Goal: Information Seeking & Learning: Learn about a topic

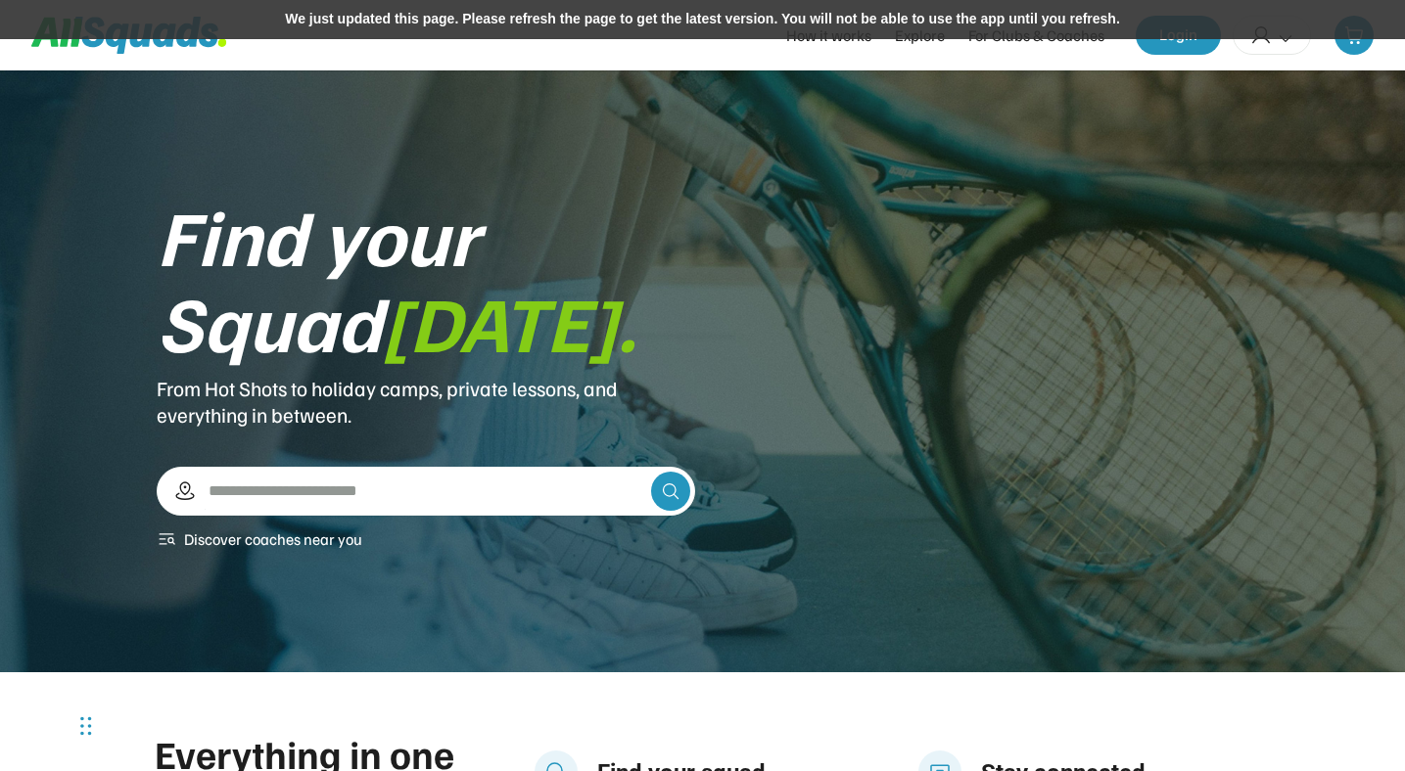
scroll to position [2374, 0]
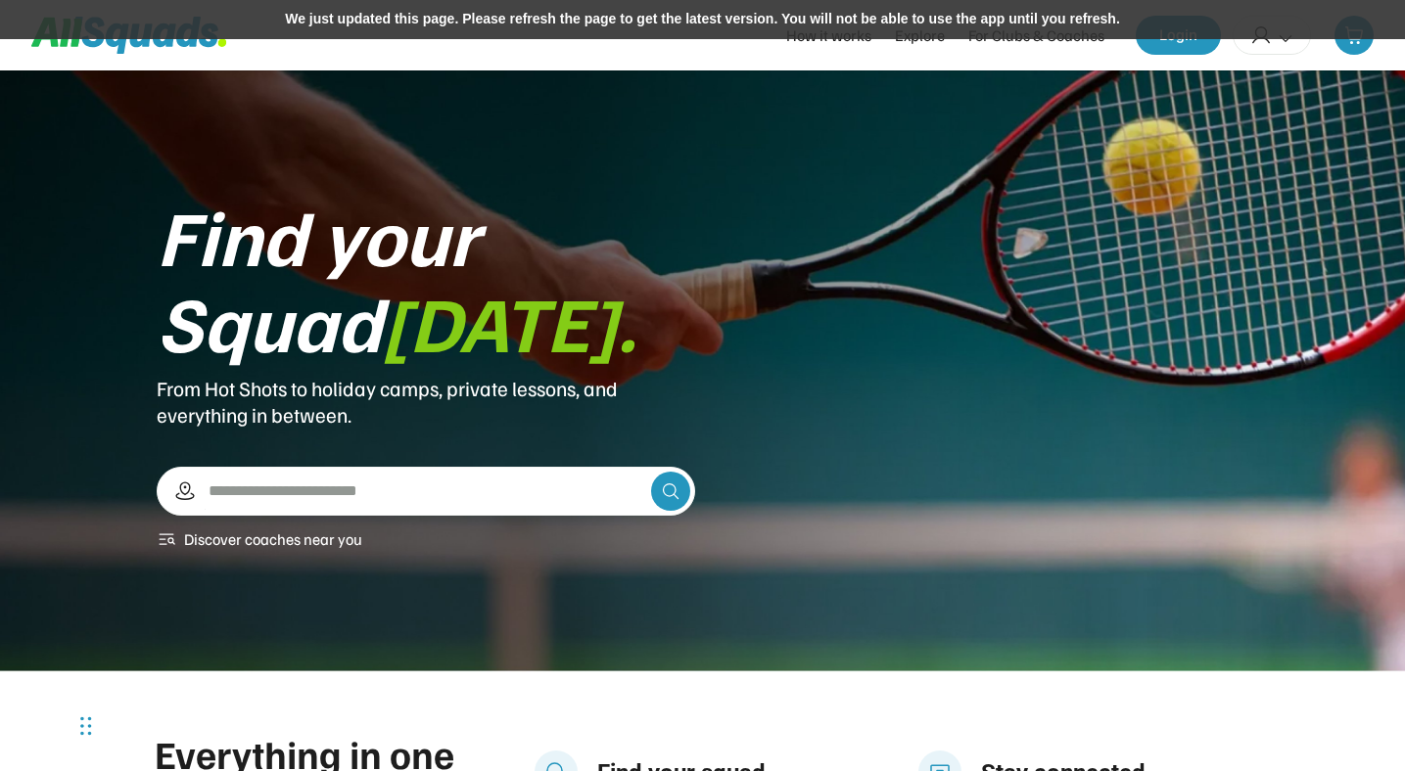
click at [748, 23] on div "We just updated this page. Please refresh the page to get the latest version. Y…" at bounding box center [702, 19] width 1405 height 39
click at [672, 20] on div "We just updated this page. Please refresh the page to get the latest version. Y…" at bounding box center [702, 19] width 1405 height 39
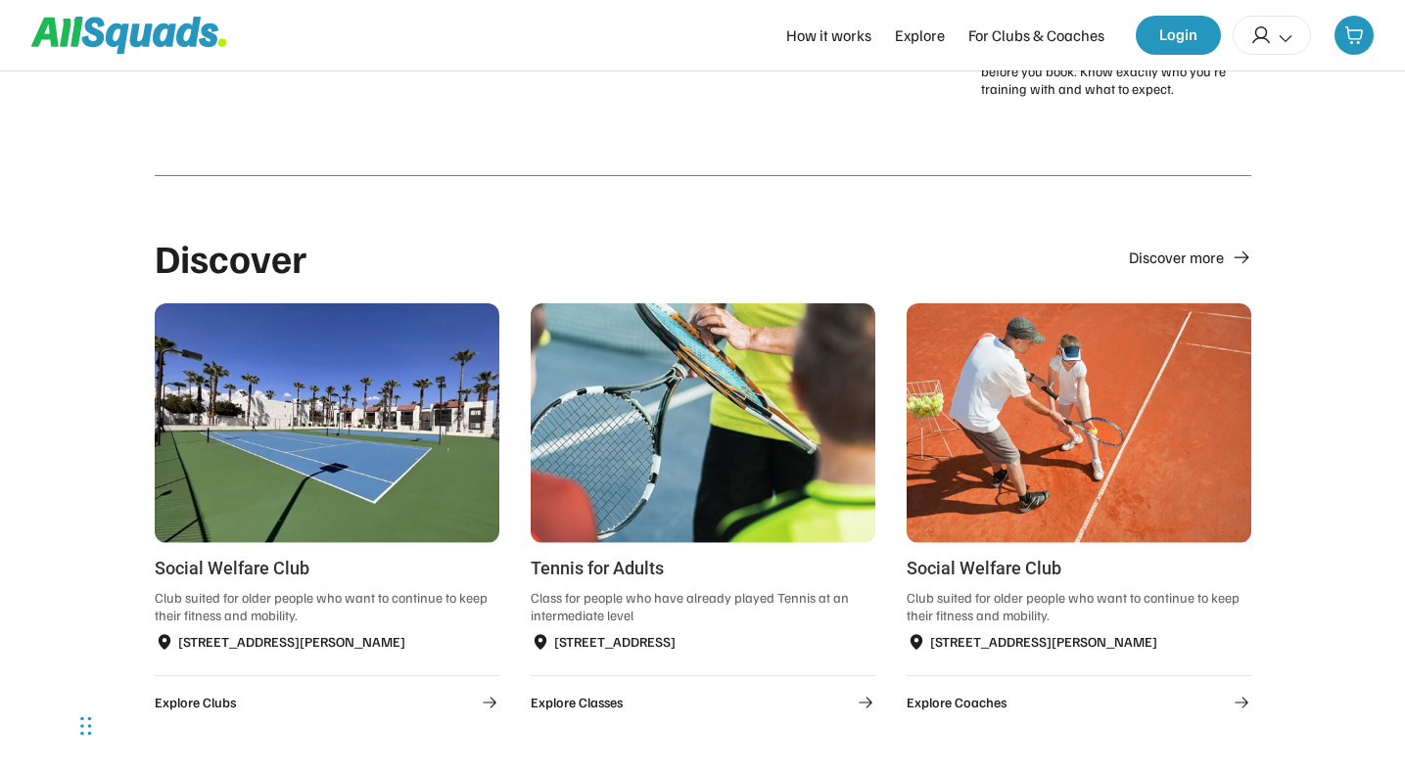
scroll to position [1007, 0]
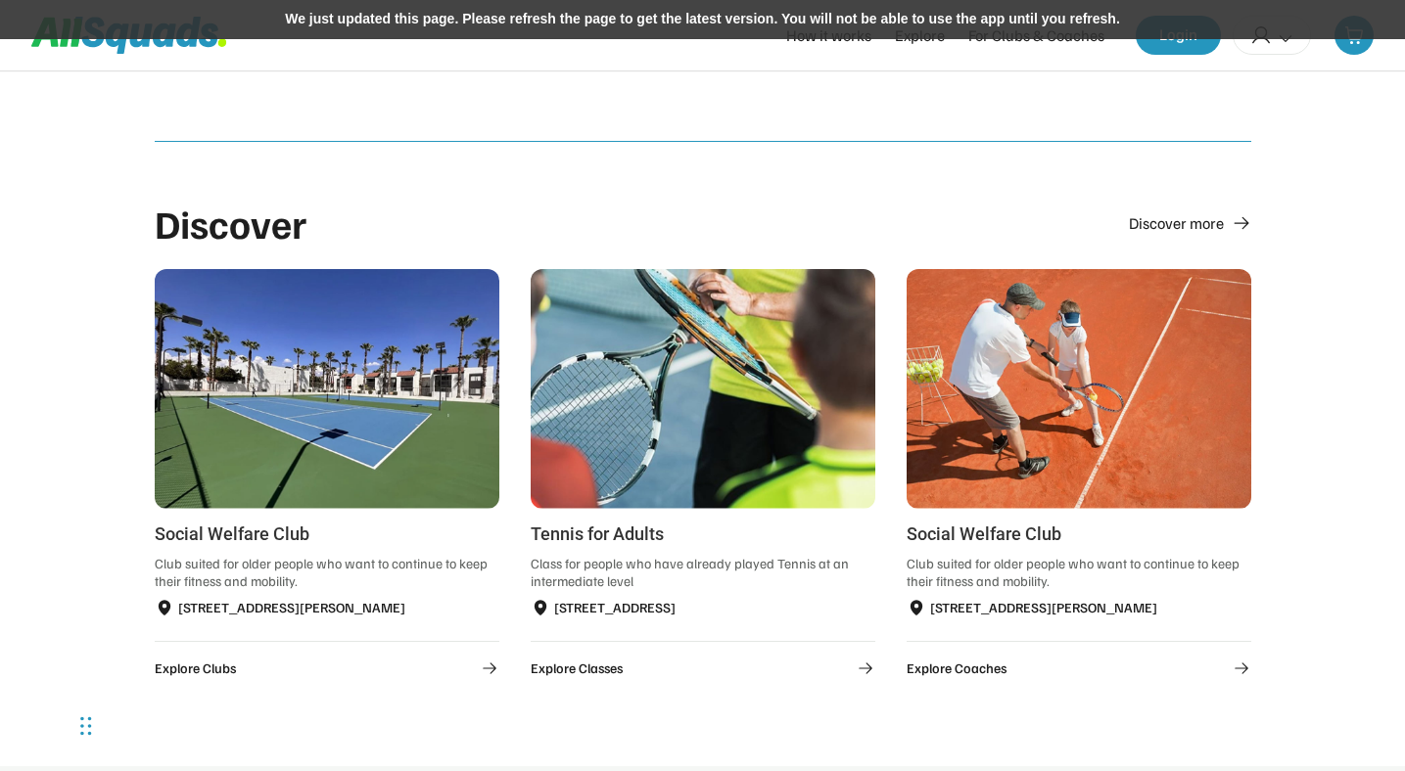
click at [785, 19] on div "We just updated this page. Please refresh the page to get the latest version. Y…" at bounding box center [702, 19] width 1405 height 39
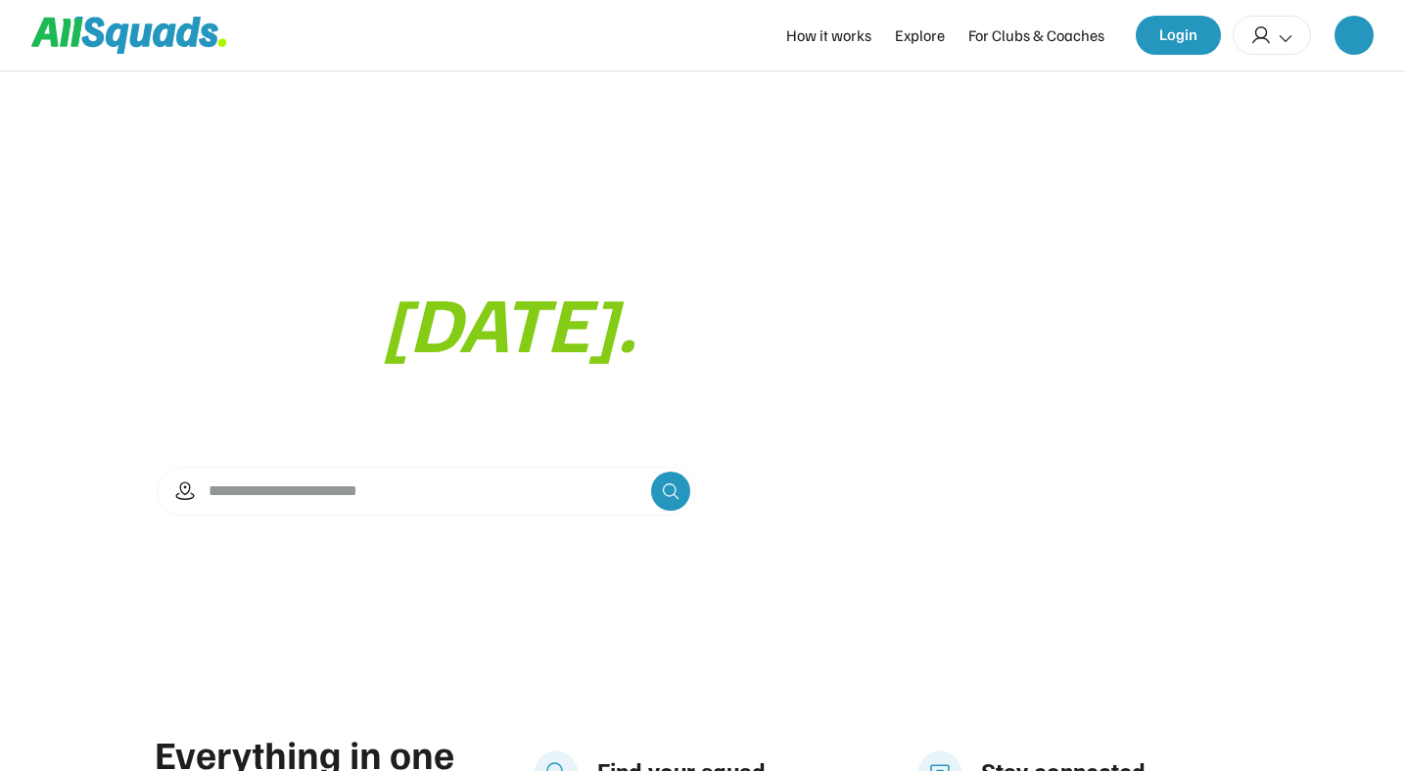
scroll to position [1007, 0]
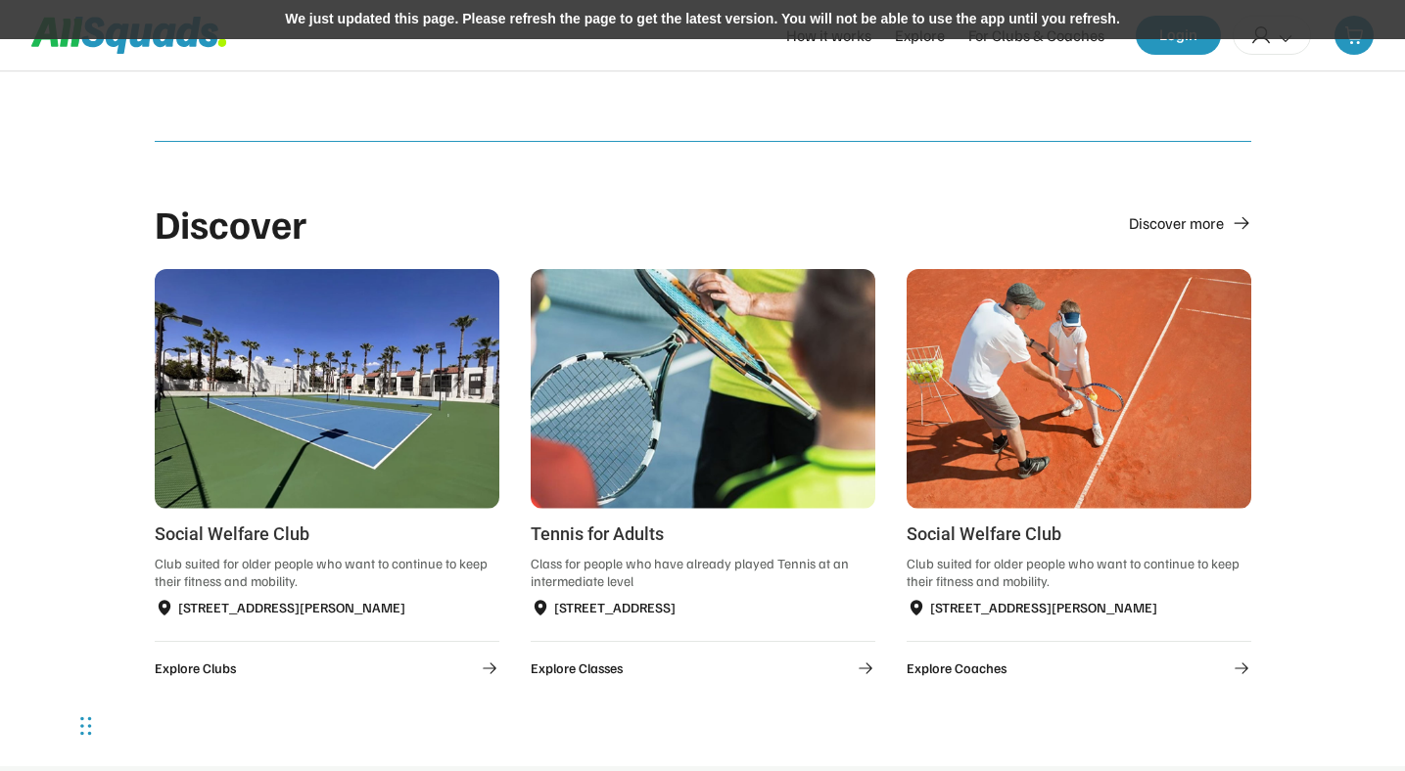
click at [858, 18] on div "We just updated this page. Please refresh the page to get the latest version. Y…" at bounding box center [702, 19] width 1405 height 39
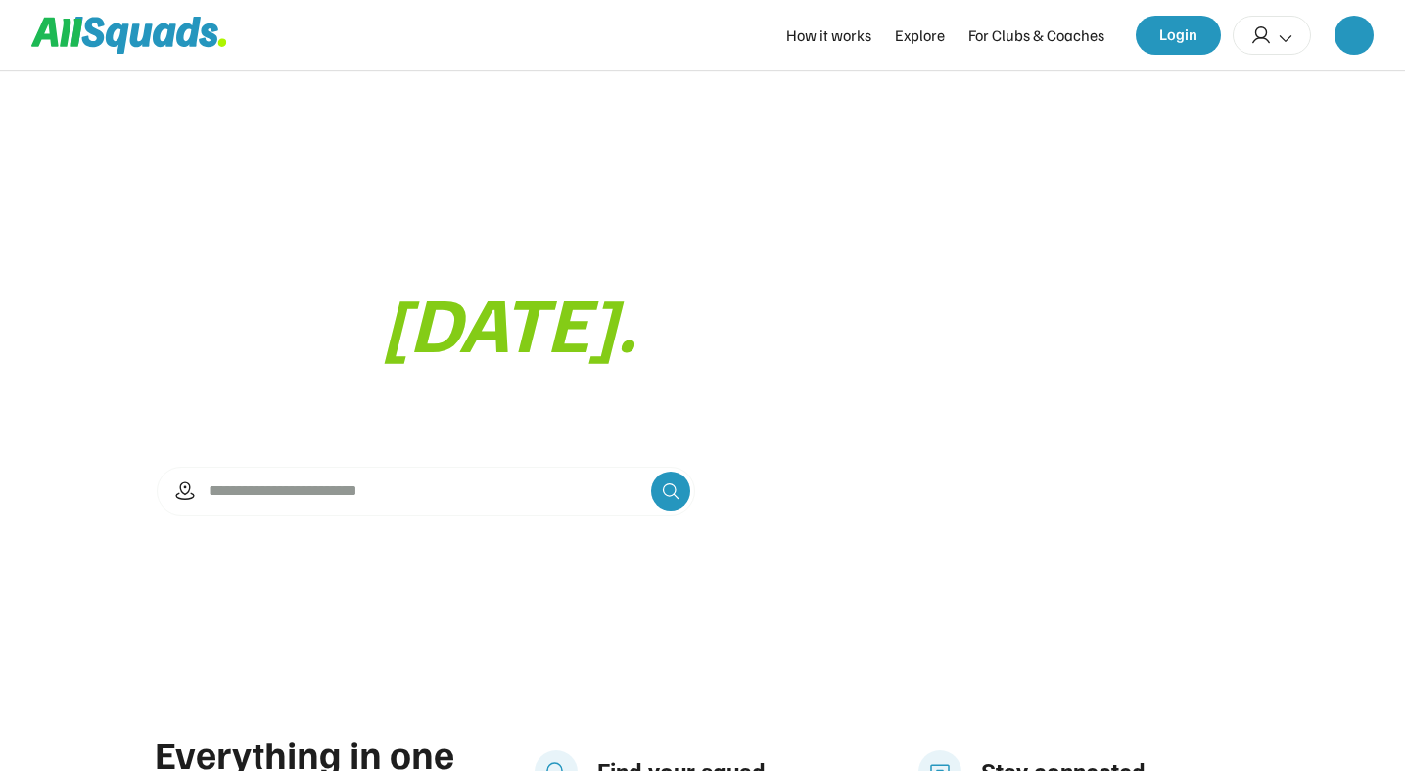
scroll to position [1007, 0]
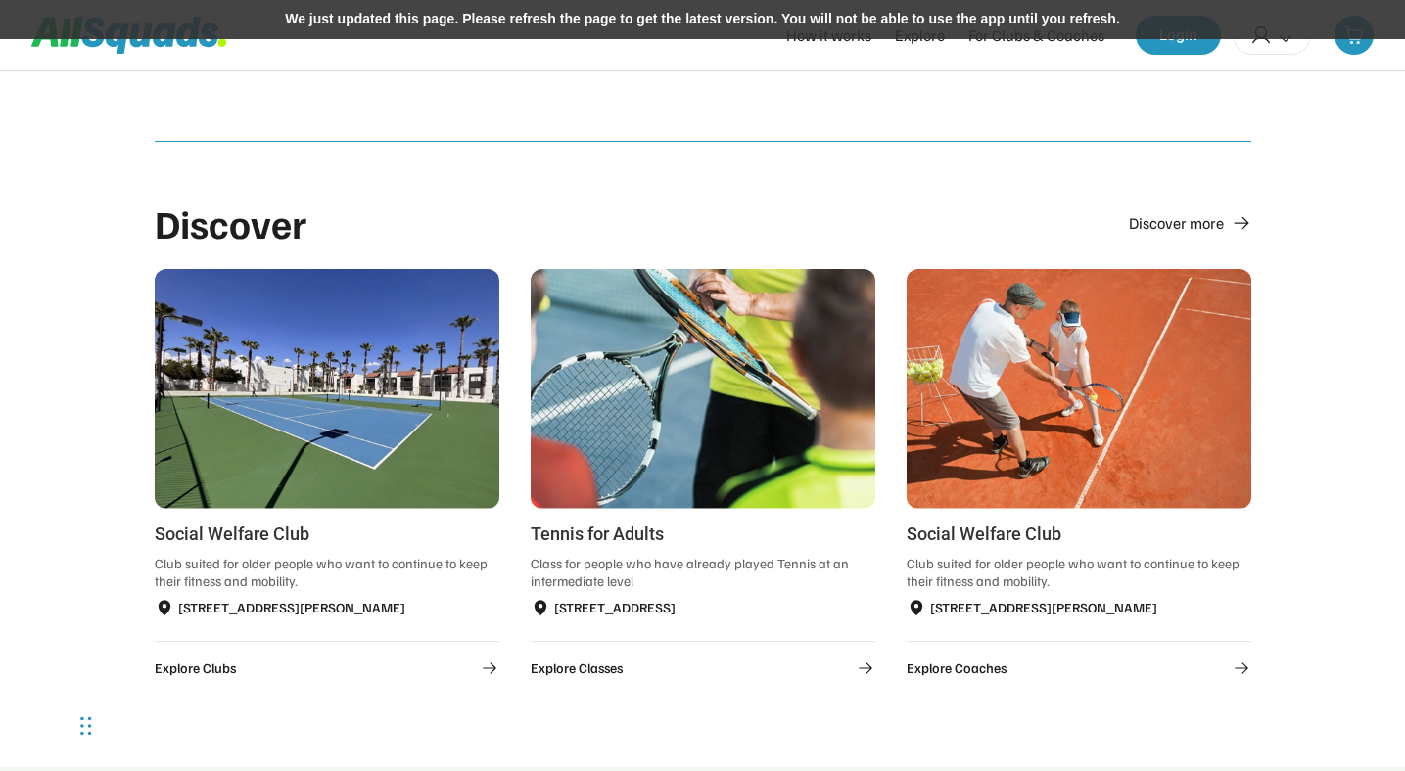
click at [689, 23] on div "We just updated this page. Please refresh the page to get the latest version. Y…" at bounding box center [702, 19] width 1405 height 39
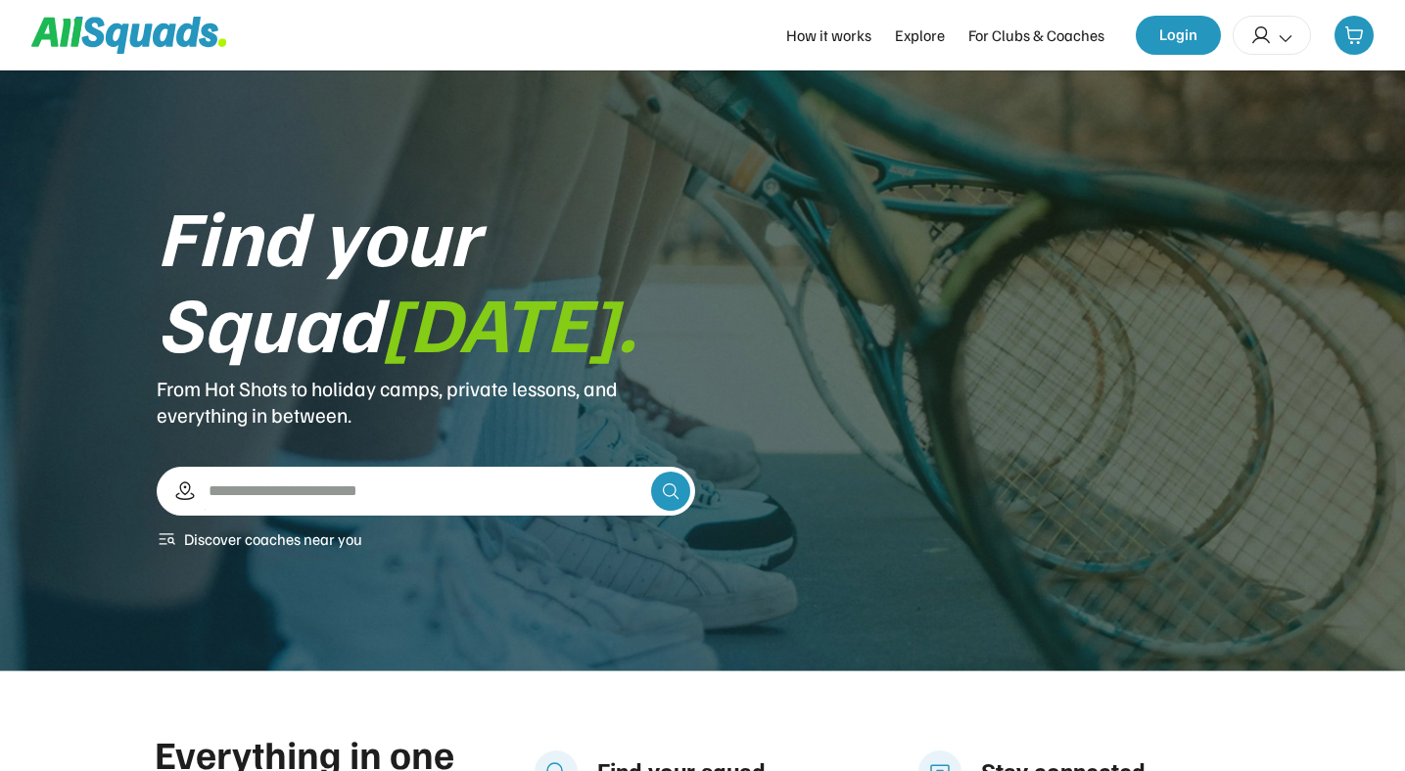
scroll to position [1007, 0]
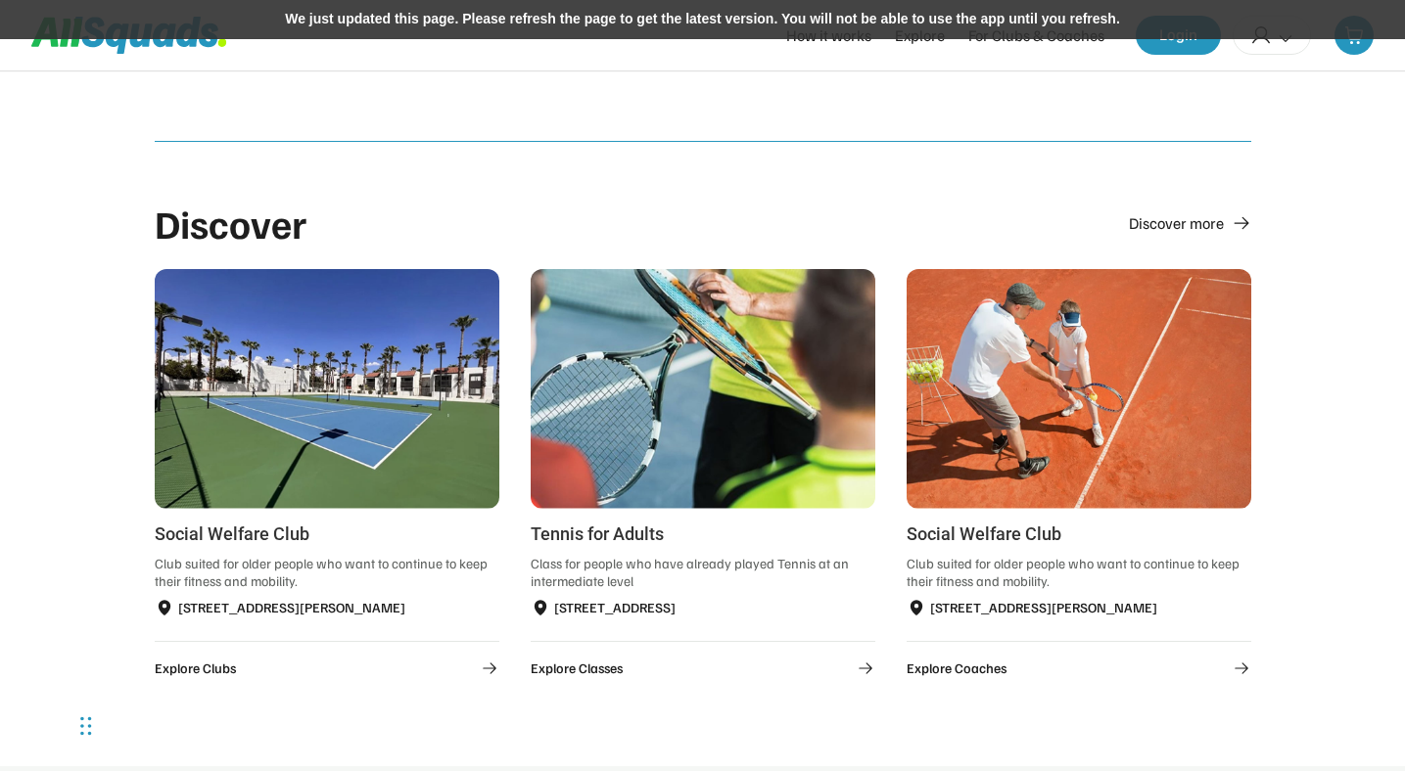
click at [830, 21] on div "We just updated this page. Please refresh the page to get the latest version. Y…" at bounding box center [702, 19] width 1405 height 39
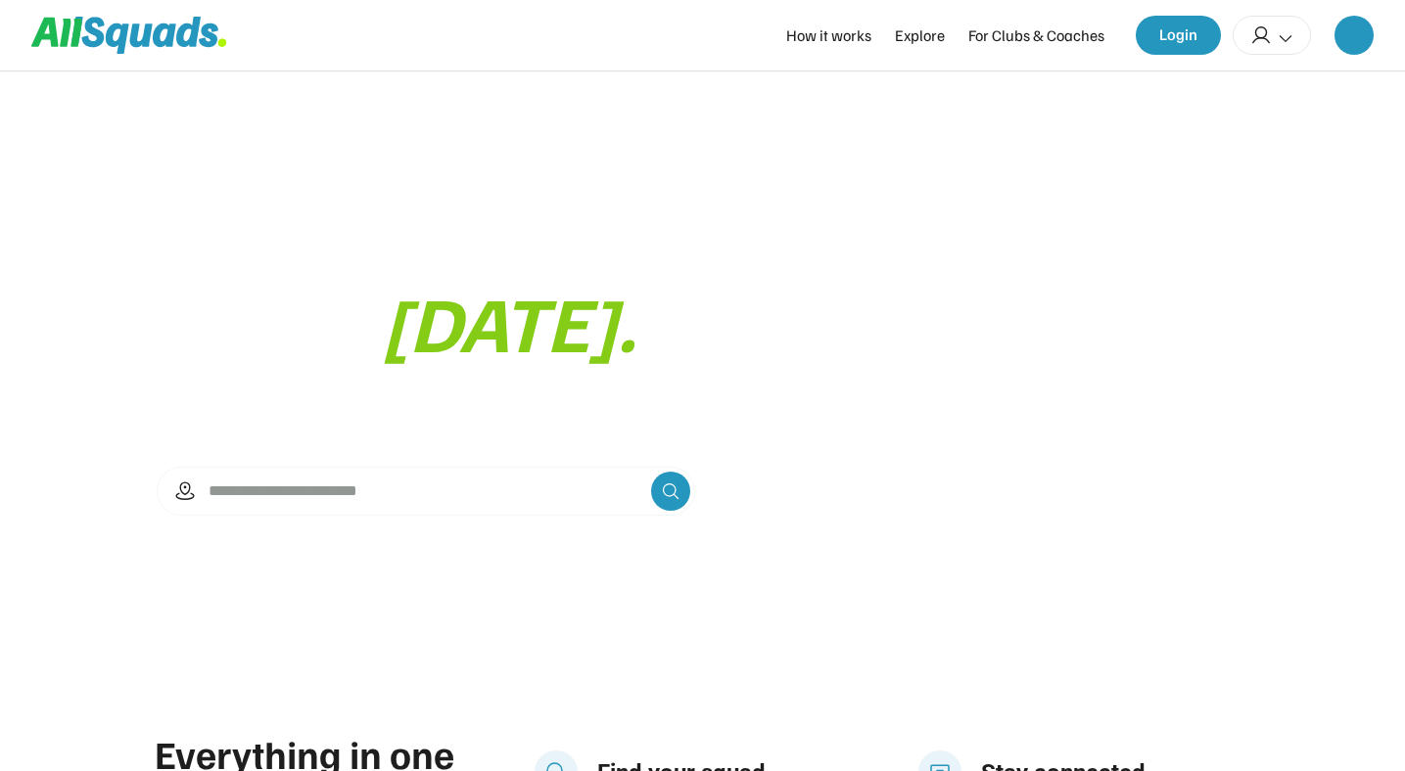
scroll to position [1007, 0]
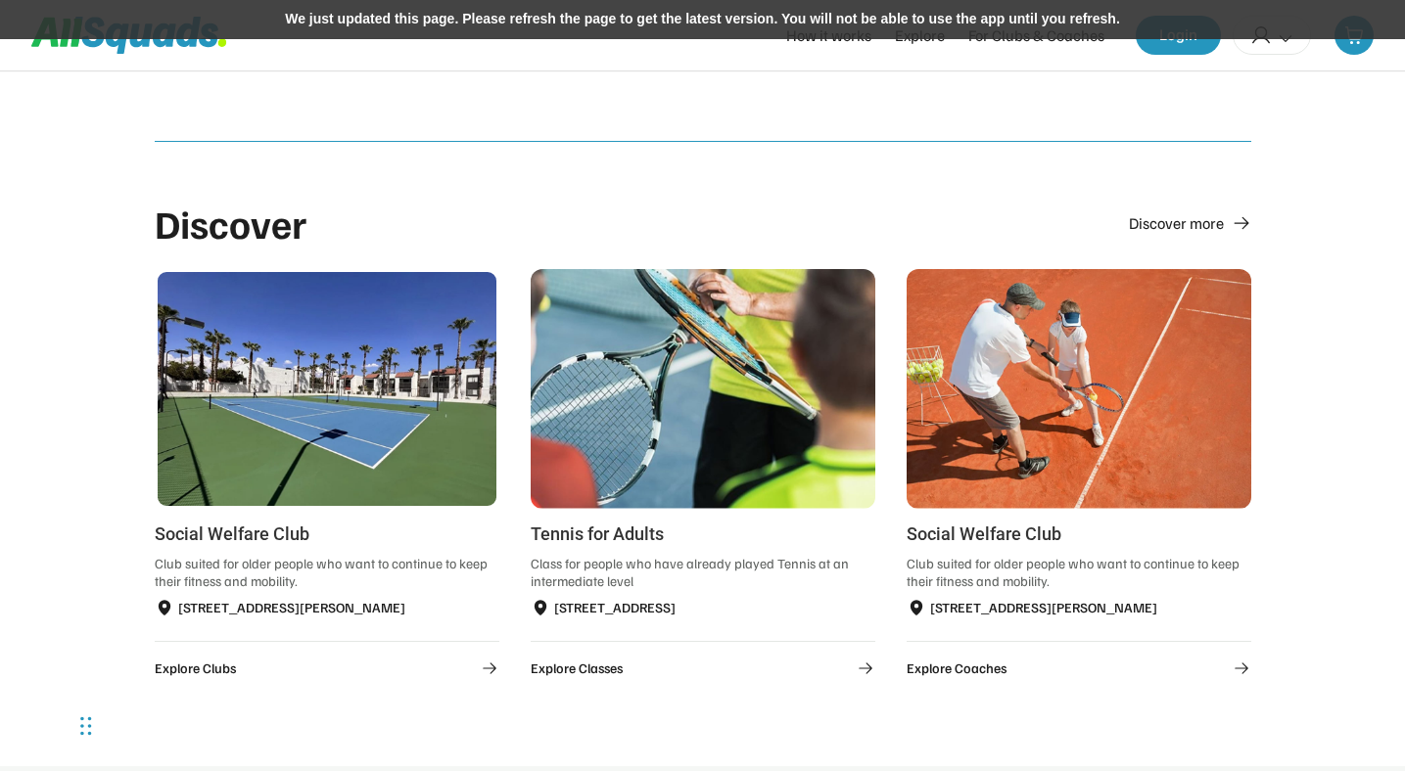
click at [893, 13] on div "We just updated this page. Please refresh the page to get the latest version. Y…" at bounding box center [702, 19] width 1405 height 39
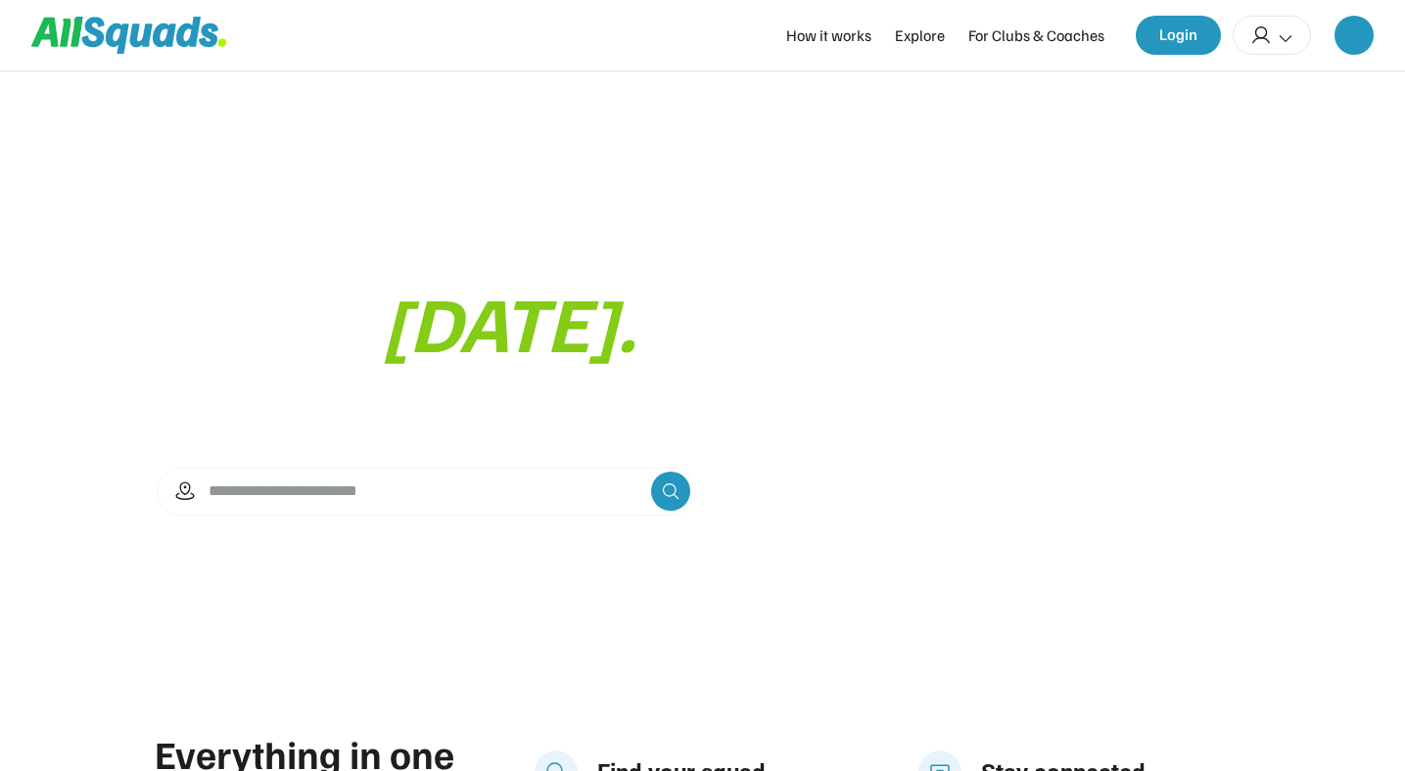
scroll to position [1007, 0]
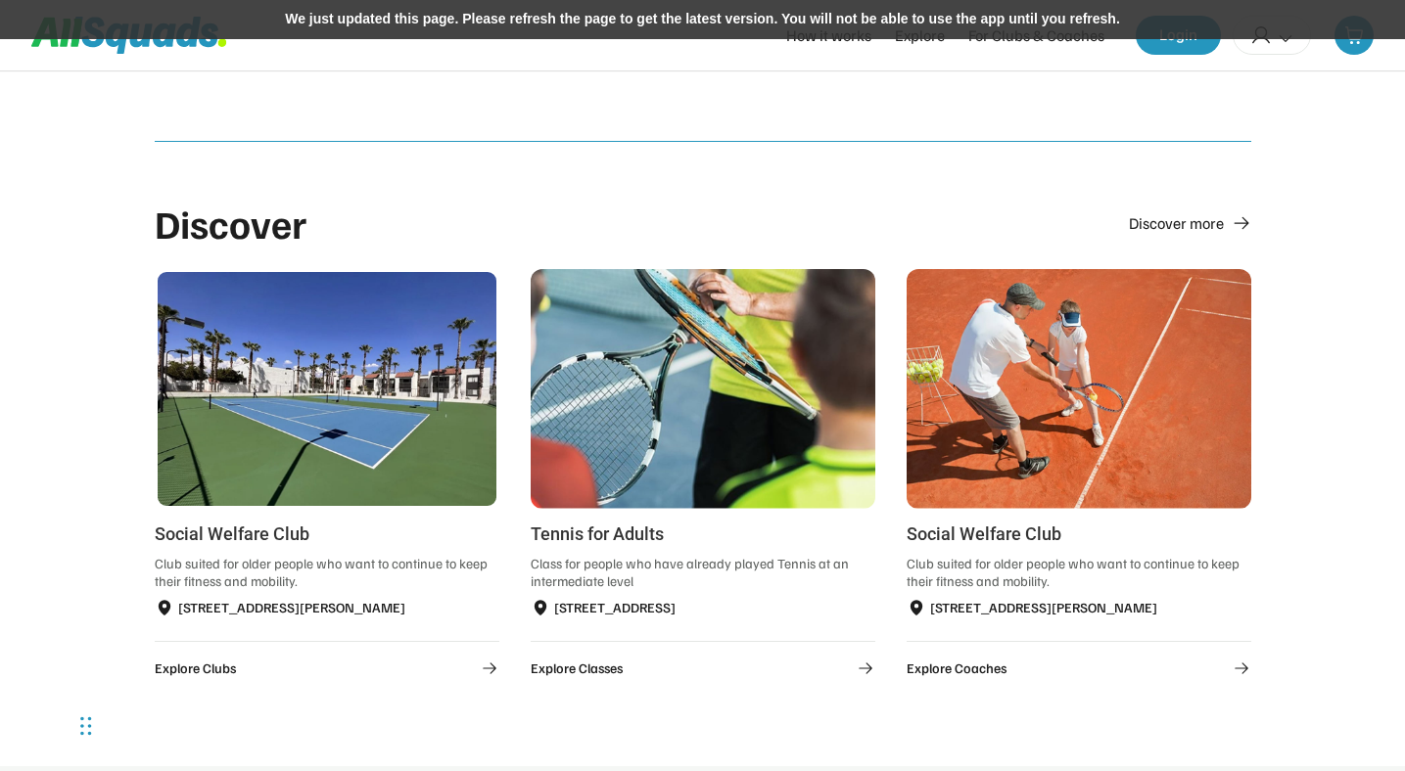
click at [814, 24] on div "We just updated this page. Please refresh the page to get the latest version. Y…" at bounding box center [702, 19] width 1405 height 39
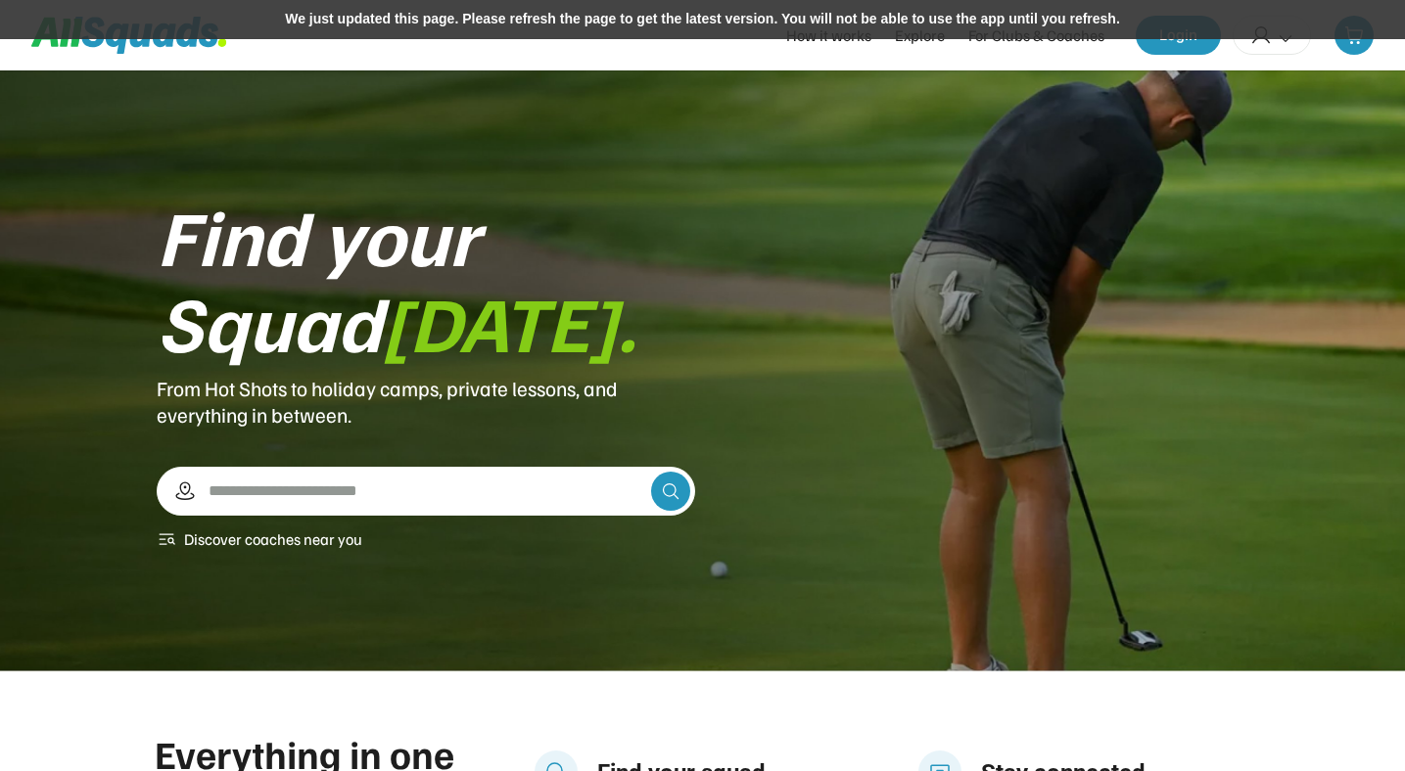
scroll to position [1007, 0]
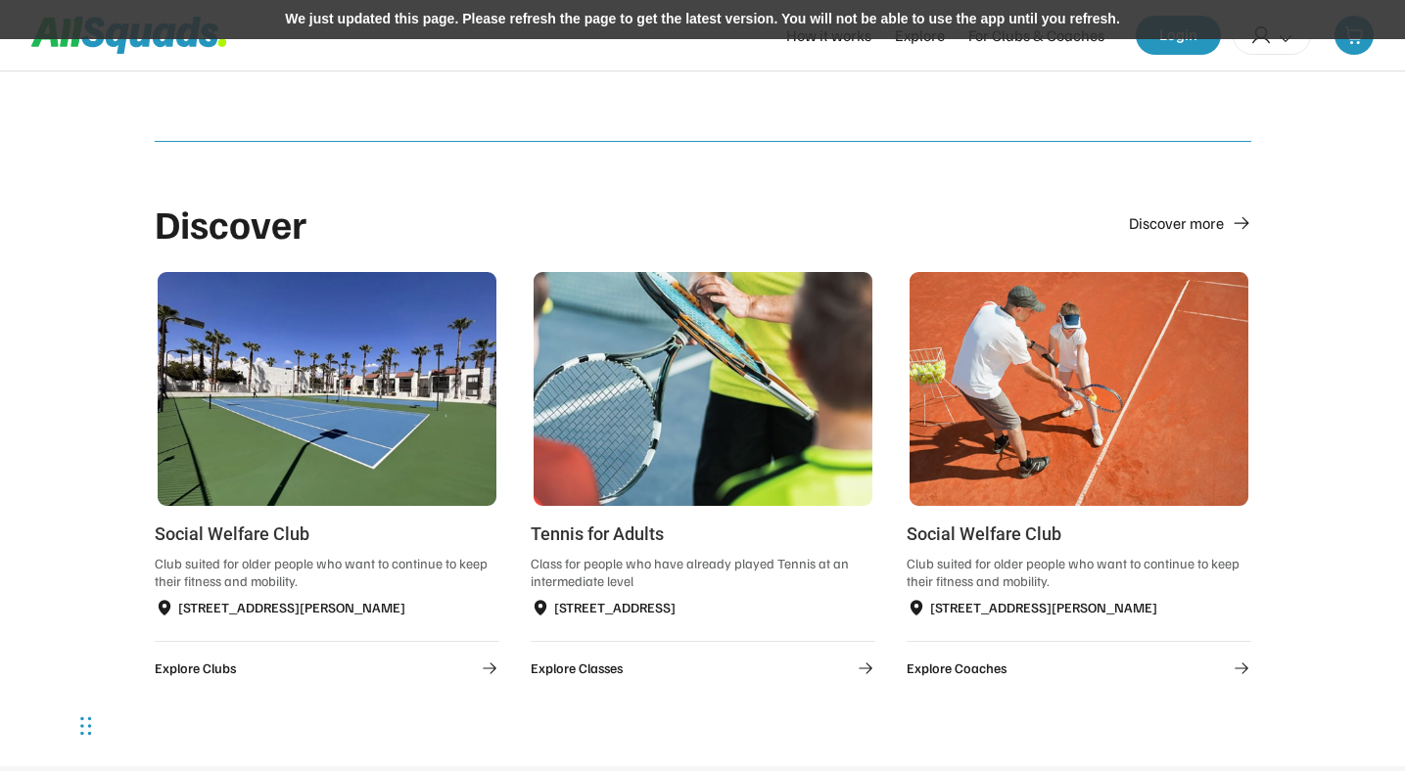
click at [776, 25] on div "We just updated this page. Please refresh the page to get the latest version. Y…" at bounding box center [702, 19] width 1405 height 39
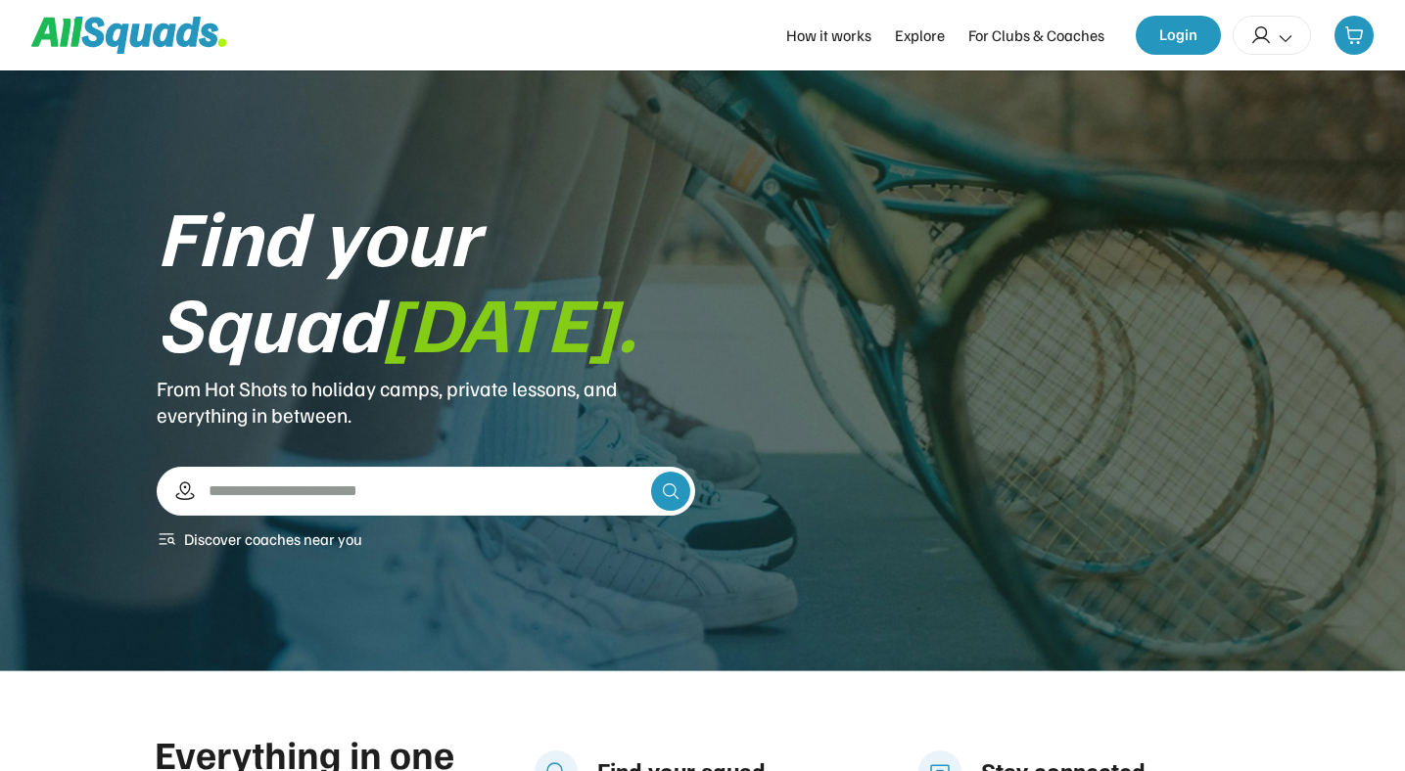
scroll to position [1007, 0]
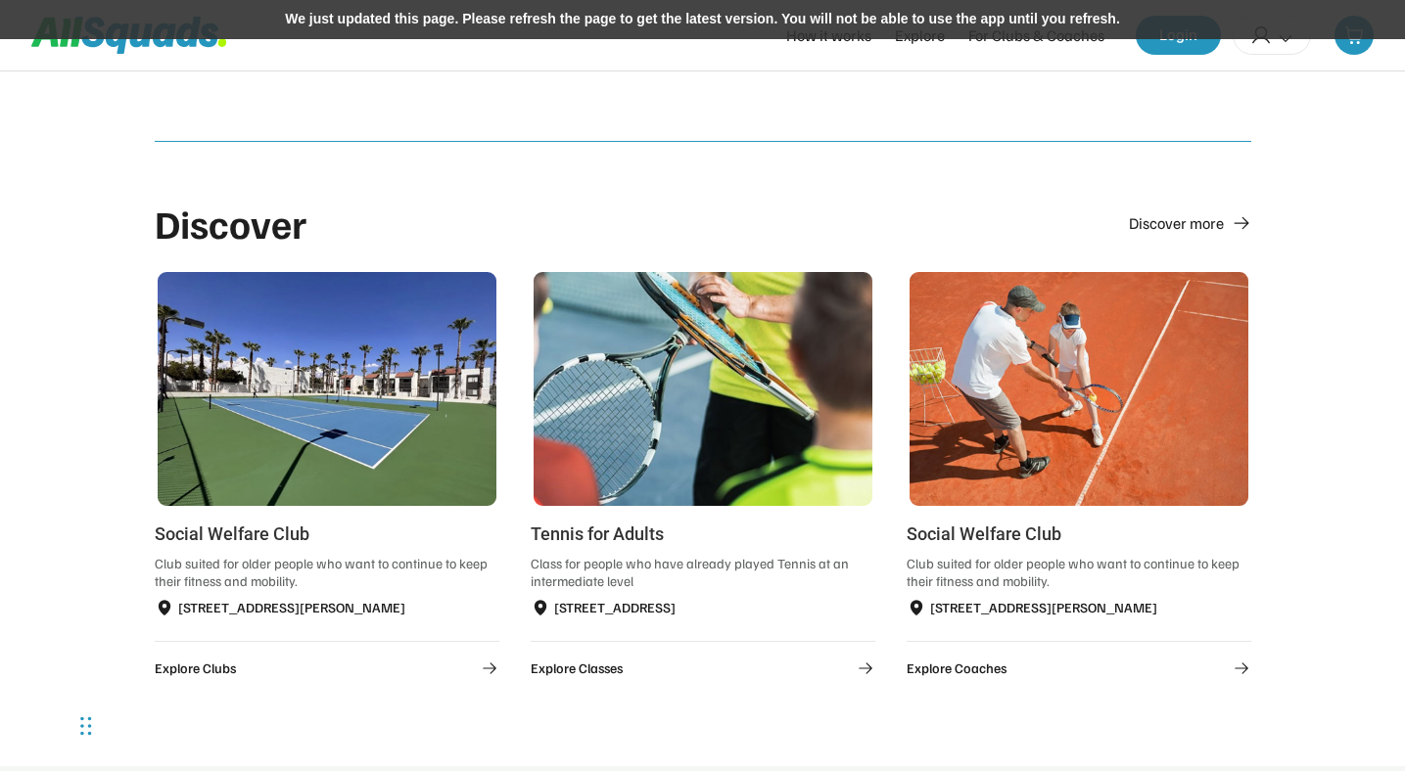
click at [787, 28] on div "We just updated this page. Please refresh the page to get the latest version. Y…" at bounding box center [702, 19] width 1405 height 39
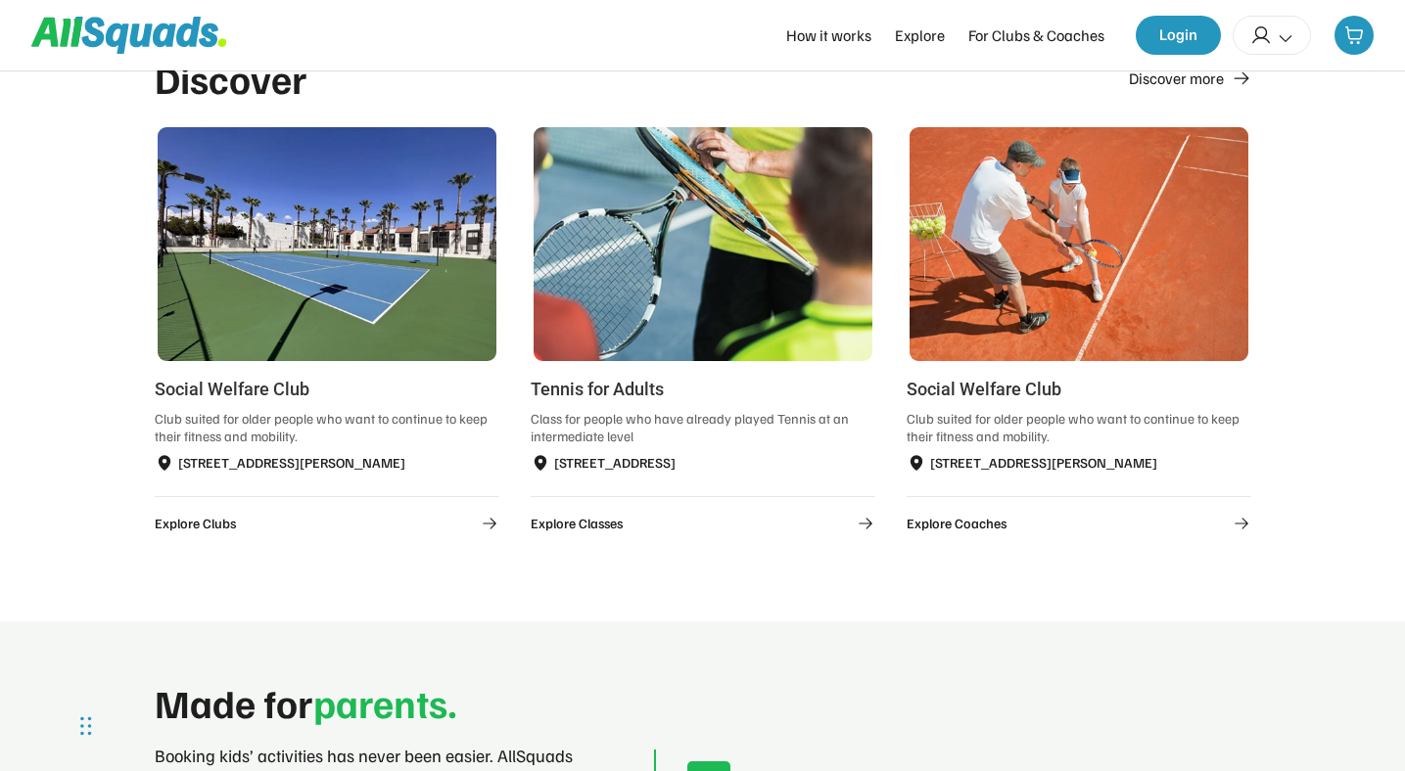
scroll to position [1154, 0]
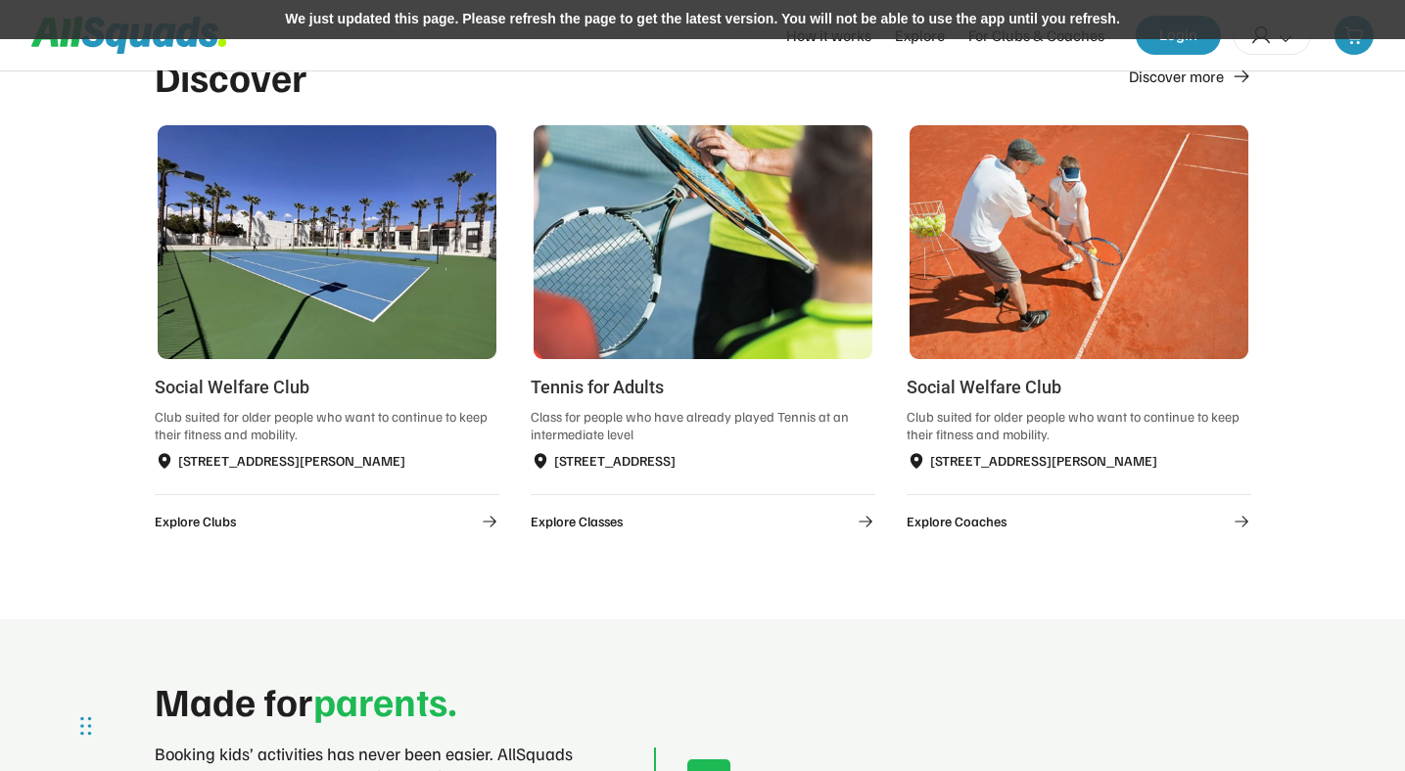
click at [845, 28] on div "We just updated this page. Please refresh the page to get the latest version. Y…" at bounding box center [702, 19] width 1405 height 39
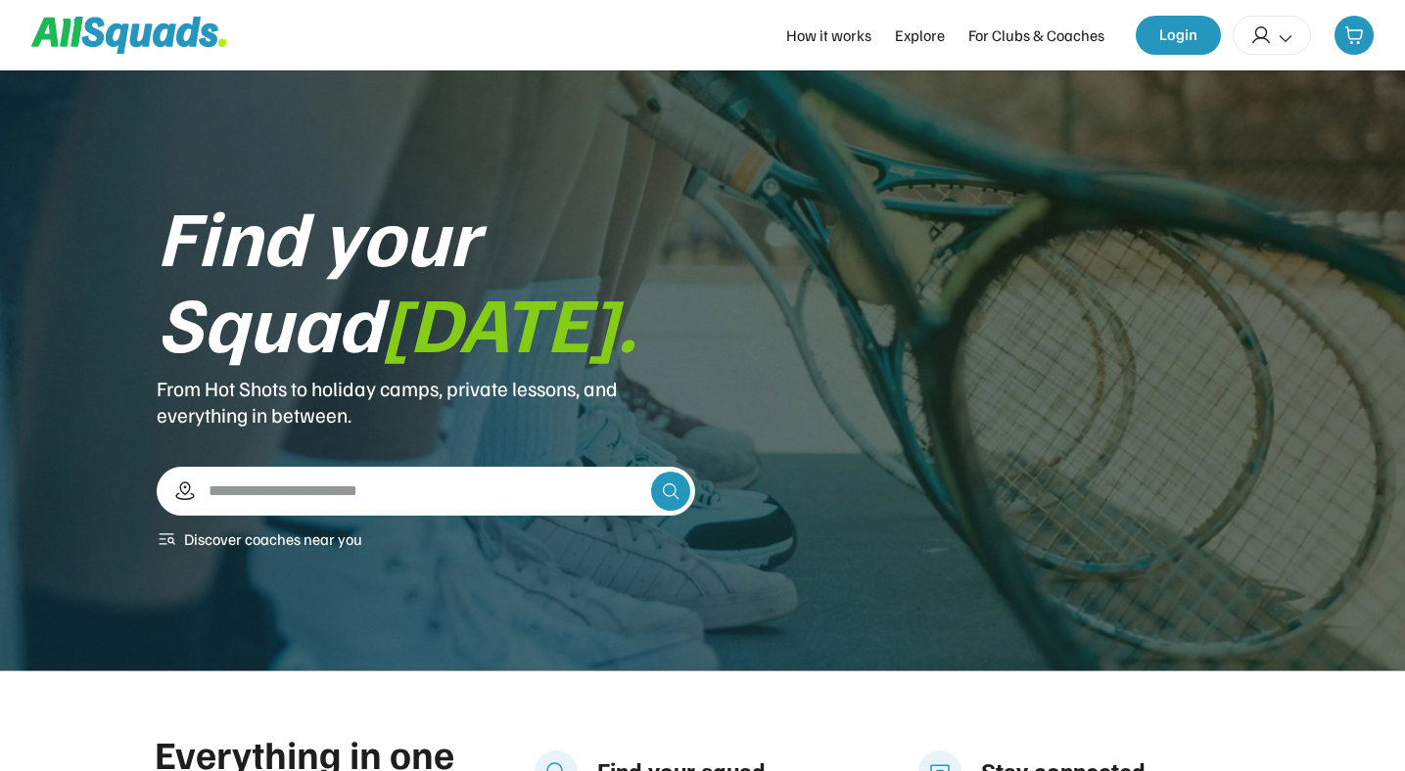
scroll to position [1154, 0]
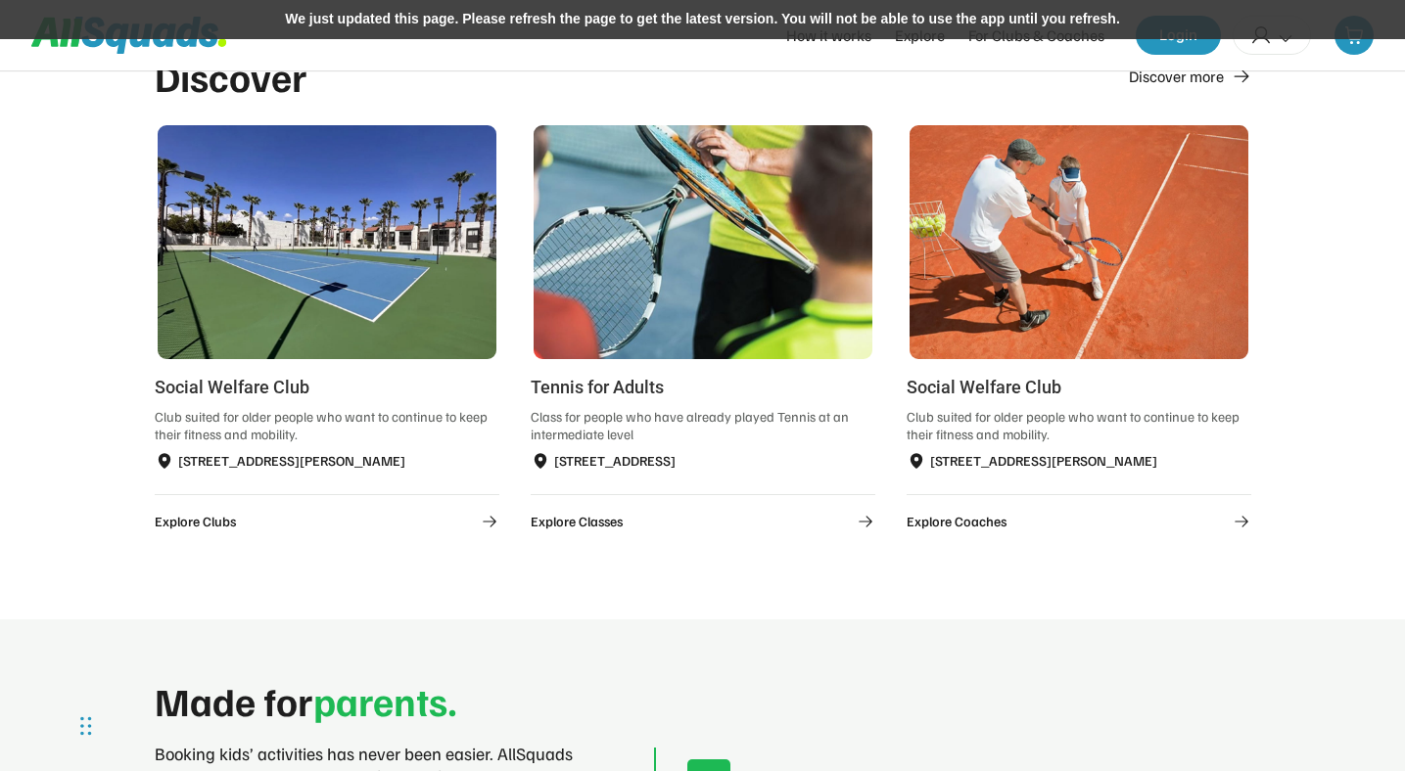
click at [827, 11] on div "We just updated this page. Please refresh the page to get the latest version. Y…" at bounding box center [702, 19] width 1405 height 39
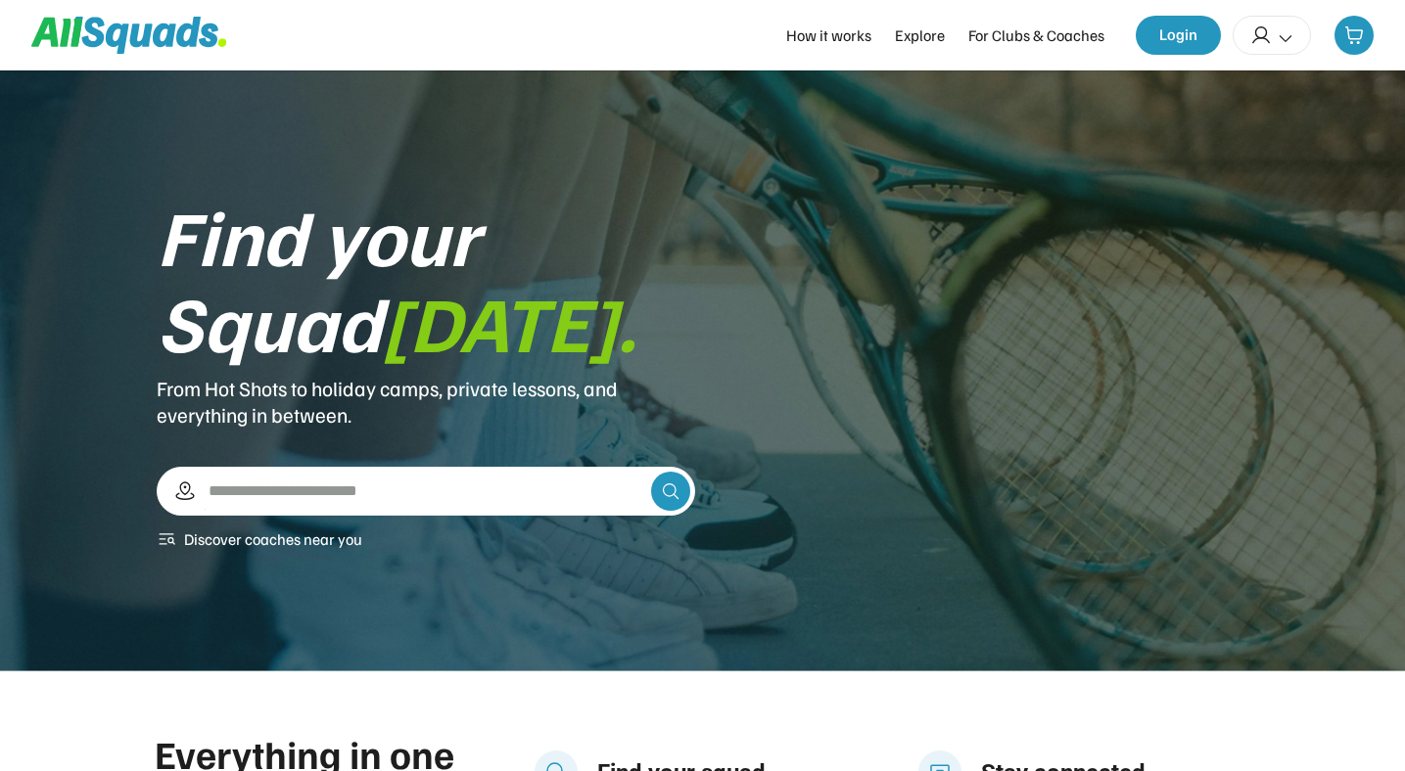
scroll to position [1154, 0]
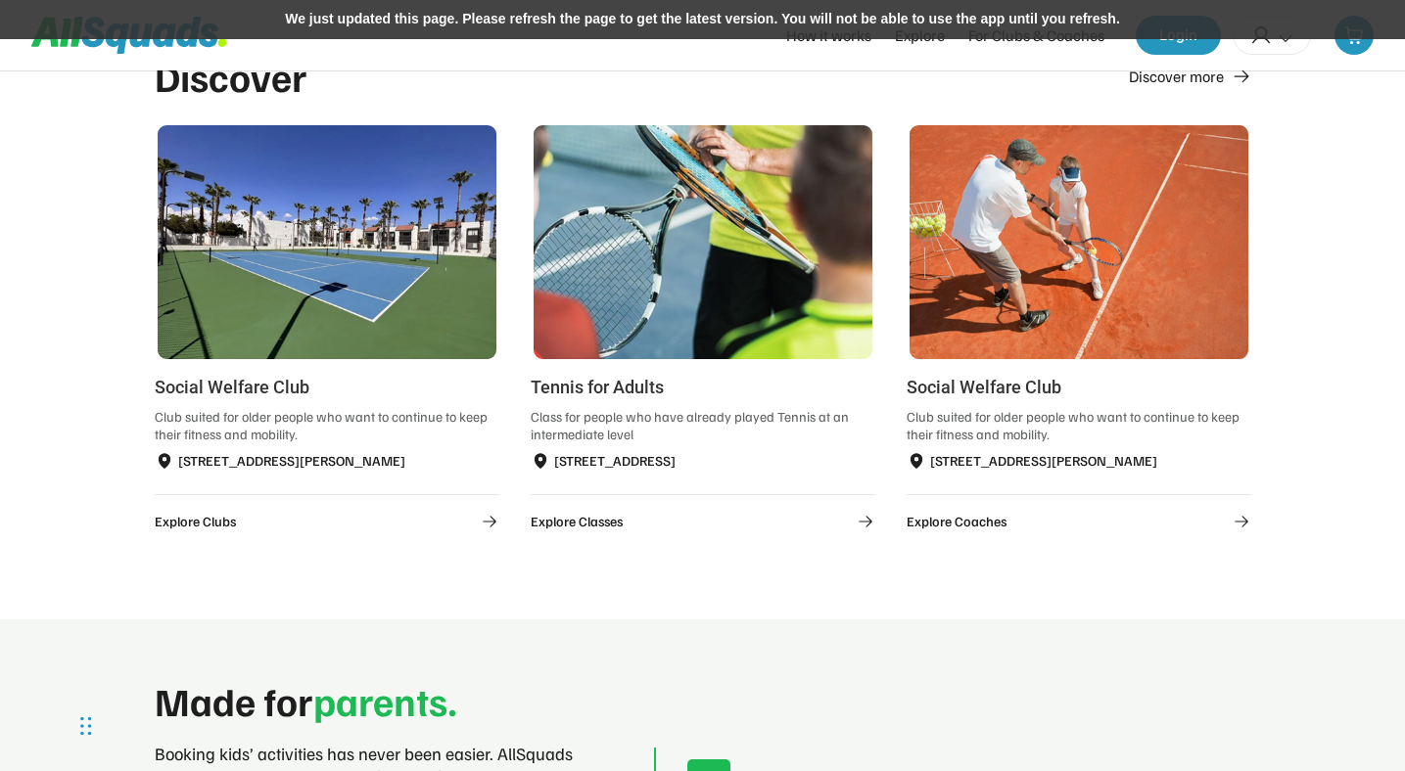
click at [852, 23] on div "We just updated this page. Please refresh the page to get the latest version. Y…" at bounding box center [702, 19] width 1405 height 39
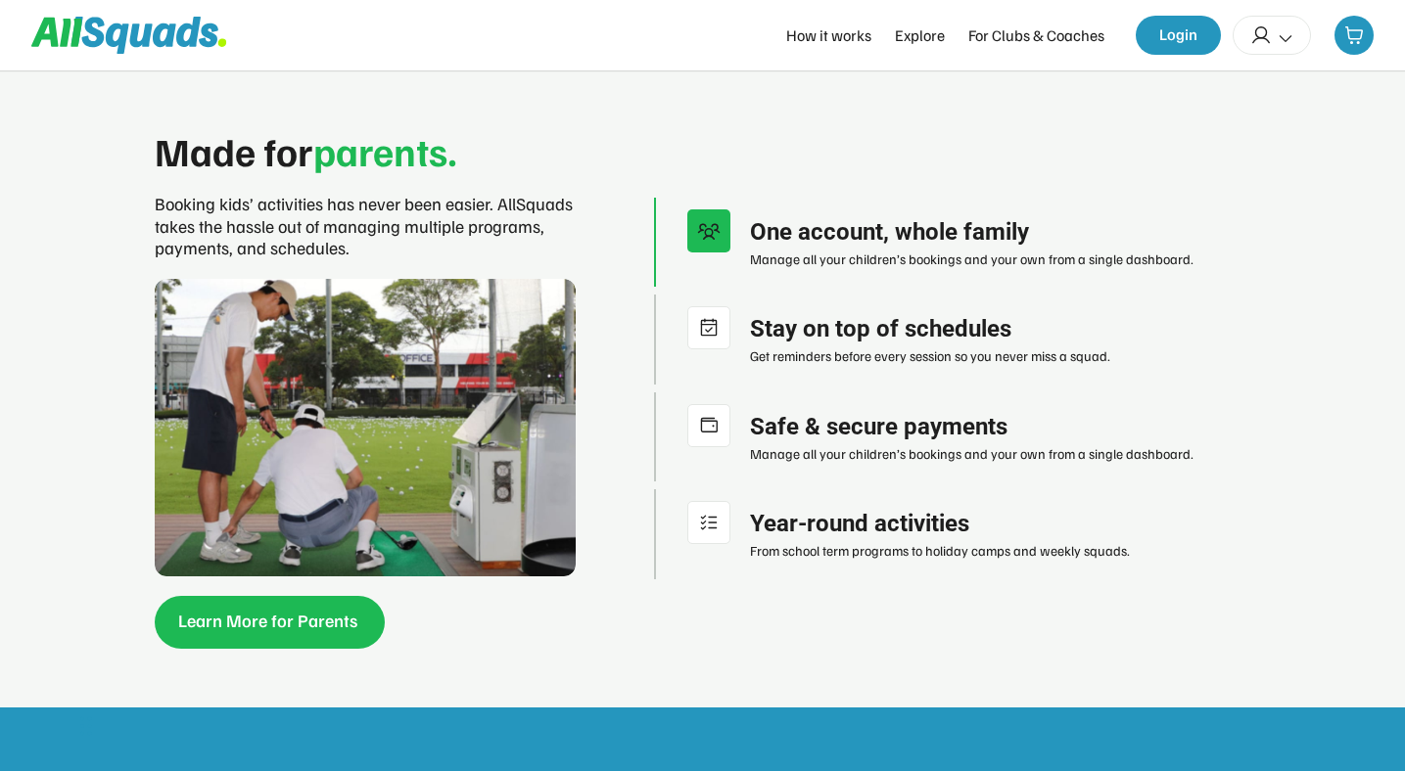
scroll to position [1706, 0]
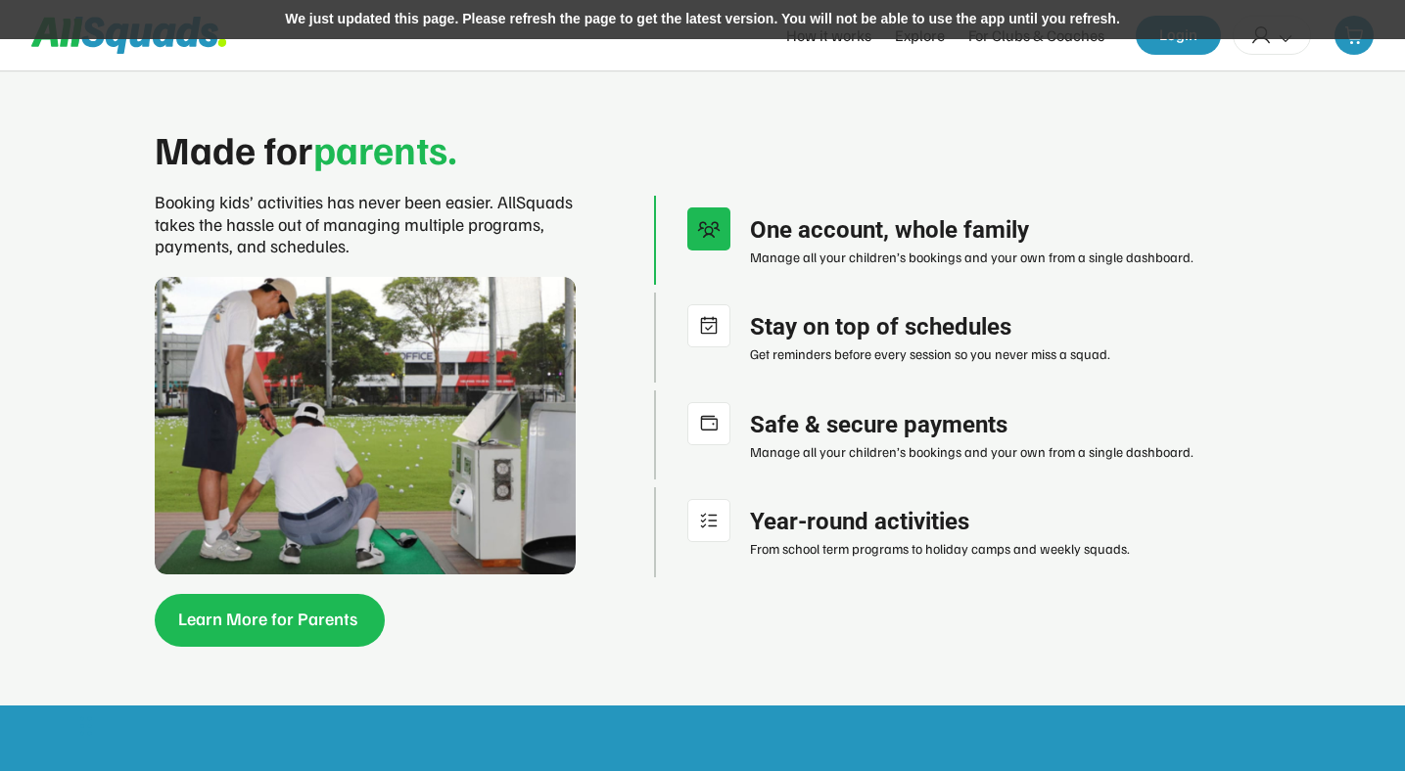
click at [757, 23] on div "We just updated this page. Please refresh the page to get the latest version. Y…" at bounding box center [702, 19] width 1405 height 39
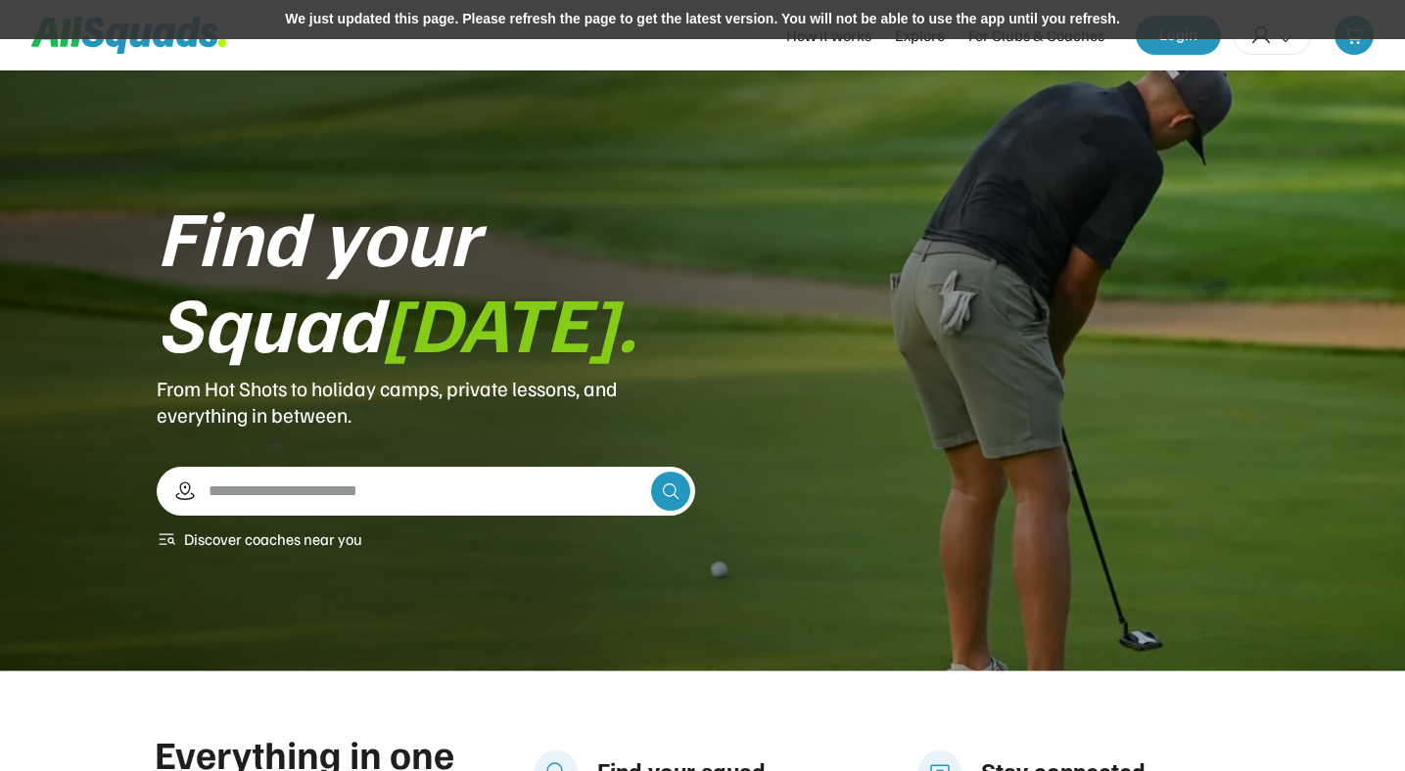
scroll to position [1706, 0]
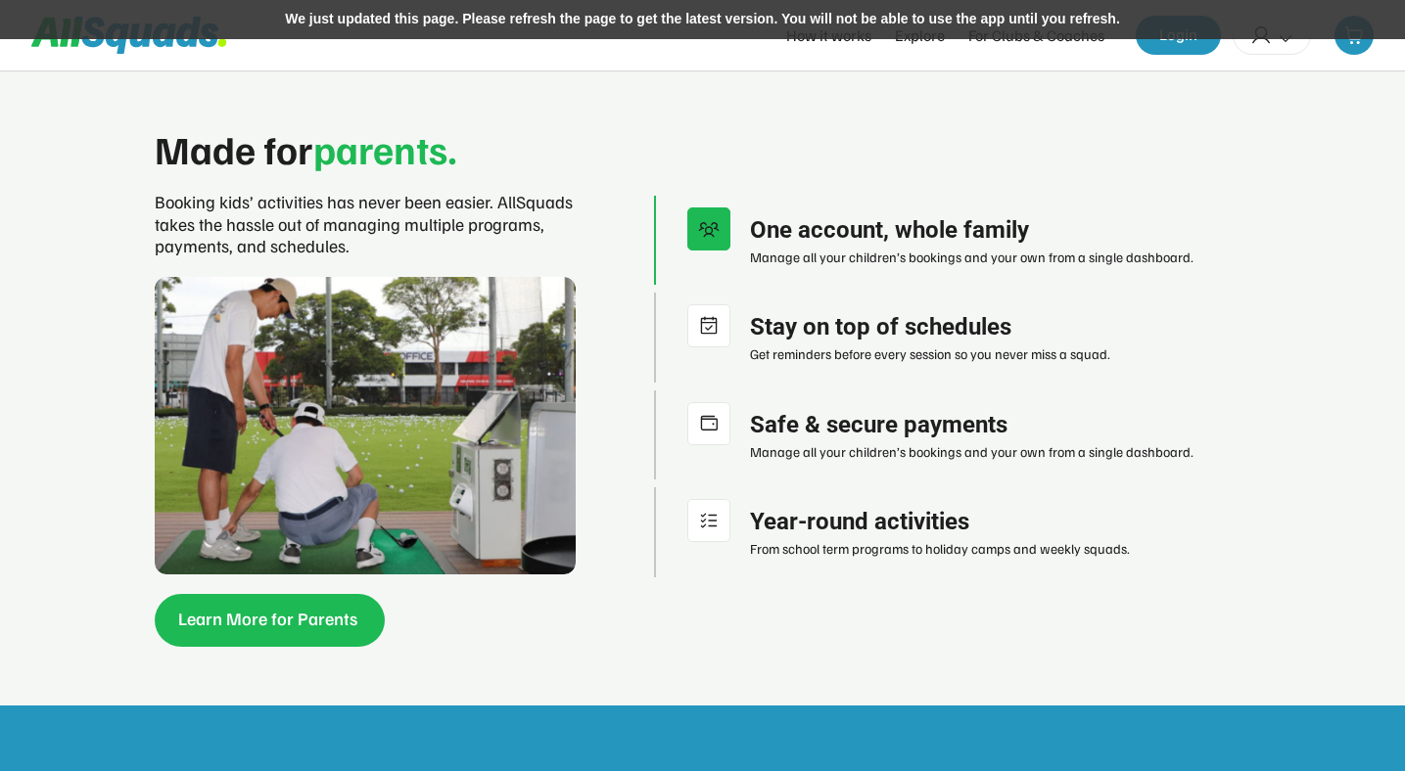
click at [784, 26] on div "We just updated this page. Please refresh the page to get the latest version. Y…" at bounding box center [702, 19] width 1405 height 39
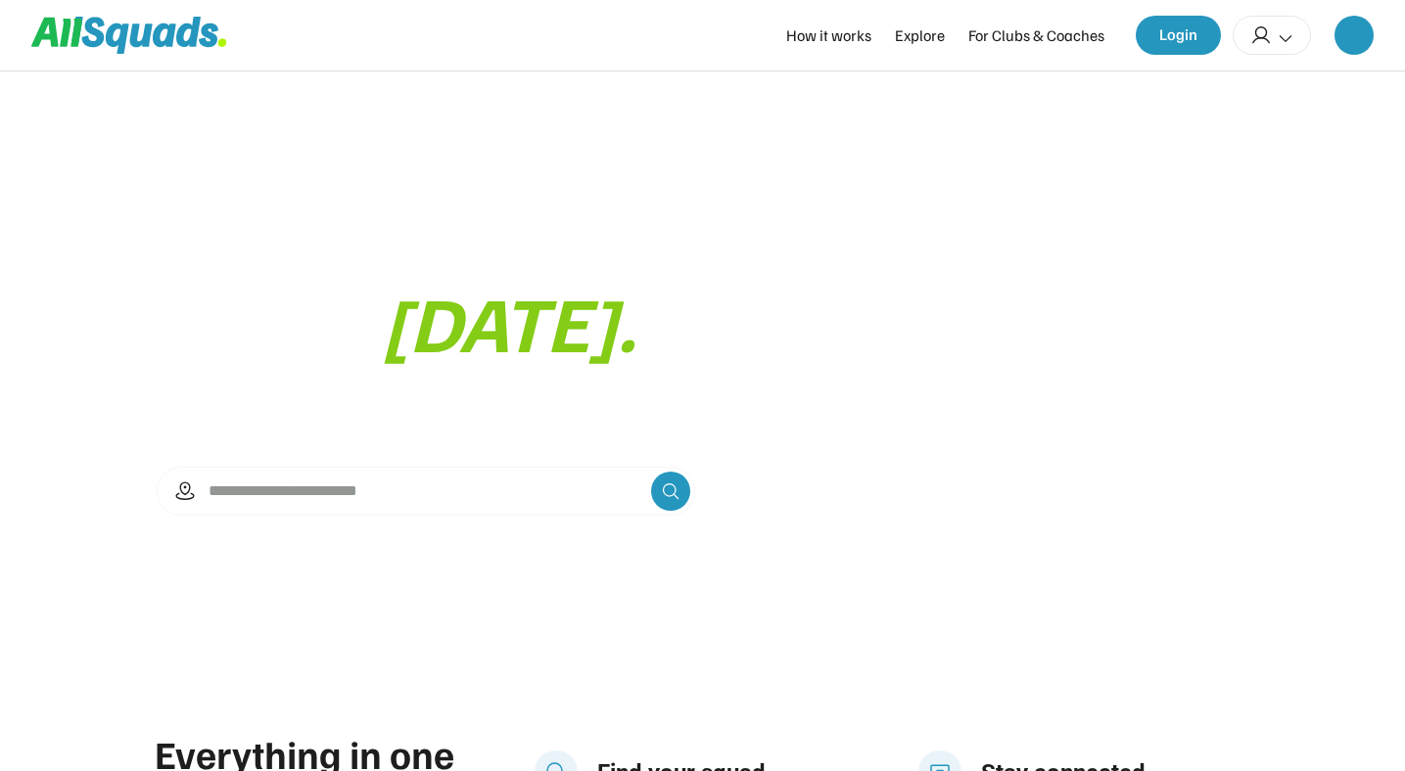
scroll to position [1706, 0]
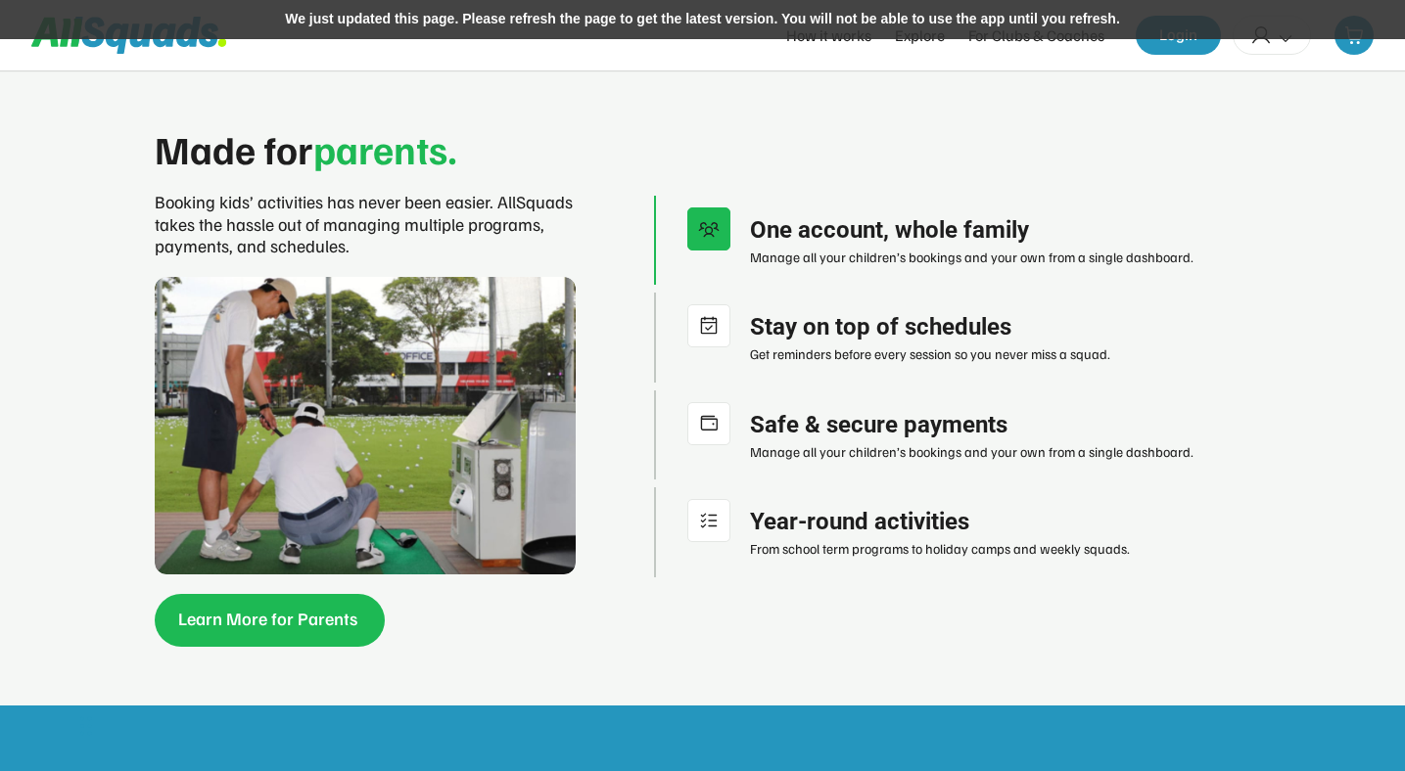
click at [826, 8] on div "We just updated this page. Please refresh the page to get the latest version. Y…" at bounding box center [702, 19] width 1405 height 39
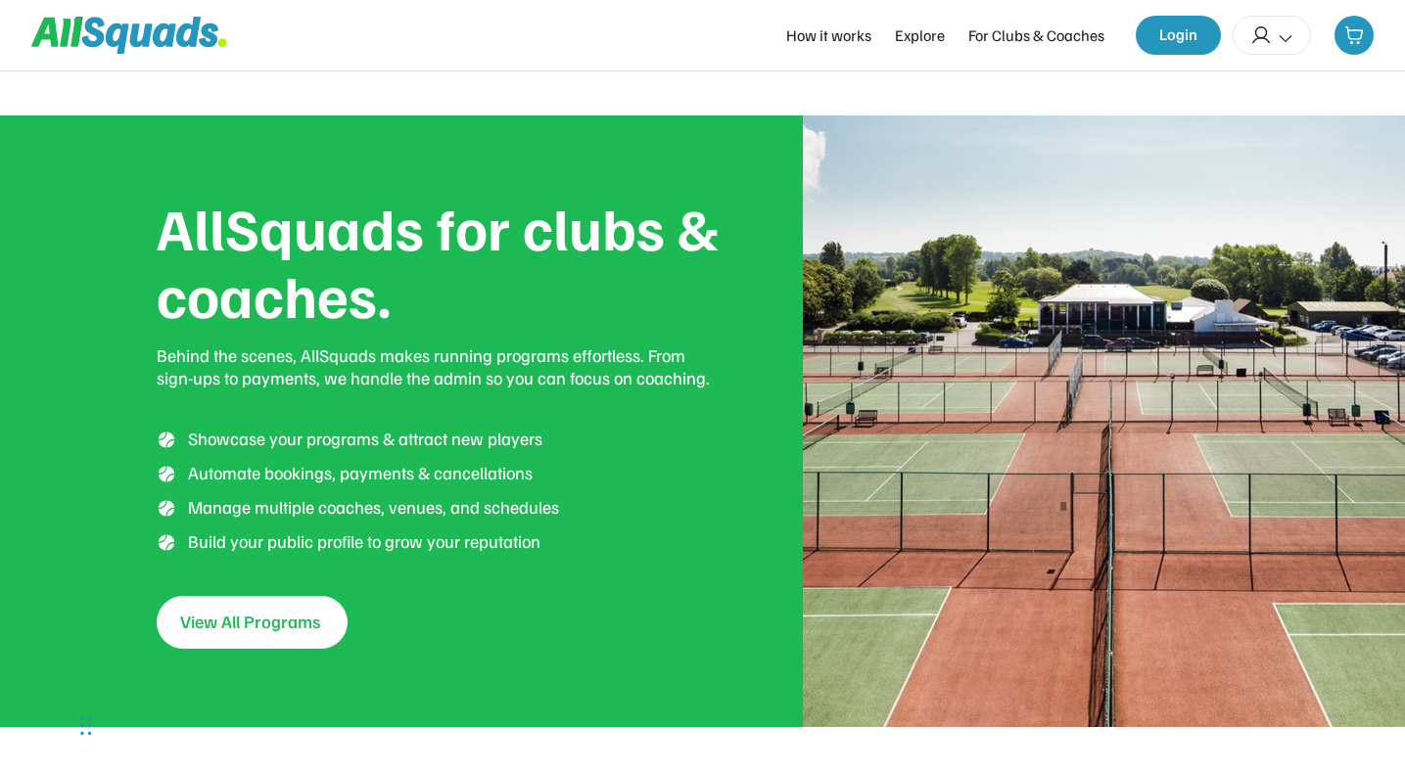
scroll to position [3510, 0]
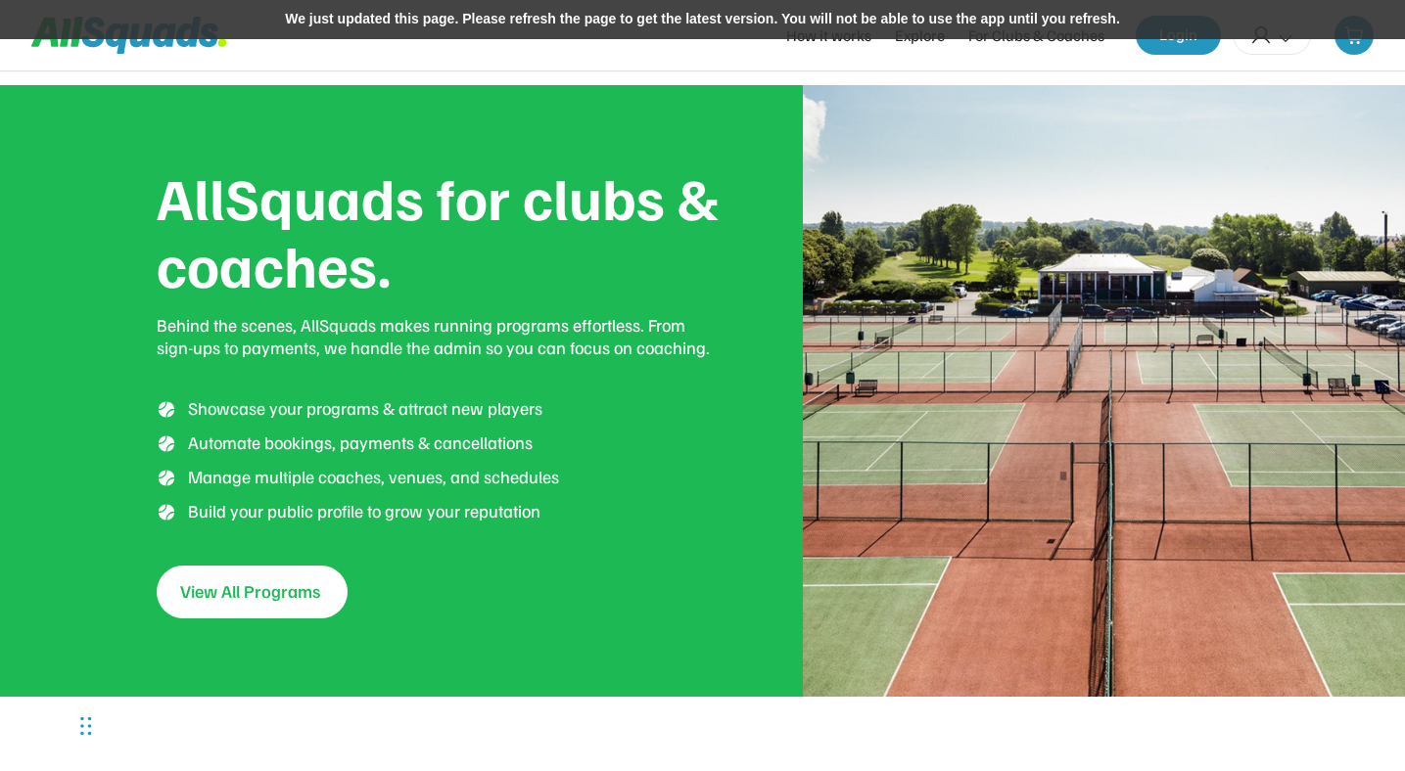
click at [764, 21] on div "We just updated this page. Please refresh the page to get the latest version. Y…" at bounding box center [702, 19] width 1405 height 39
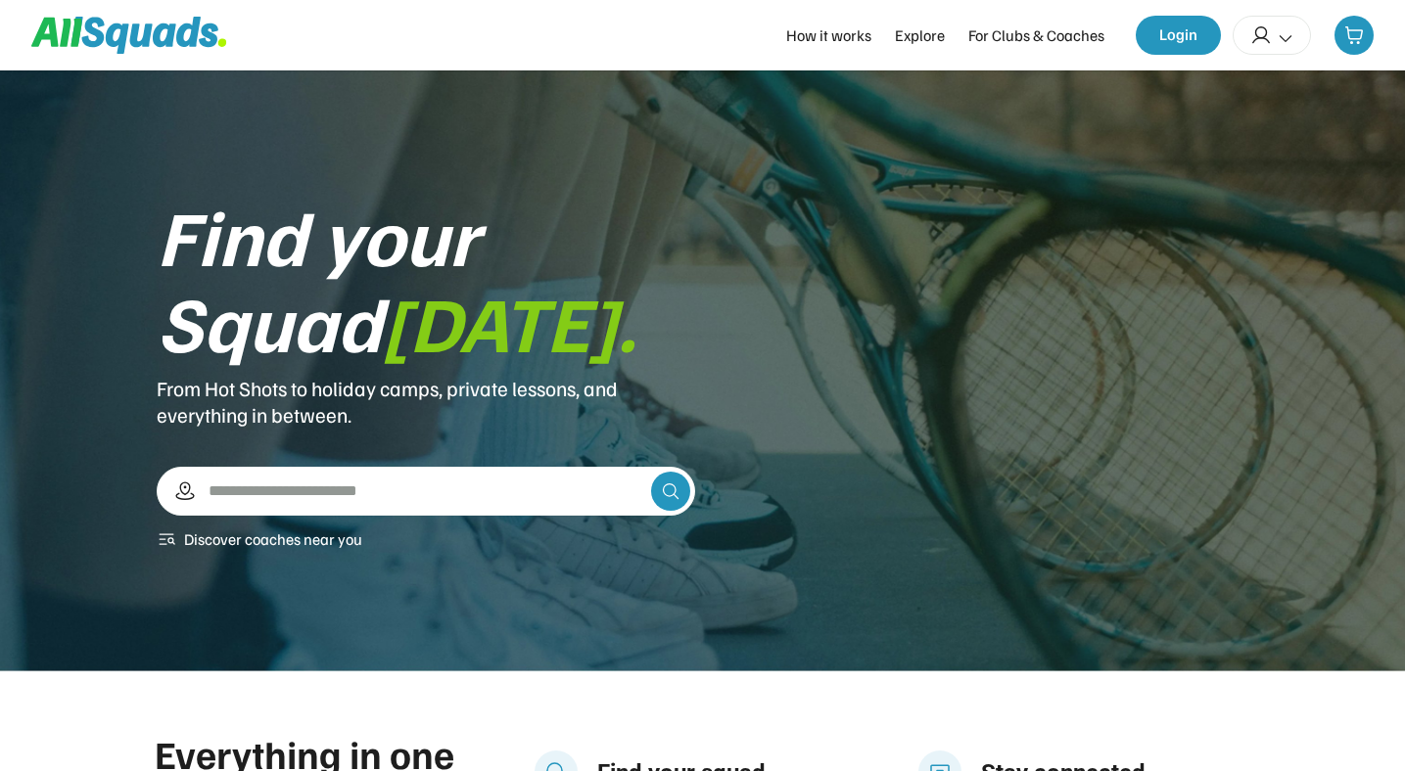
scroll to position [3510, 0]
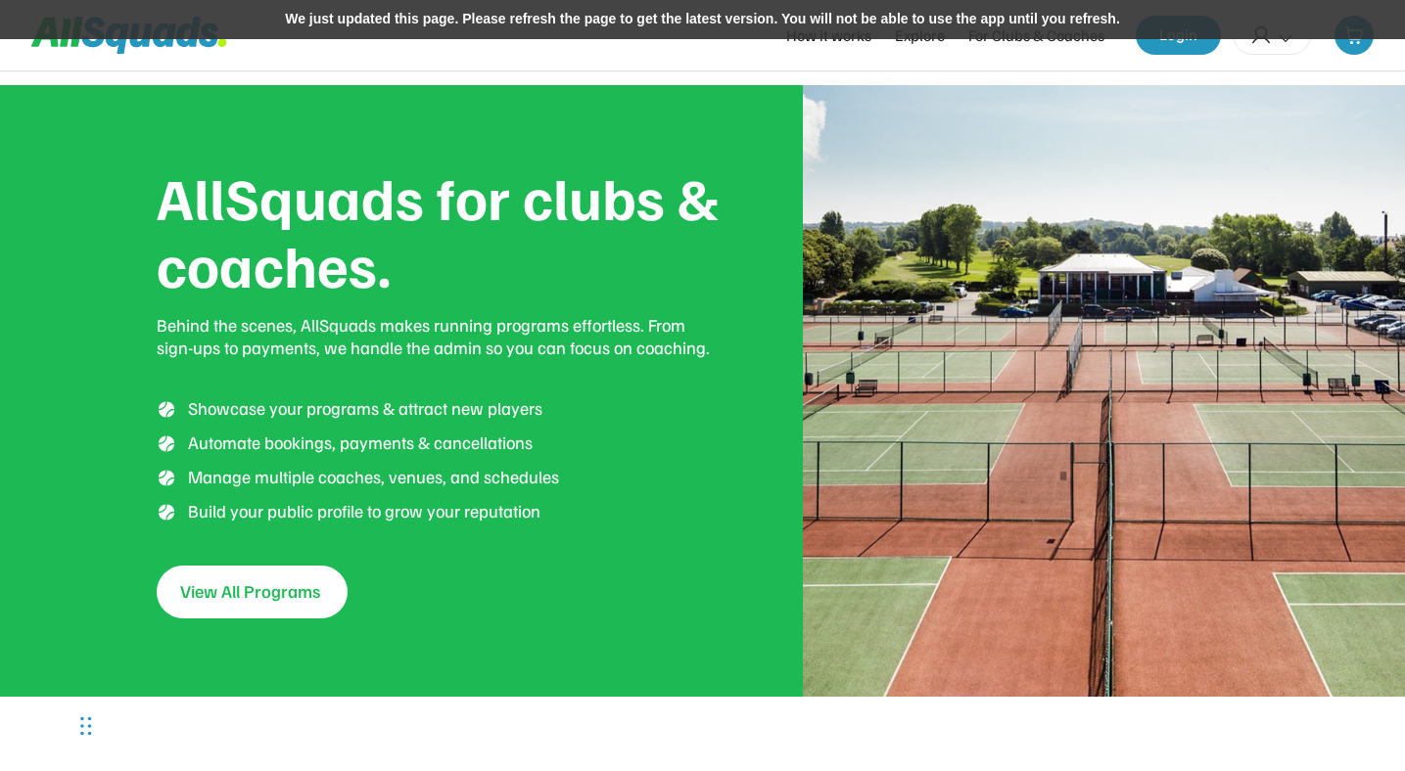
click at [851, 25] on div "We just updated this page. Please refresh the page to get the latest version. Y…" at bounding box center [702, 19] width 1405 height 39
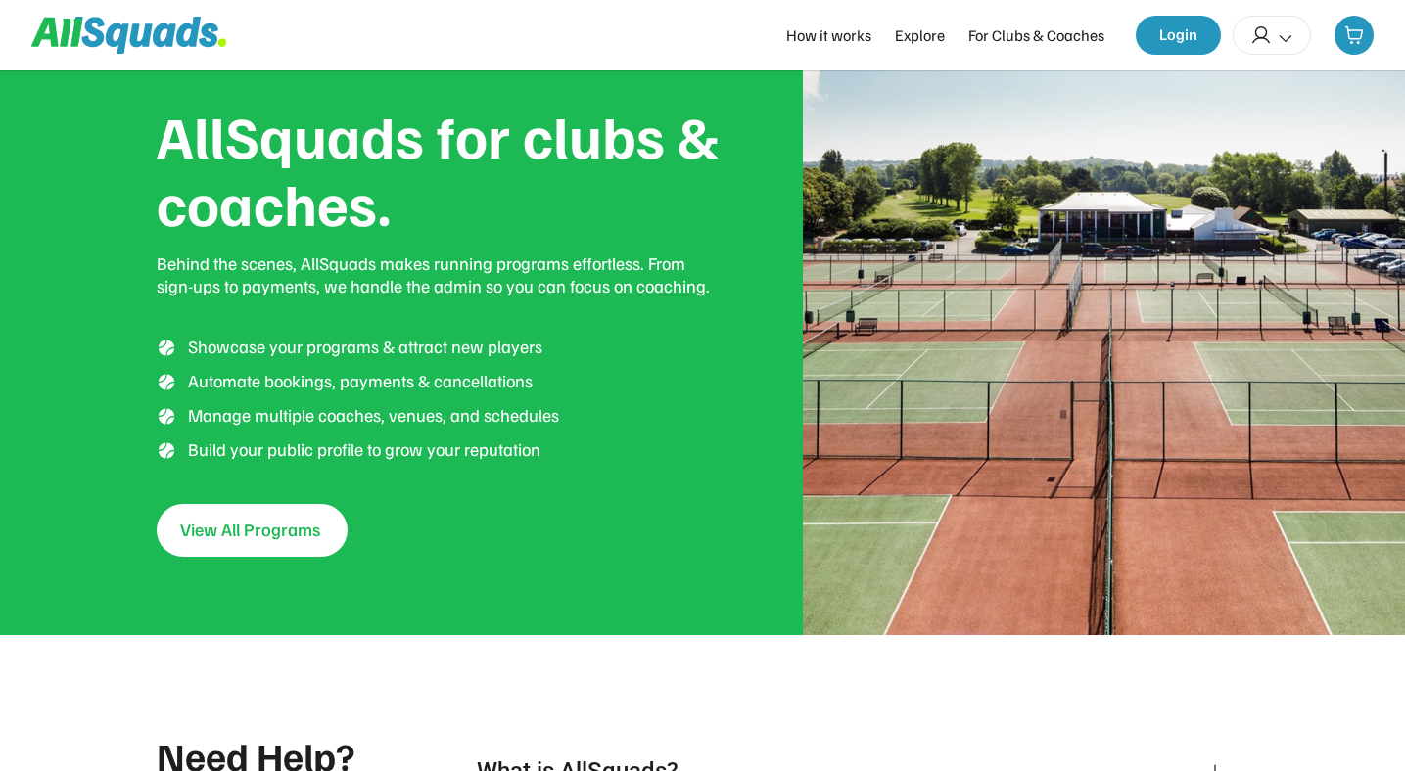
scroll to position [3510, 0]
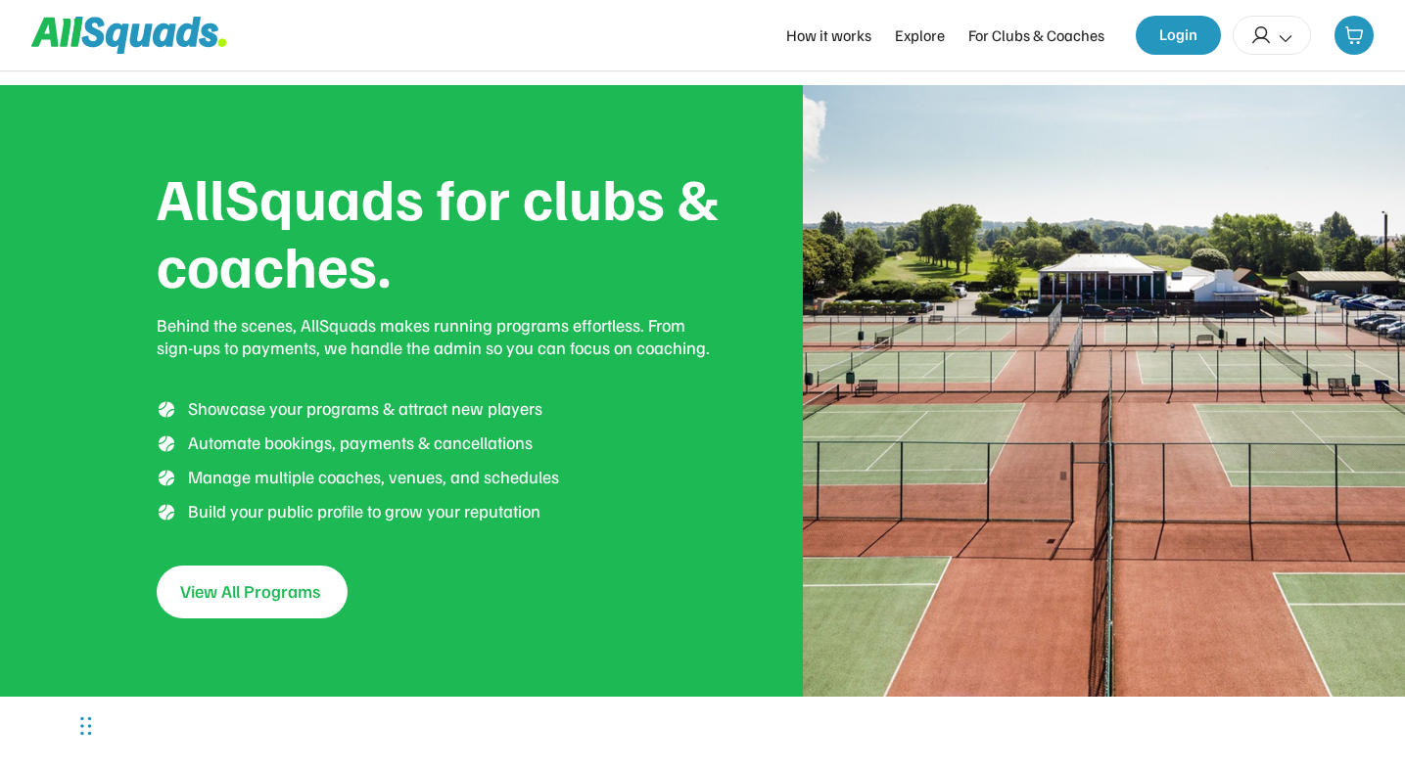
click at [79, 598] on div "AllSquads for clubs & coaches. Behind the scenes, AllSquads makes running progr…" at bounding box center [702, 391] width 1405 height 612
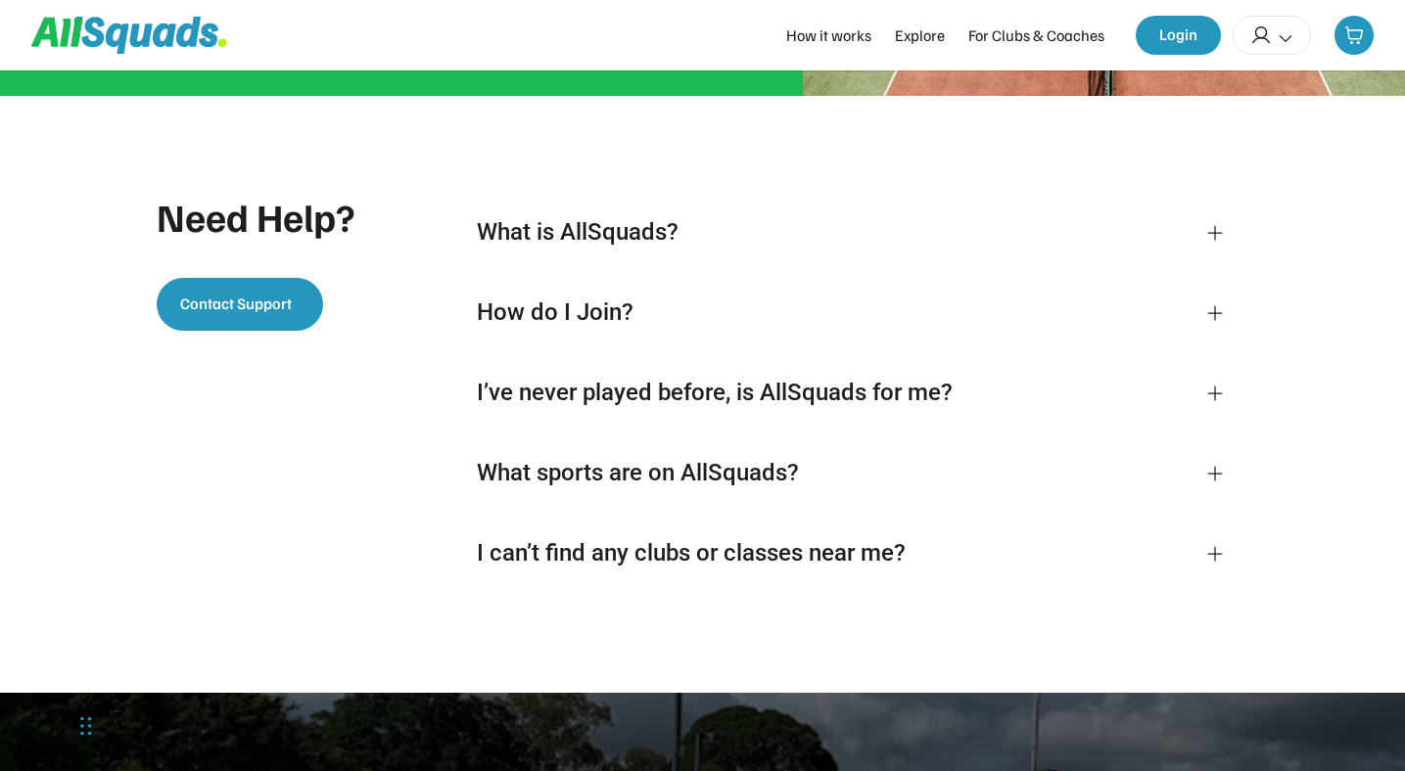
scroll to position [4134, 0]
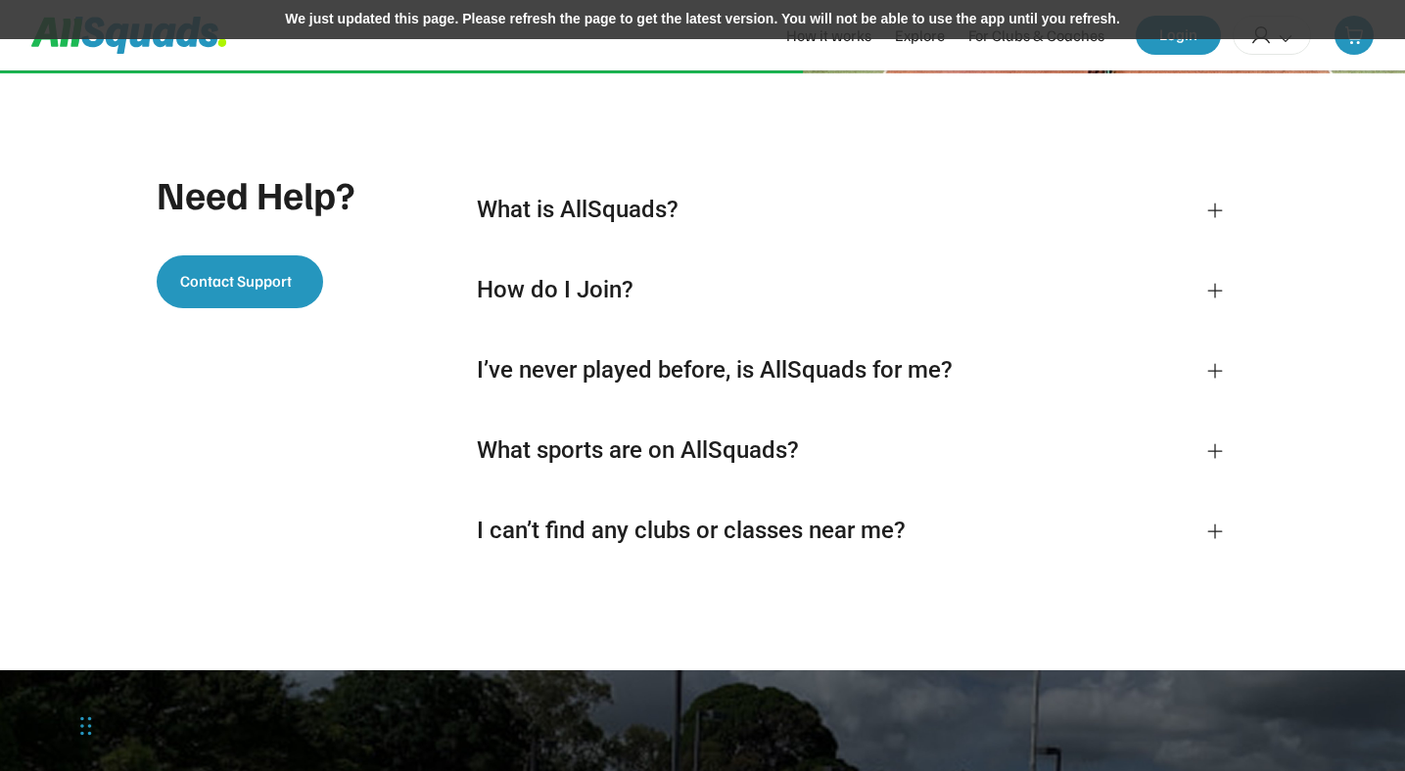
click at [798, 22] on div "We just updated this page. Please refresh the page to get the latest version. Y…" at bounding box center [702, 19] width 1405 height 39
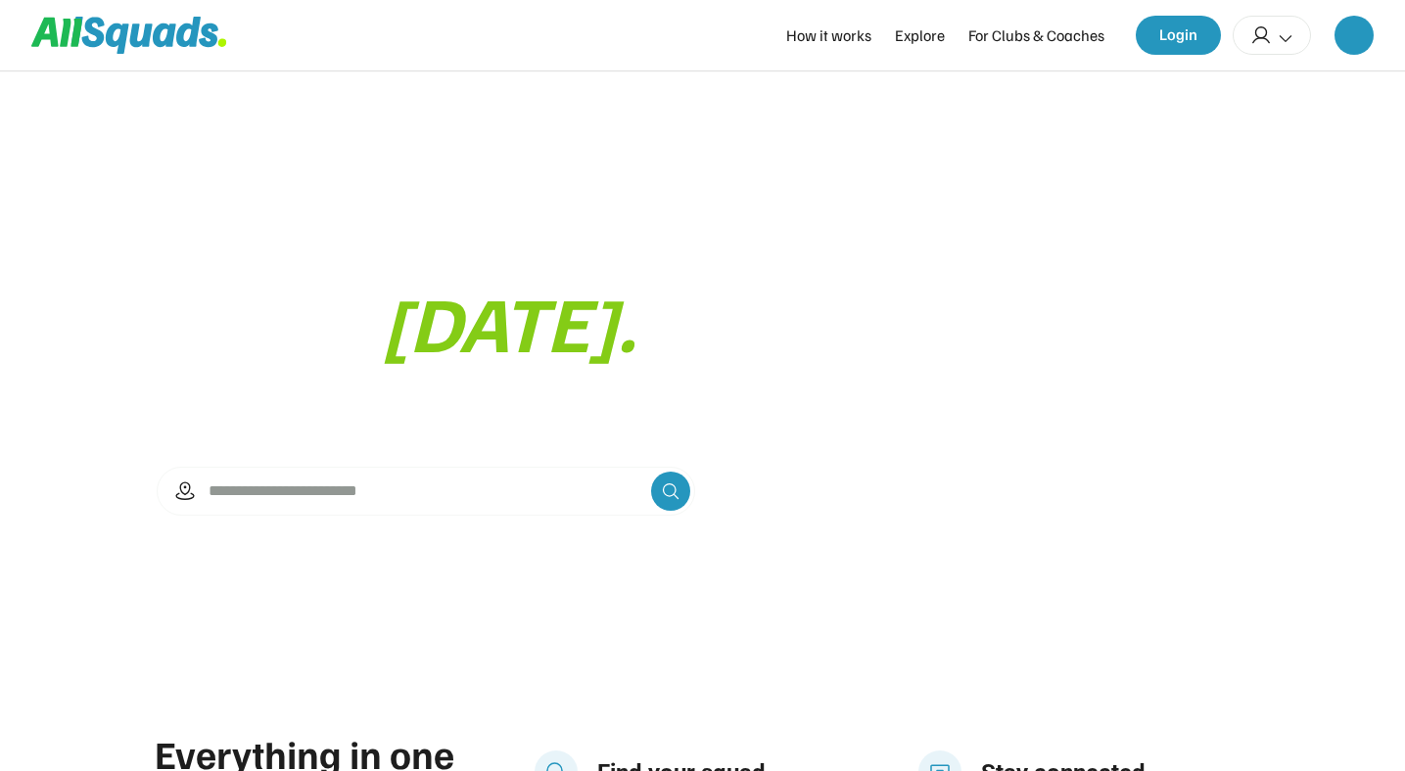
scroll to position [4134, 0]
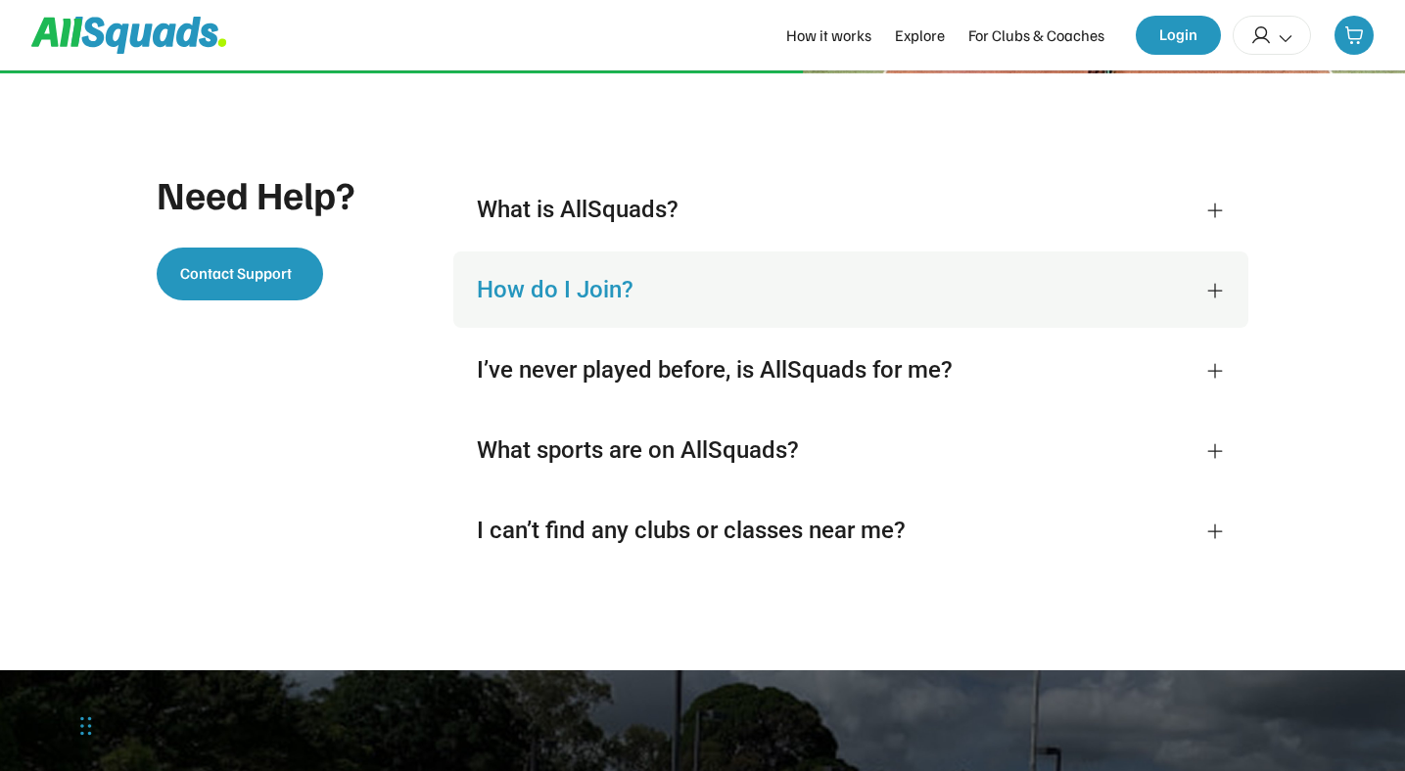
click at [579, 293] on div "How do I Join?" at bounding box center [829, 289] width 705 height 29
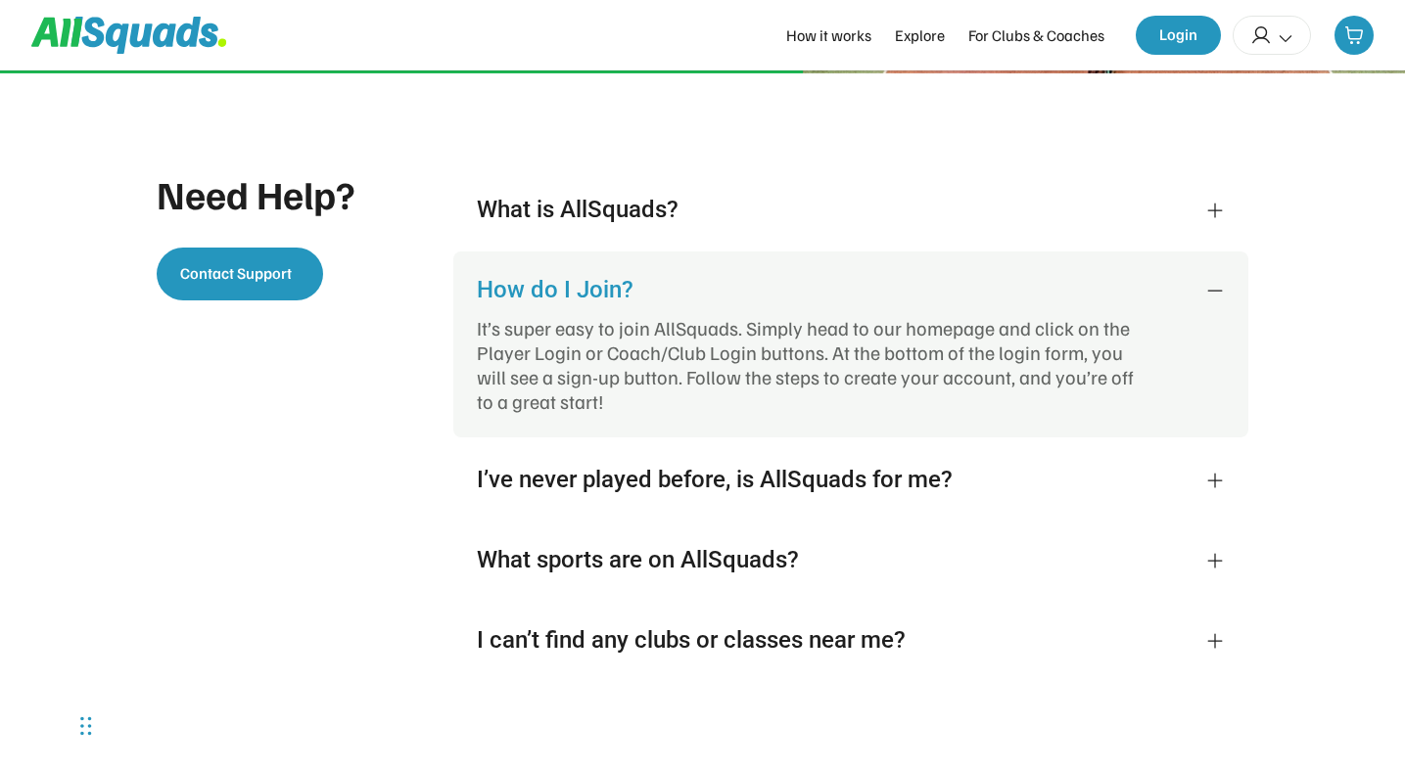
click at [579, 295] on div "How do I Join?" at bounding box center [829, 289] width 705 height 29
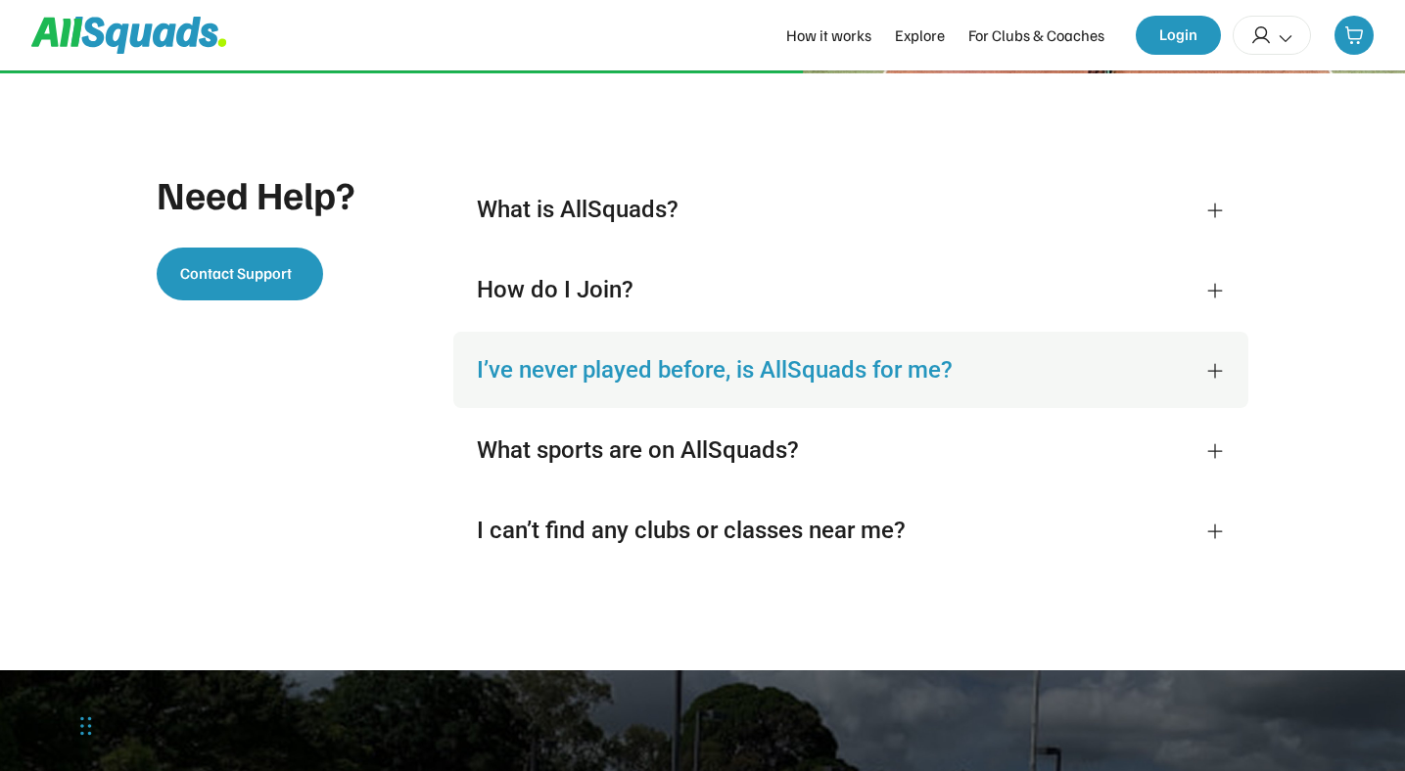
click at [567, 374] on div "I’ve never played before, is AllSquads for me?" at bounding box center [829, 369] width 705 height 29
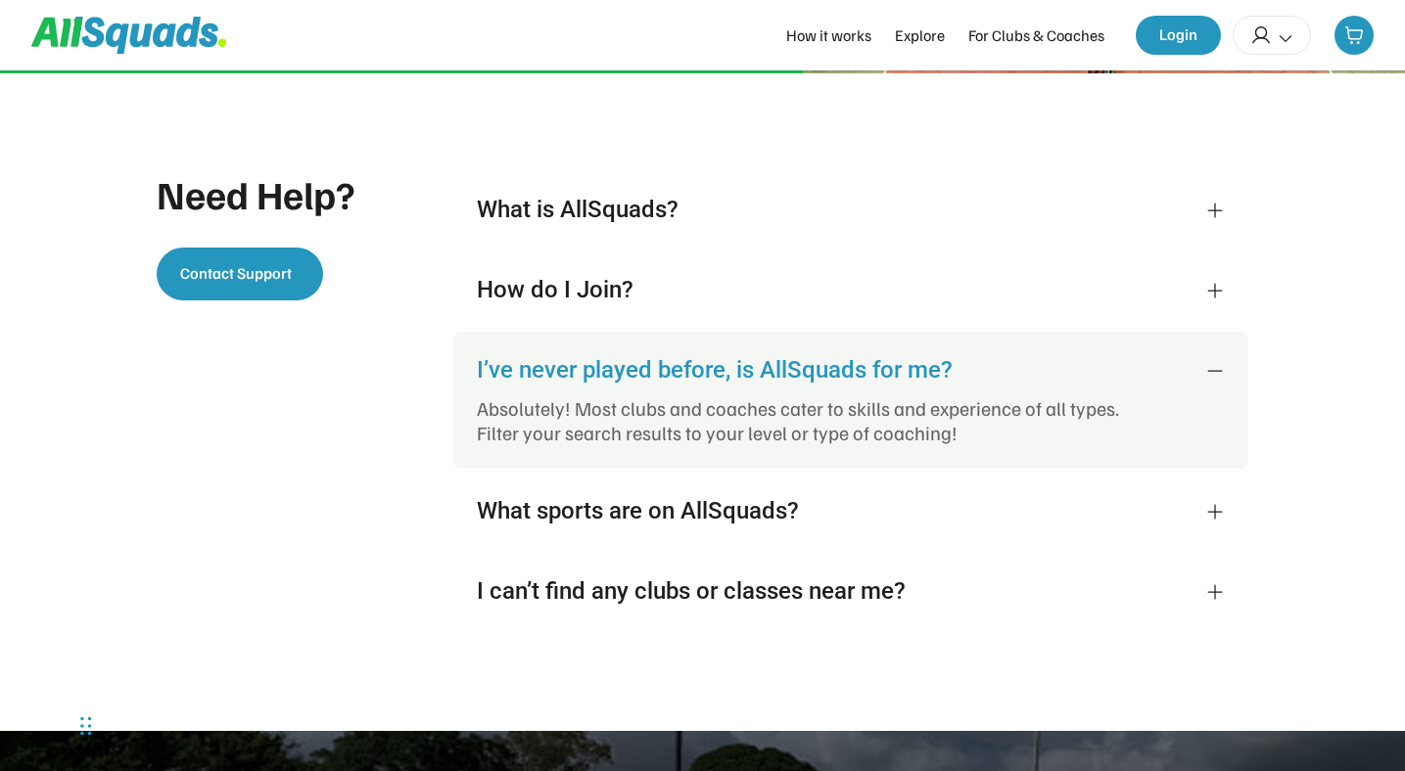
click at [567, 374] on div "I’ve never played before, is AllSquads for me?" at bounding box center [829, 369] width 705 height 29
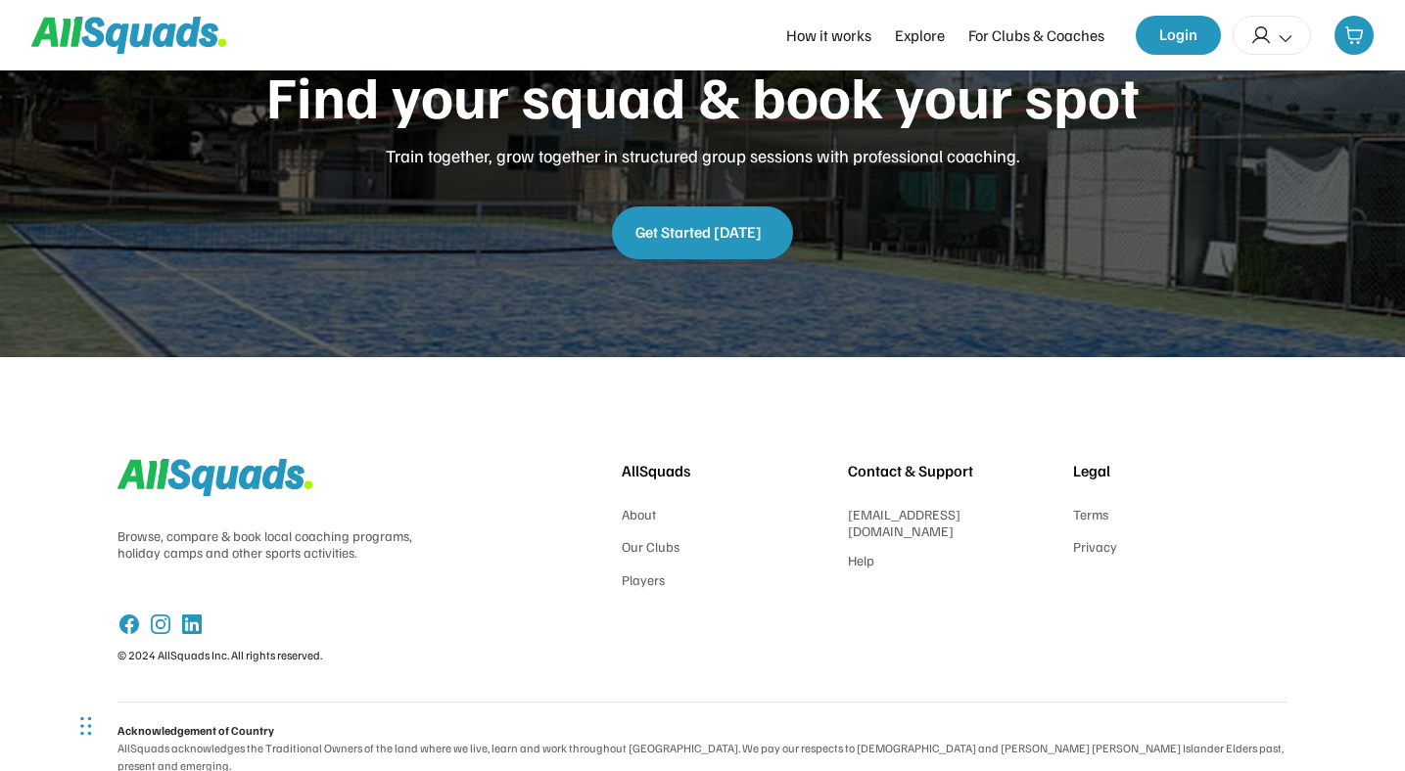
scroll to position [4845, 0]
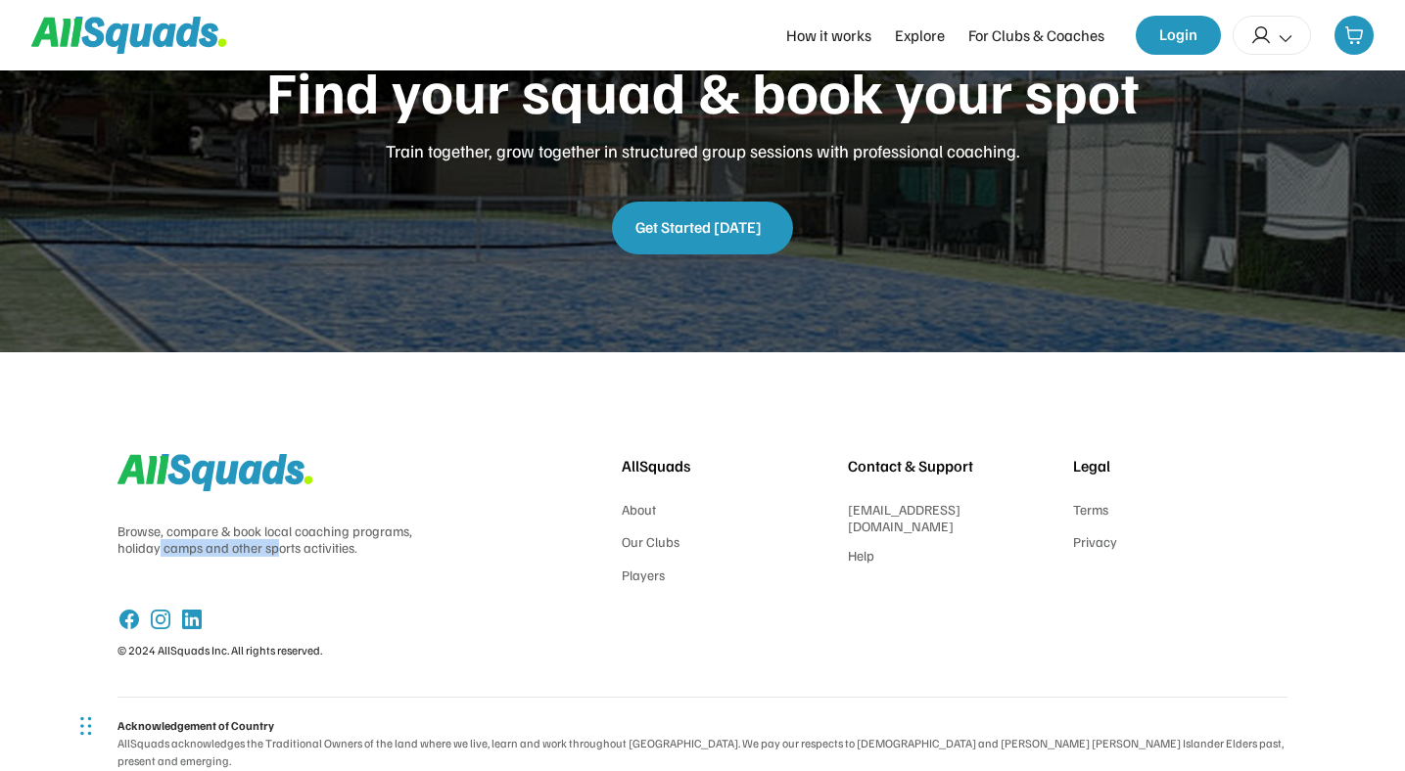
drag, startPoint x: 160, startPoint y: 546, endPoint x: 276, endPoint y: 553, distance: 116.7
click at [276, 553] on div "Browse, compare & book local coaching programs, holiday camps and other sports …" at bounding box center [264, 540] width 295 height 34
click at [297, 553] on div "Browse, compare & book local coaching programs, holiday camps and other sports …" at bounding box center [264, 540] width 295 height 34
drag, startPoint x: 365, startPoint y: 549, endPoint x: 111, endPoint y: 533, distance: 255.1
click at [110, 533] on div "Browse, compare & book local coaching programs, holiday camps and other sports …" at bounding box center [702, 571] width 1405 height 438
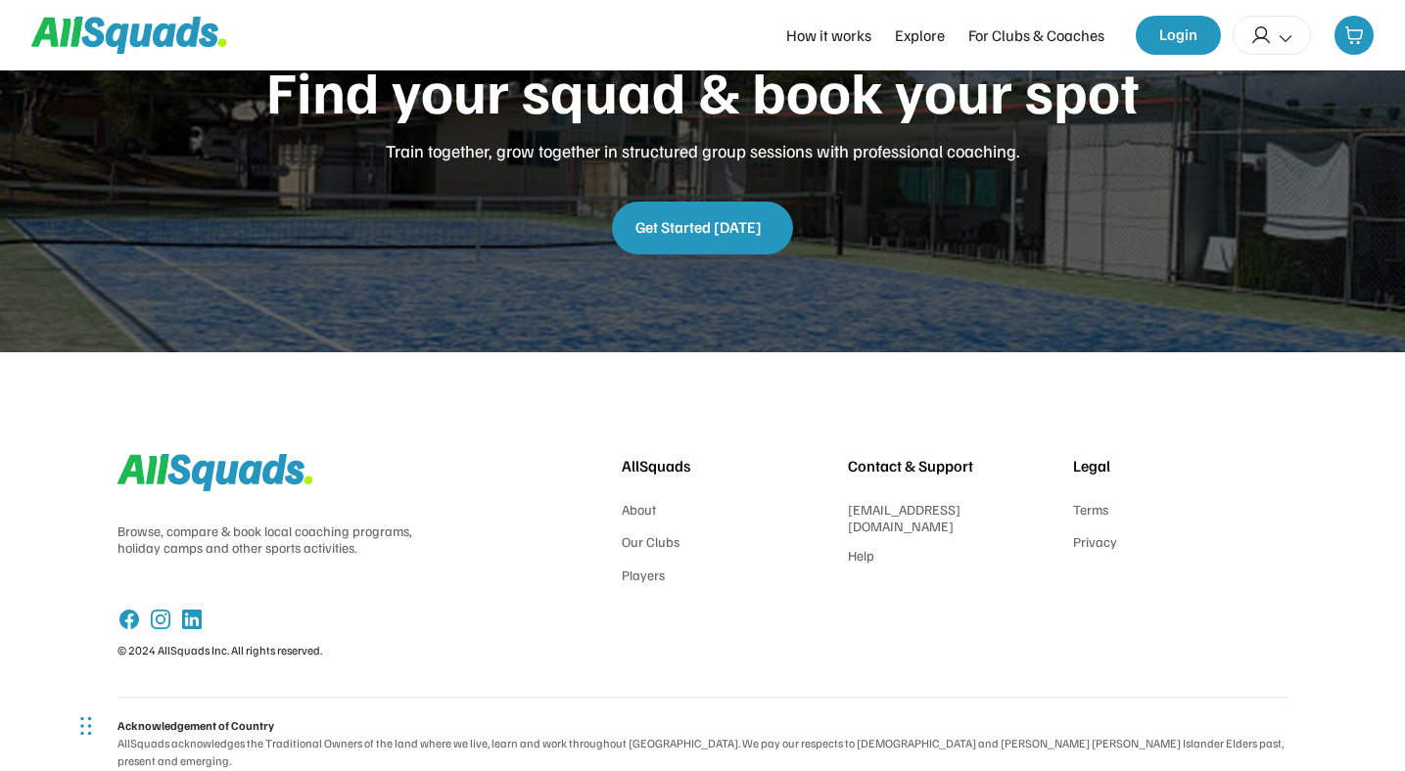
click at [604, 501] on div "Browse, compare & book local coaching programs, holiday camps and other sports …" at bounding box center [702, 556] width 1170 height 282
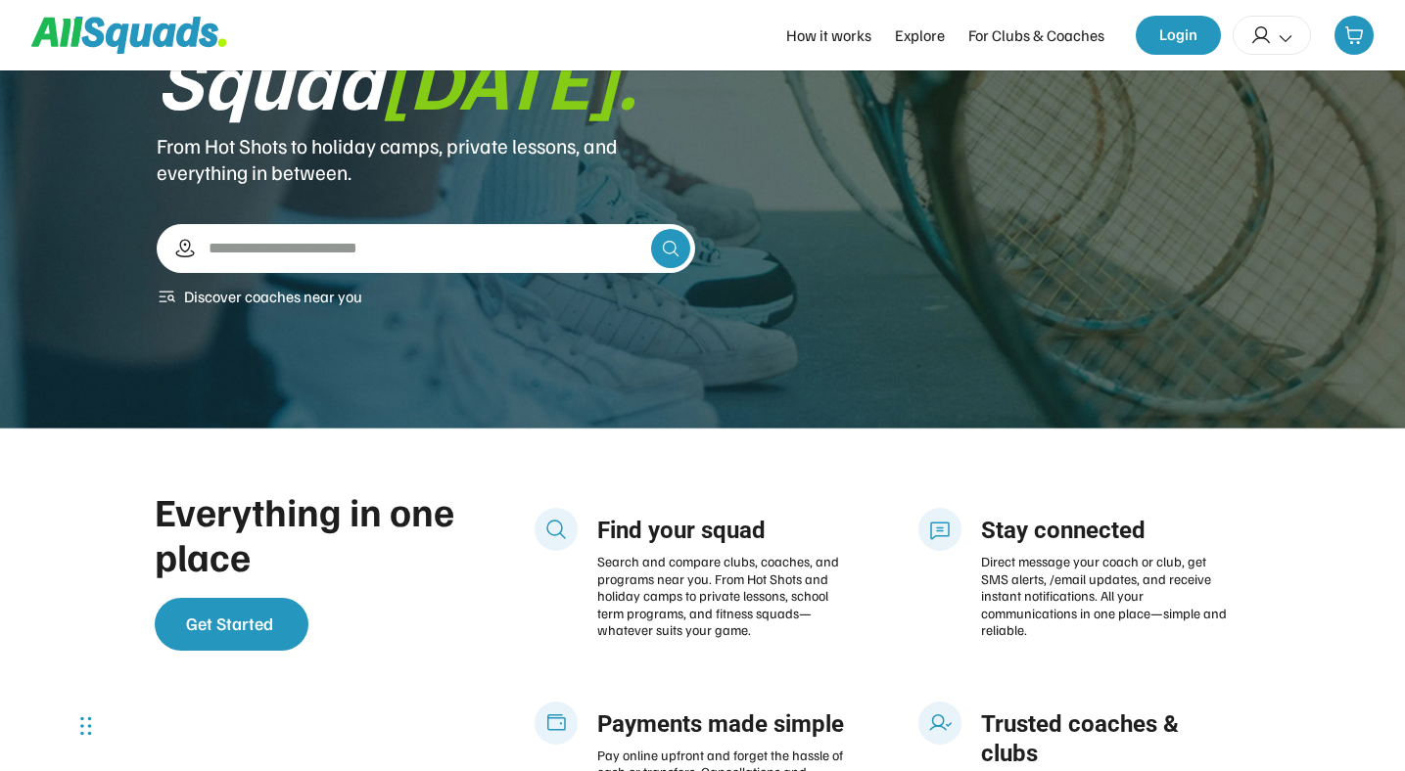
scroll to position [39, 0]
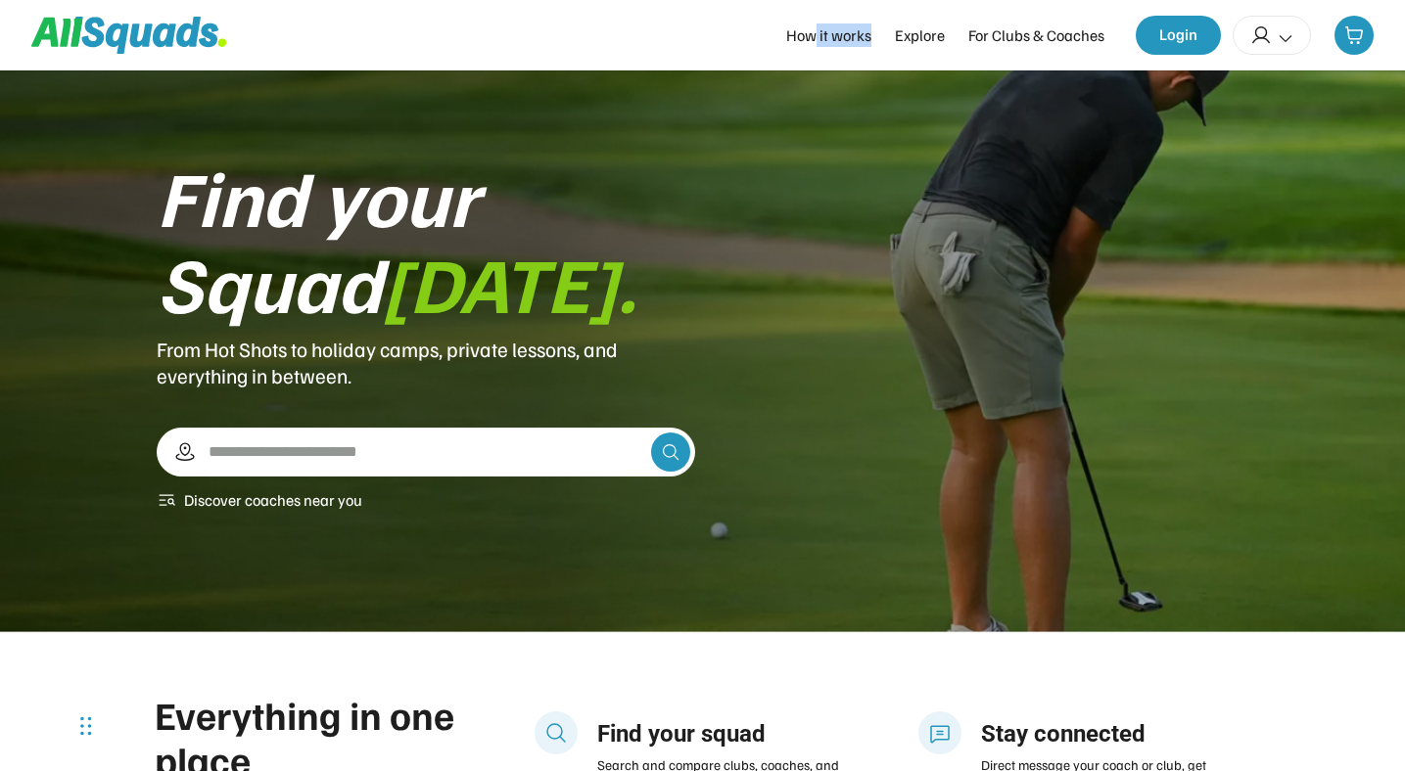
drag, startPoint x: 819, startPoint y: 37, endPoint x: 876, endPoint y: 39, distance: 56.8
click at [876, 39] on div "How it works Explore For Clubs & Coaches" at bounding box center [945, 34] width 318 height 23
click at [936, 33] on div "Explore" at bounding box center [920, 34] width 50 height 23
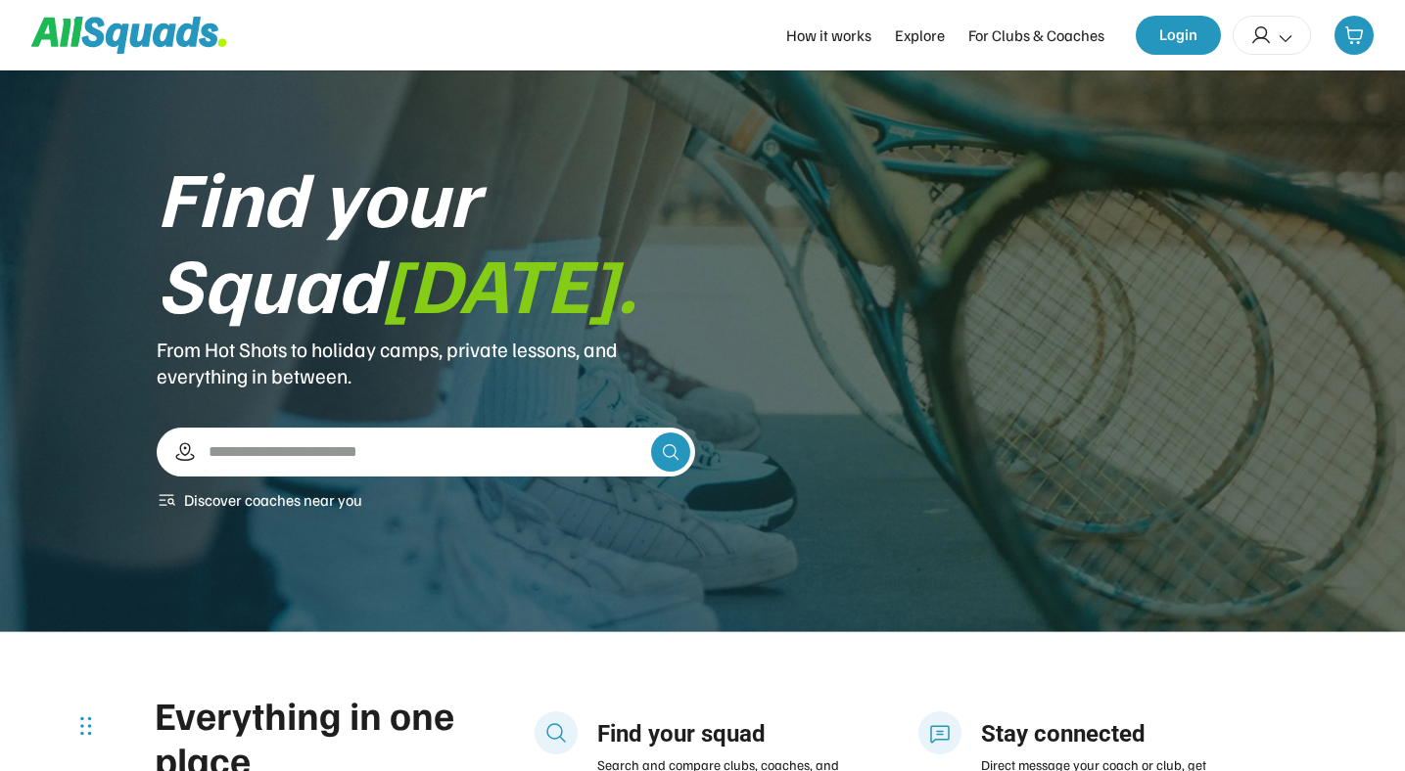
click at [998, 34] on div "For Clubs & Coaches" at bounding box center [1036, 34] width 136 height 23
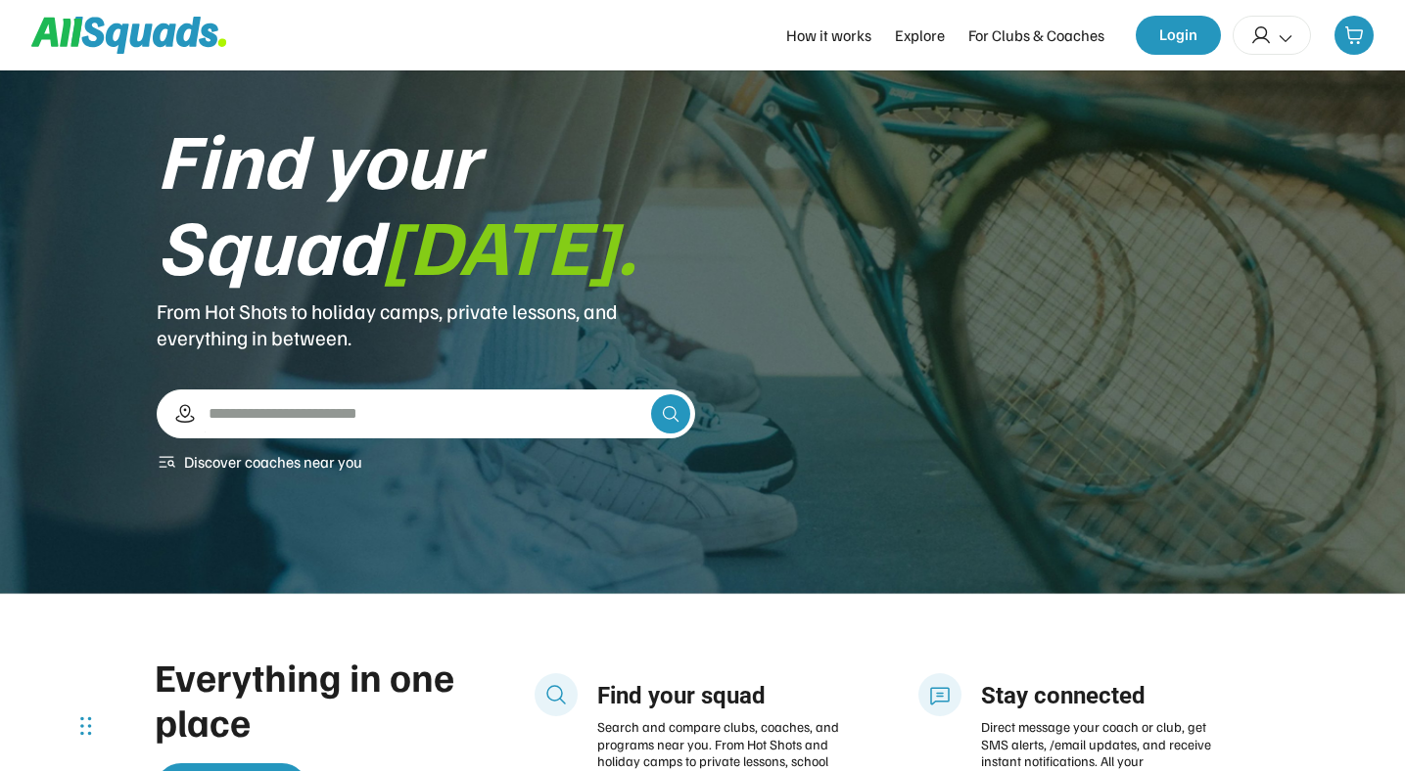
scroll to position [43, 0]
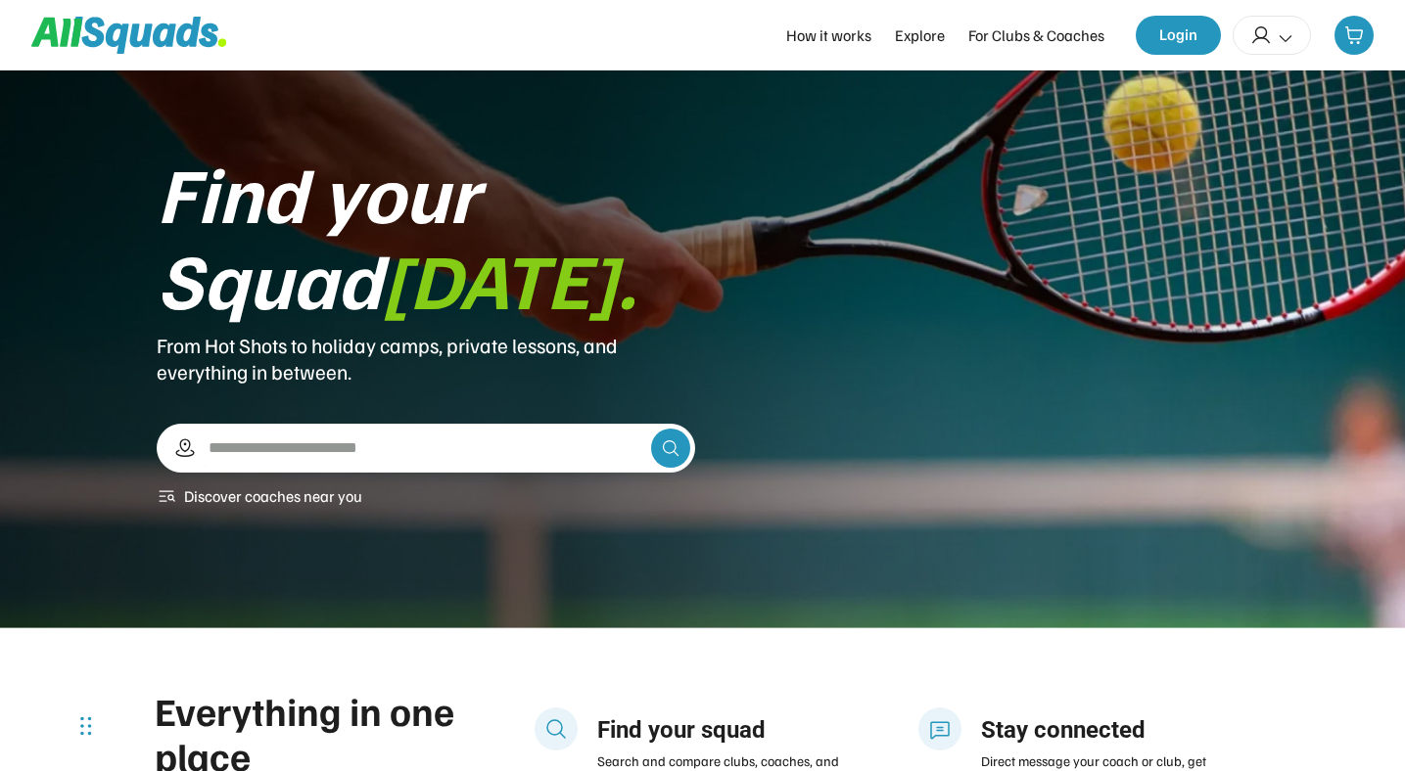
click at [795, 261] on div "Find your Squad today. From Hot Shots to holiday camps, private lessons, and ev…" at bounding box center [702, 328] width 1091 height 359
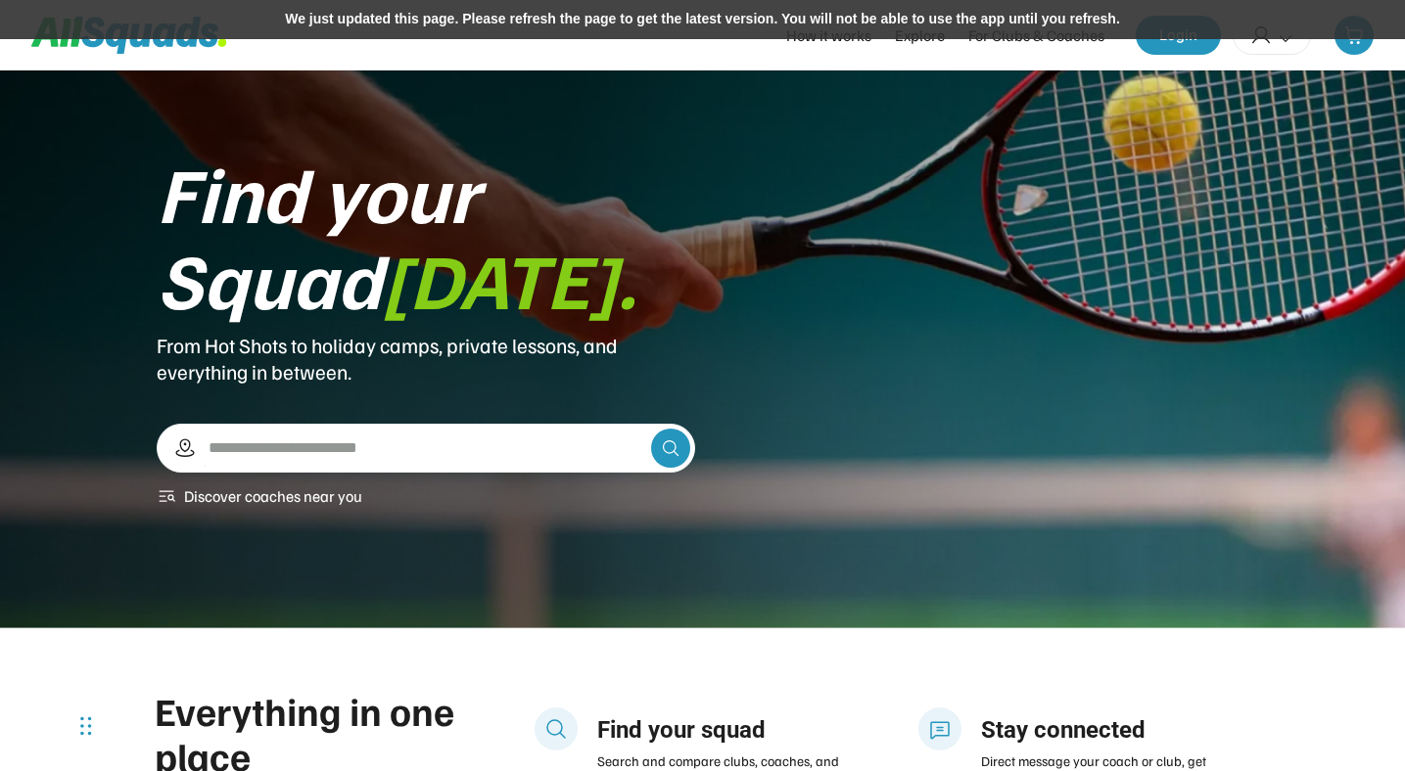
scroll to position [43, 0]
click at [836, 28] on div "We just updated this page. Please refresh the page to get the latest version. Y…" at bounding box center [702, 19] width 1405 height 39
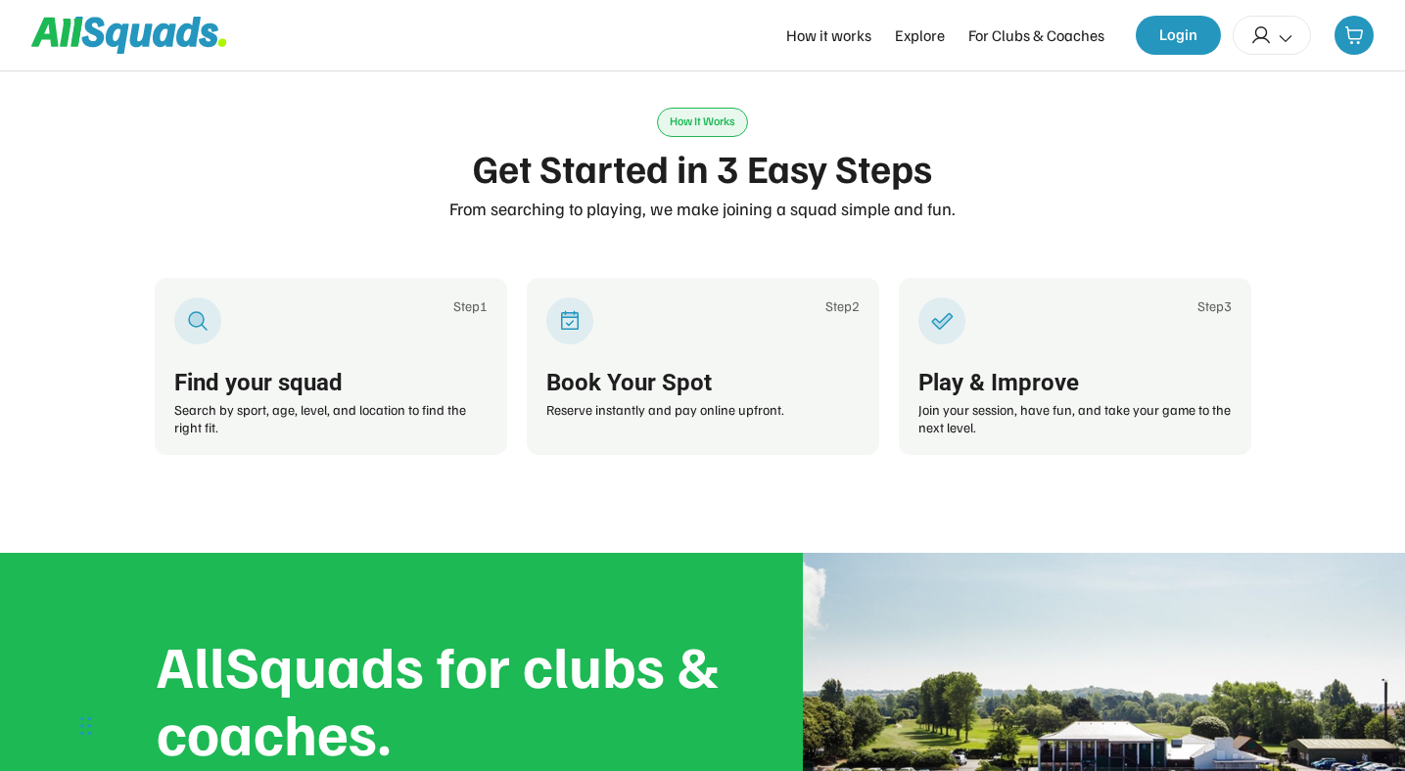
scroll to position [3035, 0]
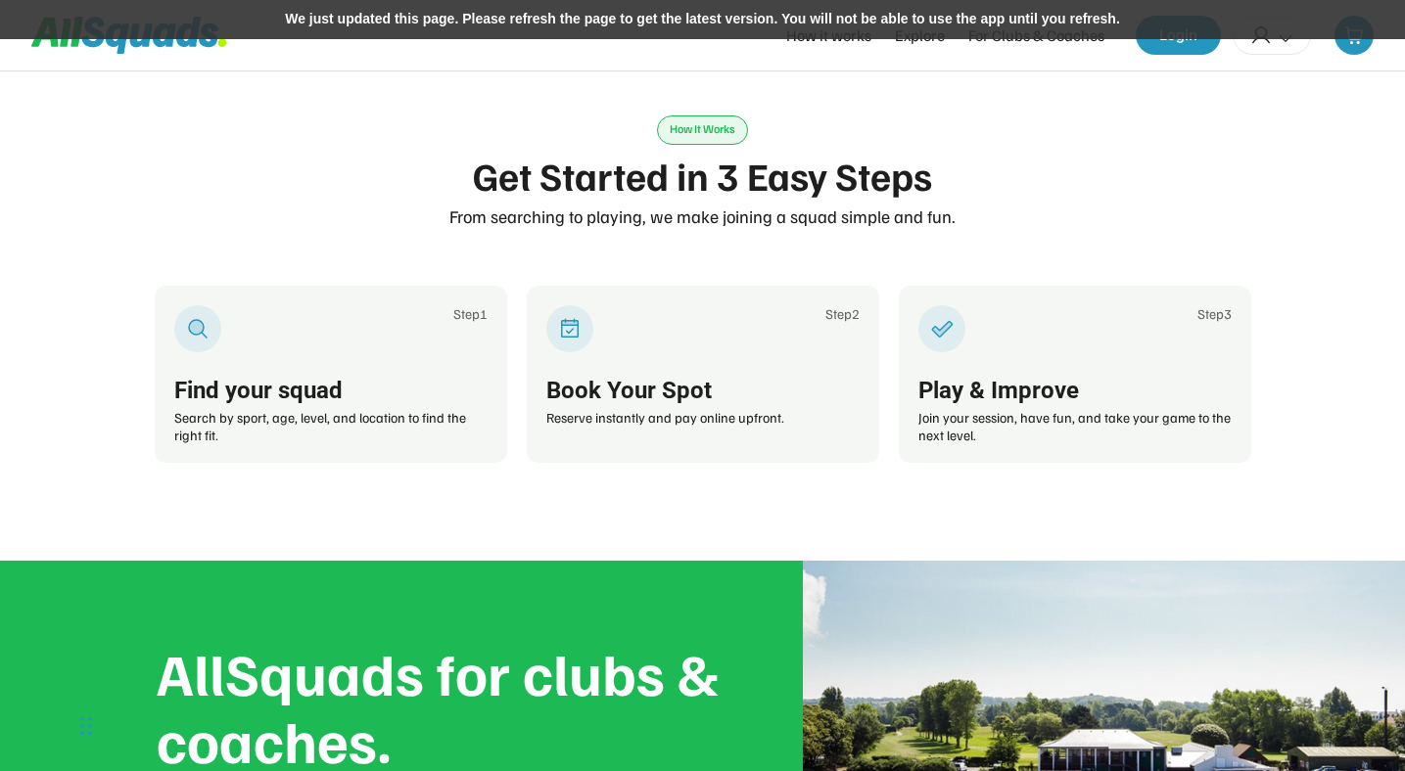
click at [813, 14] on div "We just updated this page. Please refresh the page to get the latest version. Y…" at bounding box center [702, 19] width 1405 height 39
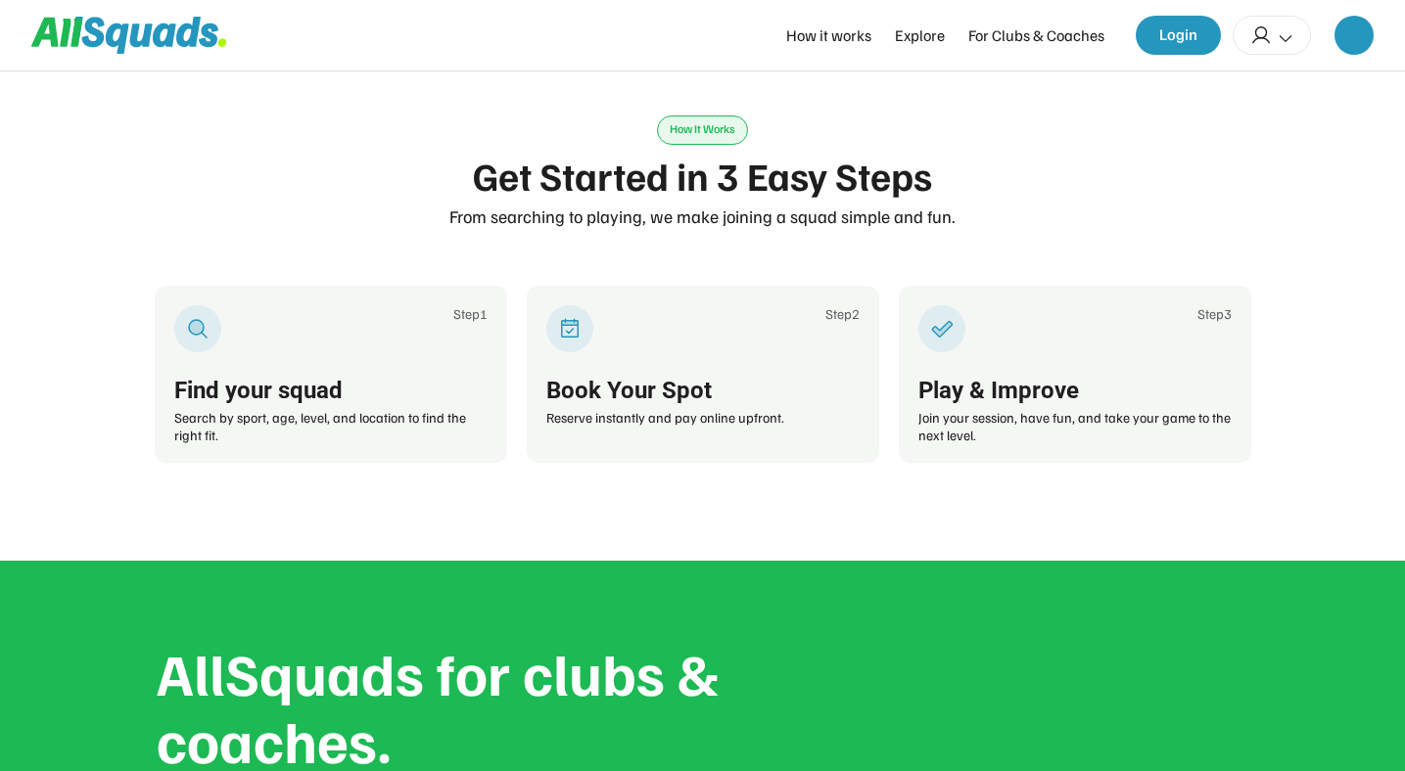
scroll to position [3035, 0]
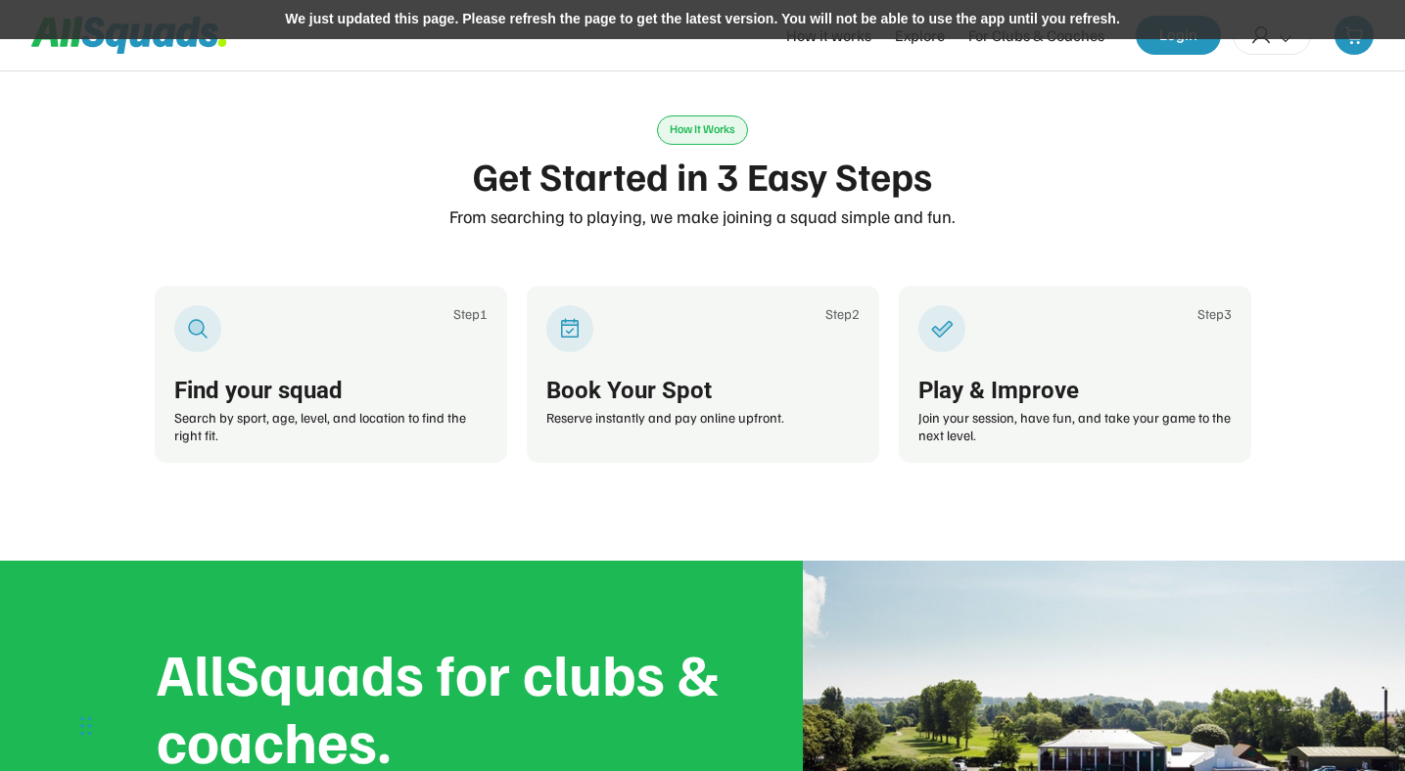
click at [788, 17] on div "We just updated this page. Please refresh the page to get the latest version. Y…" at bounding box center [702, 19] width 1405 height 39
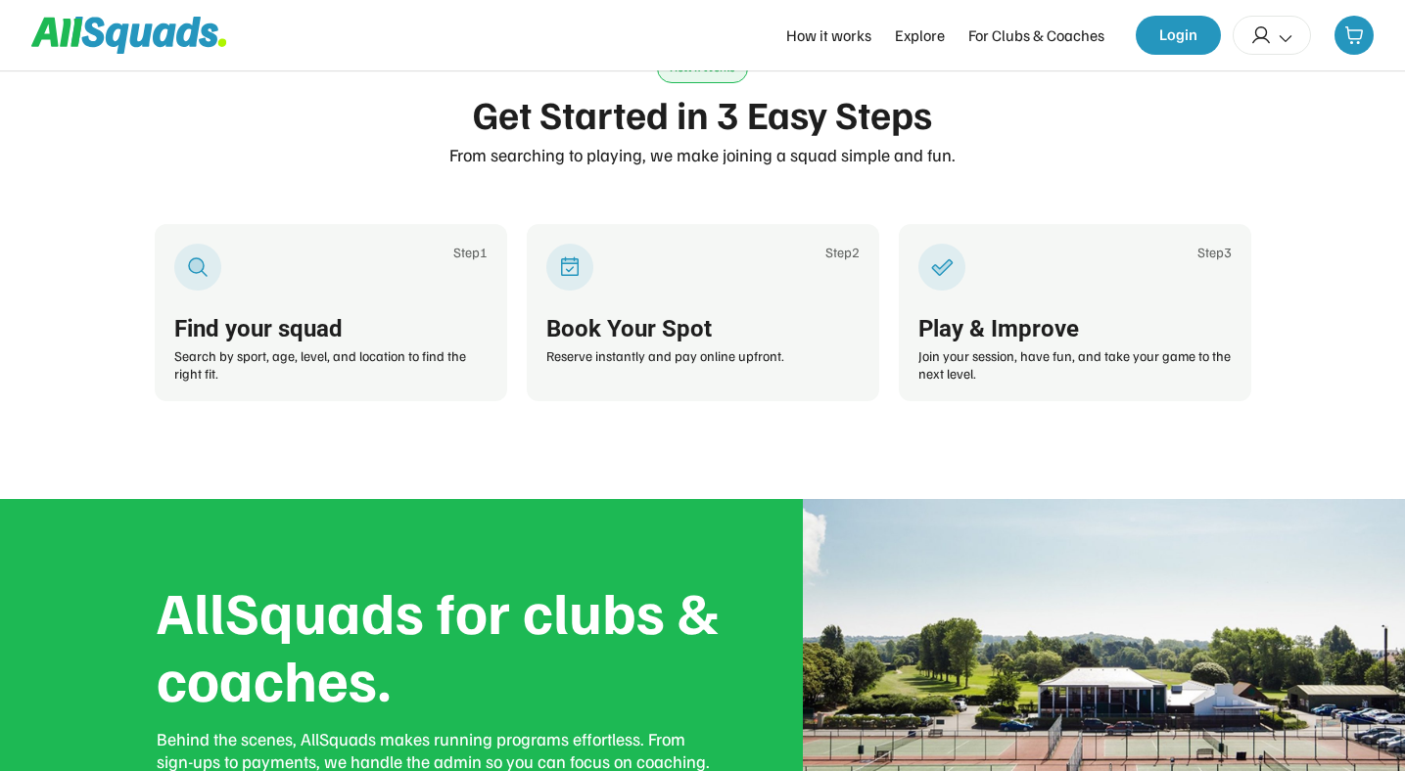
scroll to position [3035, 0]
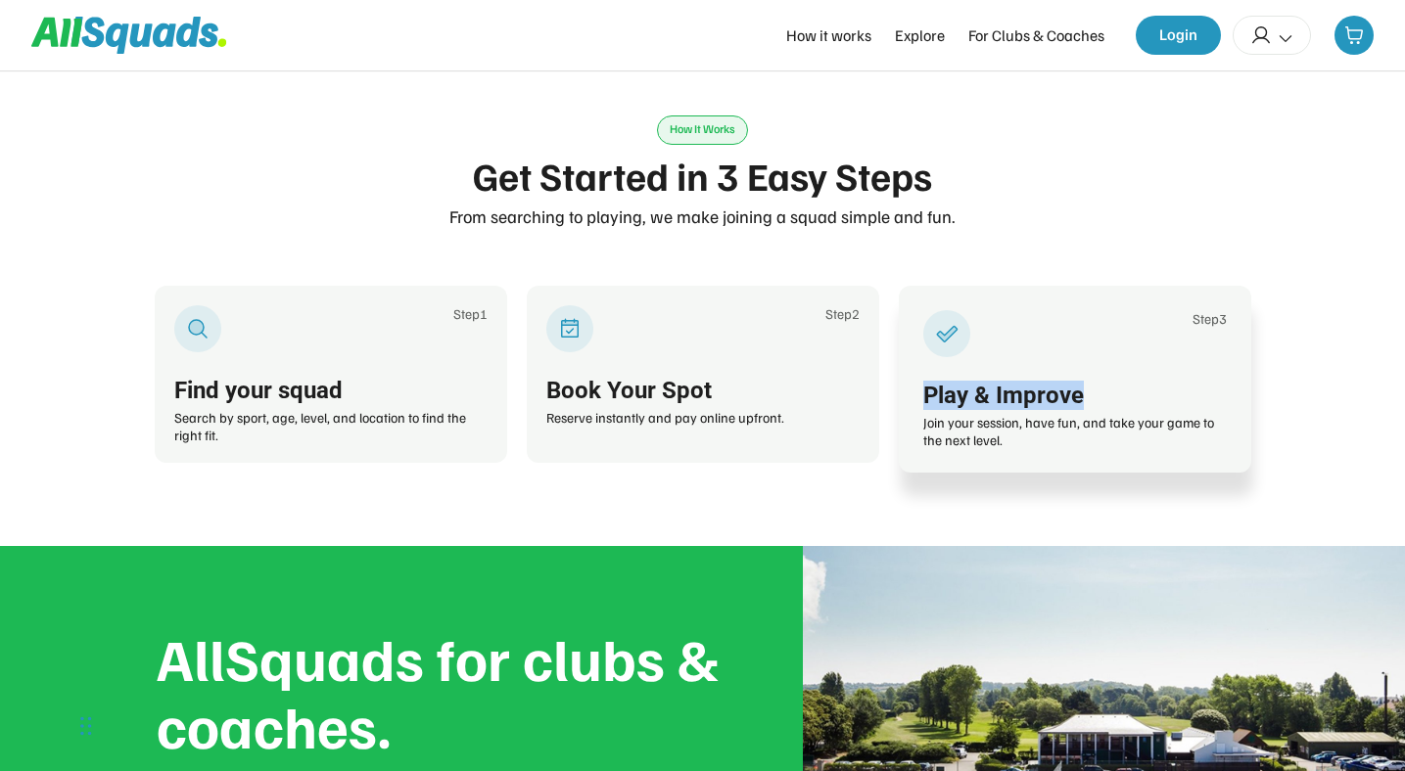
drag, startPoint x: 927, startPoint y: 392, endPoint x: 1084, endPoint y: 396, distance: 156.7
click at [1084, 396] on div "Play & Improve" at bounding box center [1074, 395] width 303 height 29
click at [973, 419] on div "Join your session, have fun, and take your game to the next level." at bounding box center [1074, 431] width 303 height 34
drag, startPoint x: 924, startPoint y: 424, endPoint x: 1011, endPoint y: 440, distance: 88.7
click at [1012, 441] on div "Join your session, have fun, and take your game to the next level." at bounding box center [1074, 431] width 303 height 34
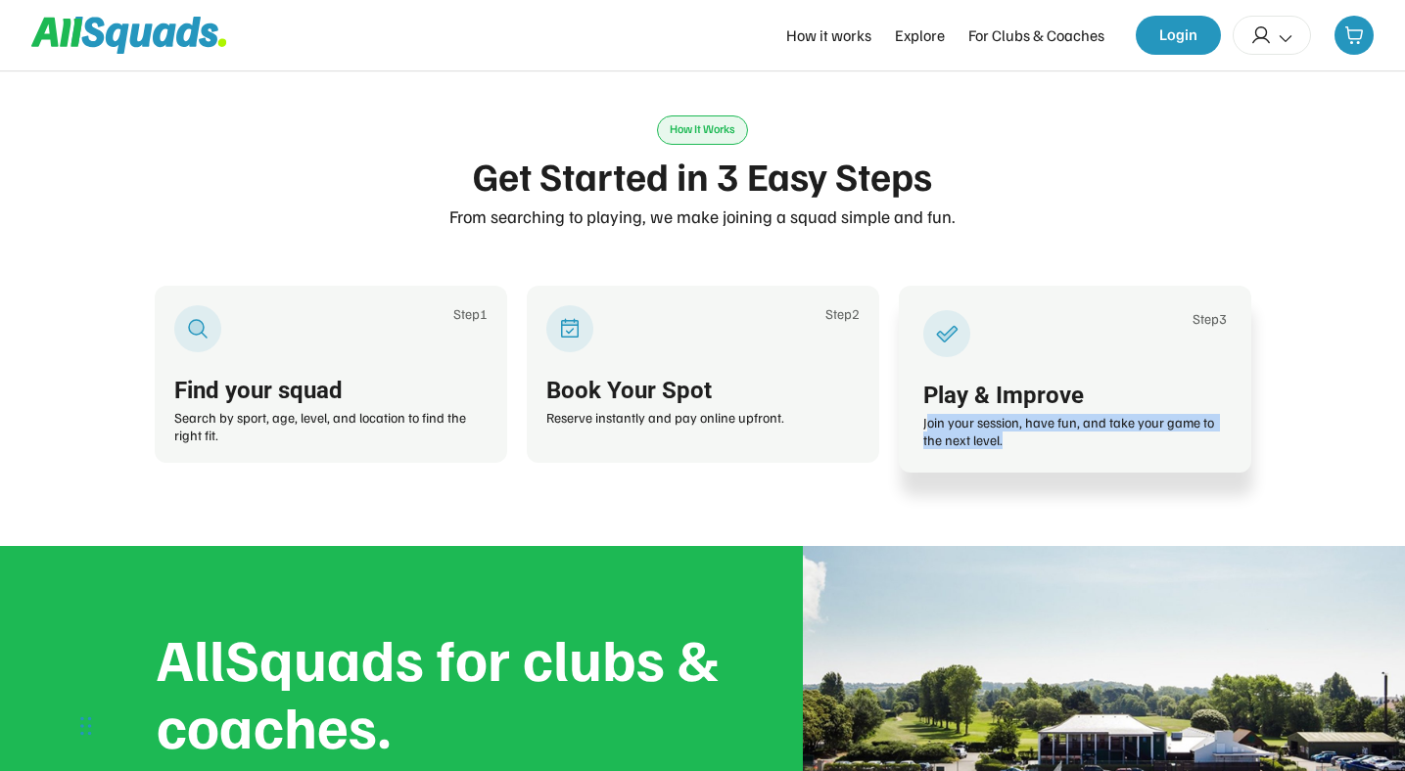
click at [950, 429] on div "Join your session, have fun, and take your game to the next level." at bounding box center [1074, 431] width 303 height 34
drag, startPoint x: 922, startPoint y: 428, endPoint x: 995, endPoint y: 446, distance: 74.8
click at [995, 446] on div "Join your session, have fun, and take your game to the next level." at bounding box center [1074, 431] width 303 height 34
click at [936, 433] on div "Join your session, have fun, and take your game to the next level." at bounding box center [1074, 431] width 303 height 34
drag, startPoint x: 923, startPoint y: 430, endPoint x: 1006, endPoint y: 442, distance: 84.2
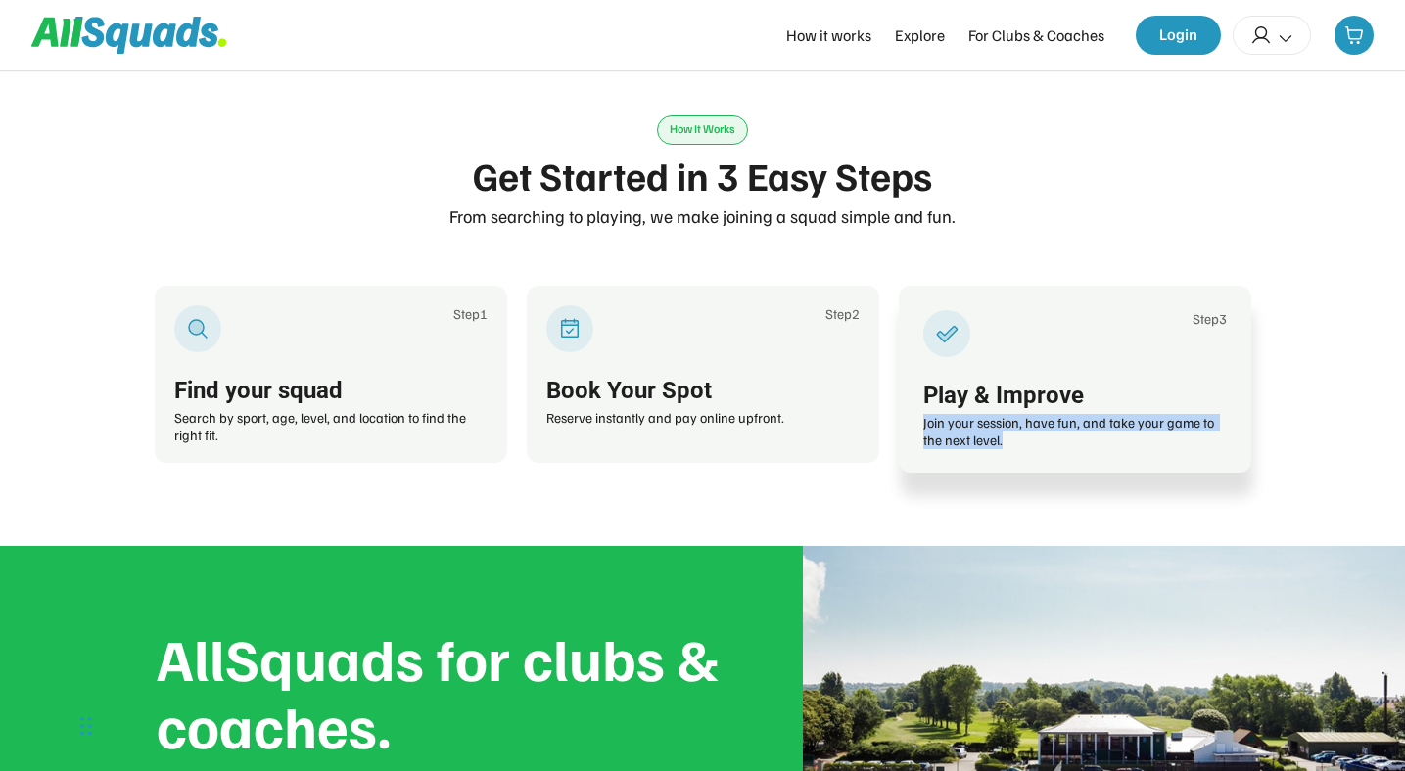
click at [1006, 442] on div "Join your session, have fun, and take your game to the next level." at bounding box center [1074, 431] width 303 height 34
click at [939, 430] on div "Join your session, have fun, and take your game to the next level." at bounding box center [1074, 431] width 303 height 34
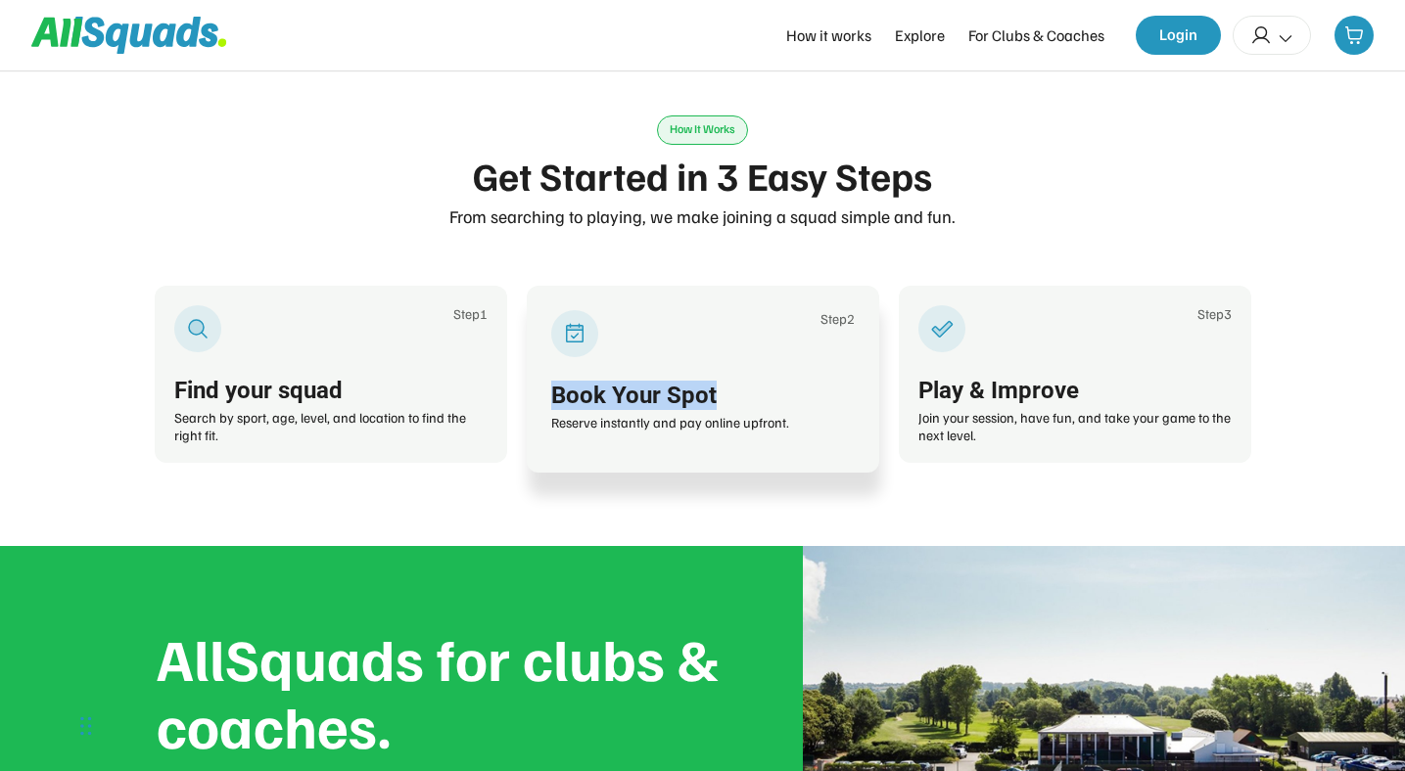
drag, startPoint x: 555, startPoint y: 395, endPoint x: 721, endPoint y: 408, distance: 166.9
click at [721, 408] on div "Book Your Spot" at bounding box center [702, 395] width 303 height 29
drag, startPoint x: 553, startPoint y: 429, endPoint x: 812, endPoint y: 431, distance: 259.4
click at [812, 431] on div "Reserve instantly and pay online upfront." at bounding box center [702, 423] width 303 height 18
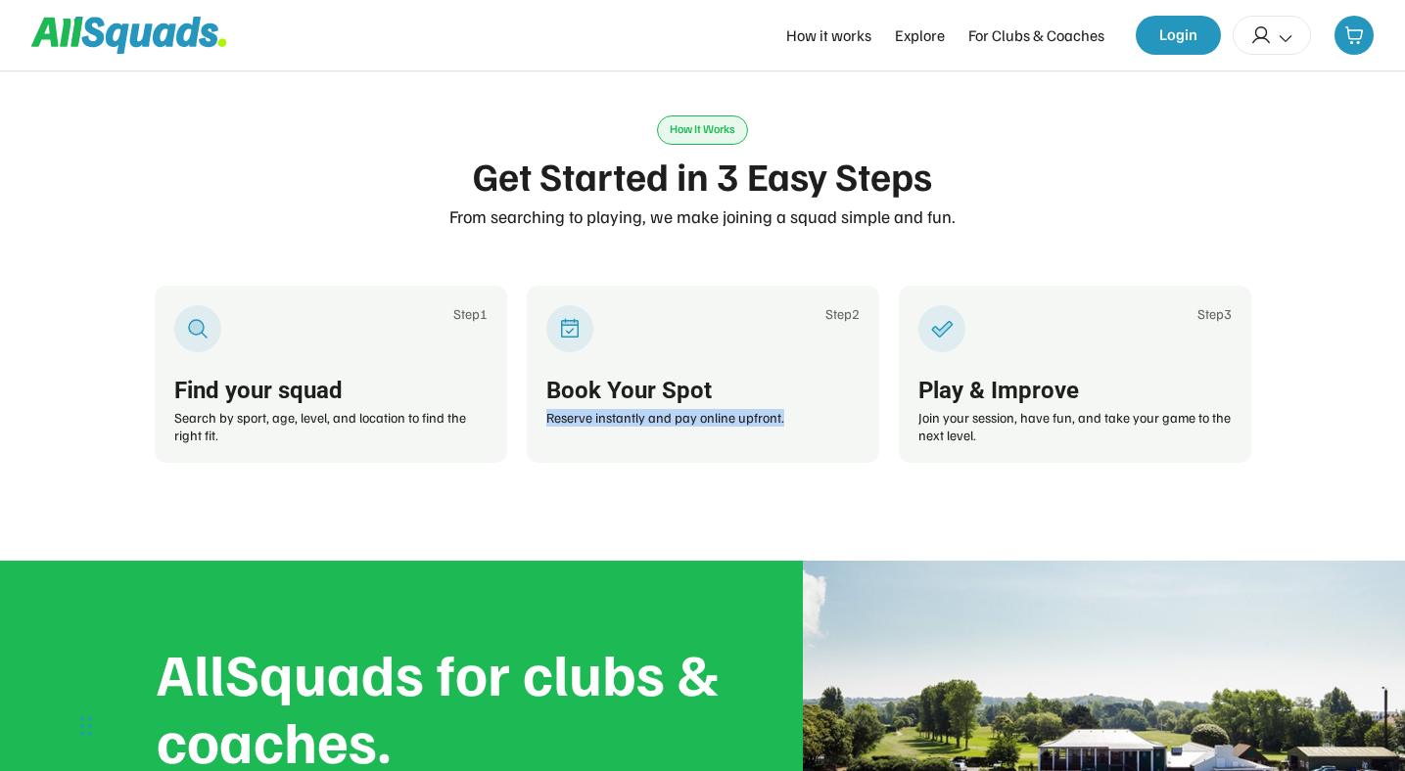
click at [642, 491] on div "How It Works Get Started in 3 Easy Steps From searching to playing, we make joi…" at bounding box center [703, 290] width 1096 height 544
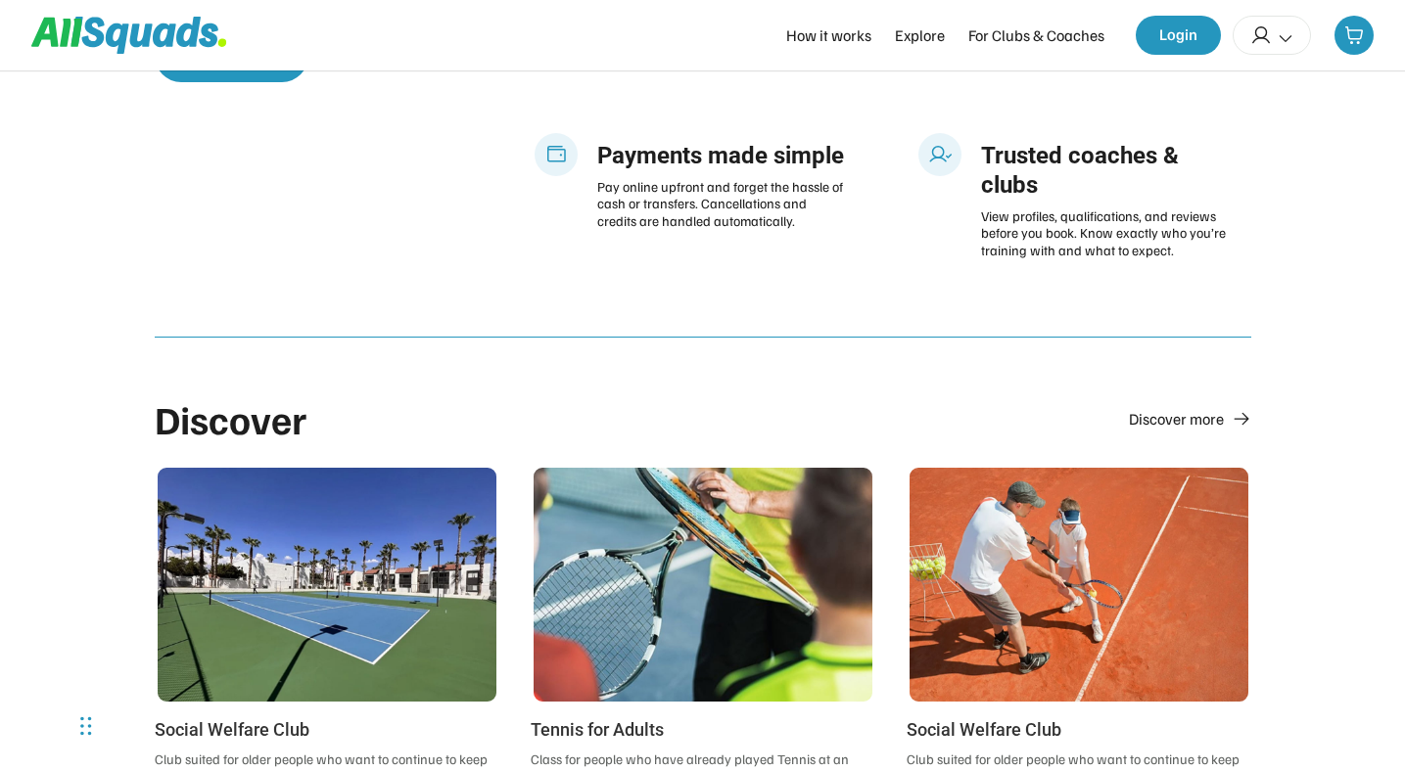
scroll to position [830, 0]
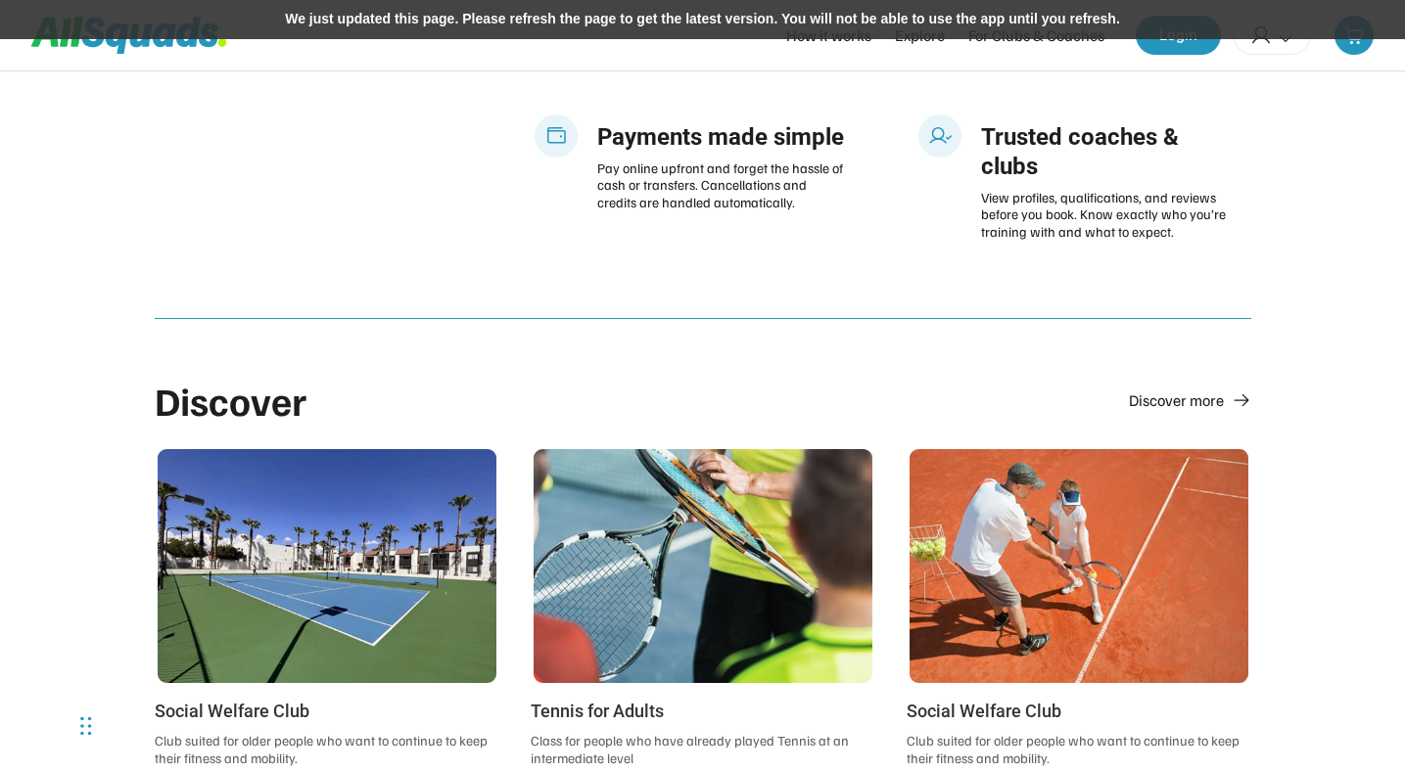
click at [812, 21] on div "We just updated this page. Please refresh the page to get the latest version. Y…" at bounding box center [702, 19] width 1405 height 39
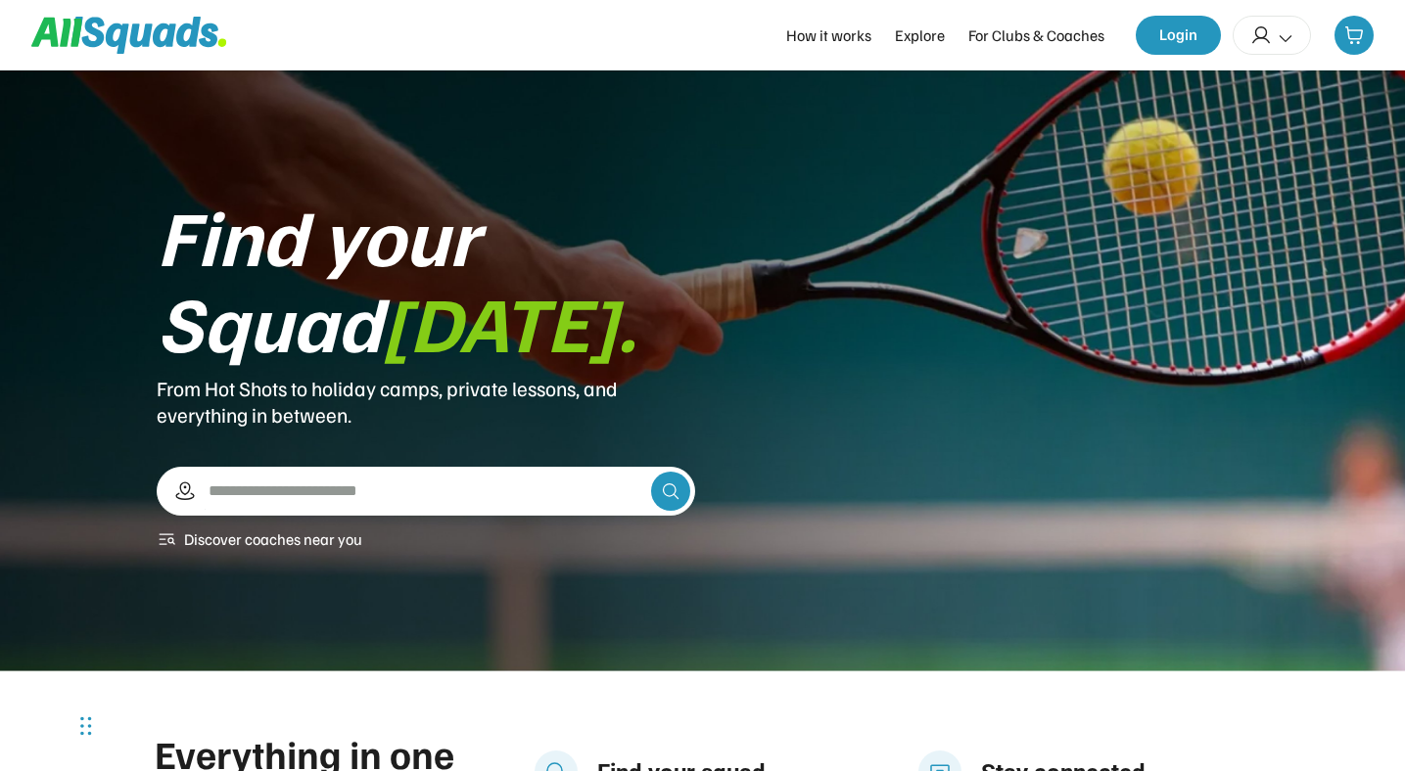
click at [848, 35] on div "How it works" at bounding box center [828, 34] width 85 height 23
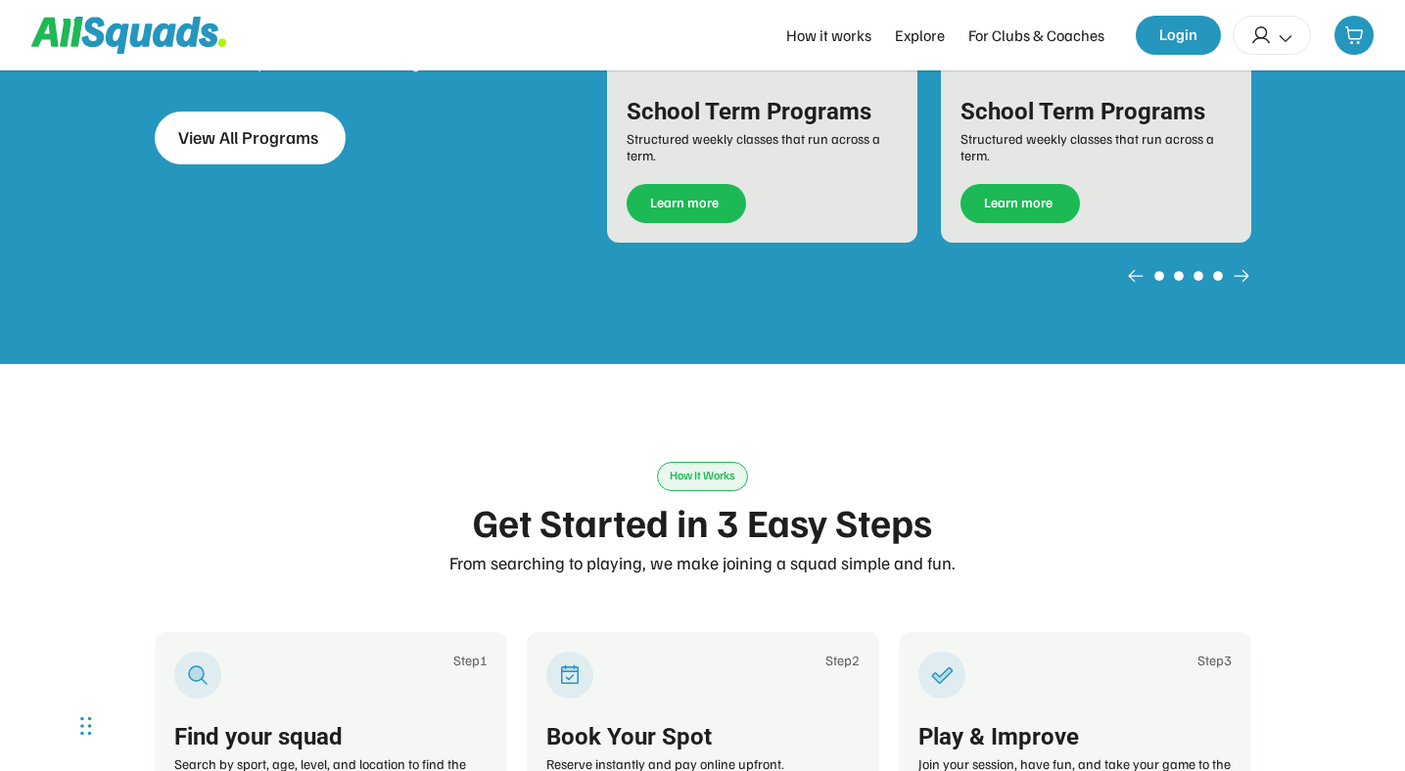
scroll to position [3051, 0]
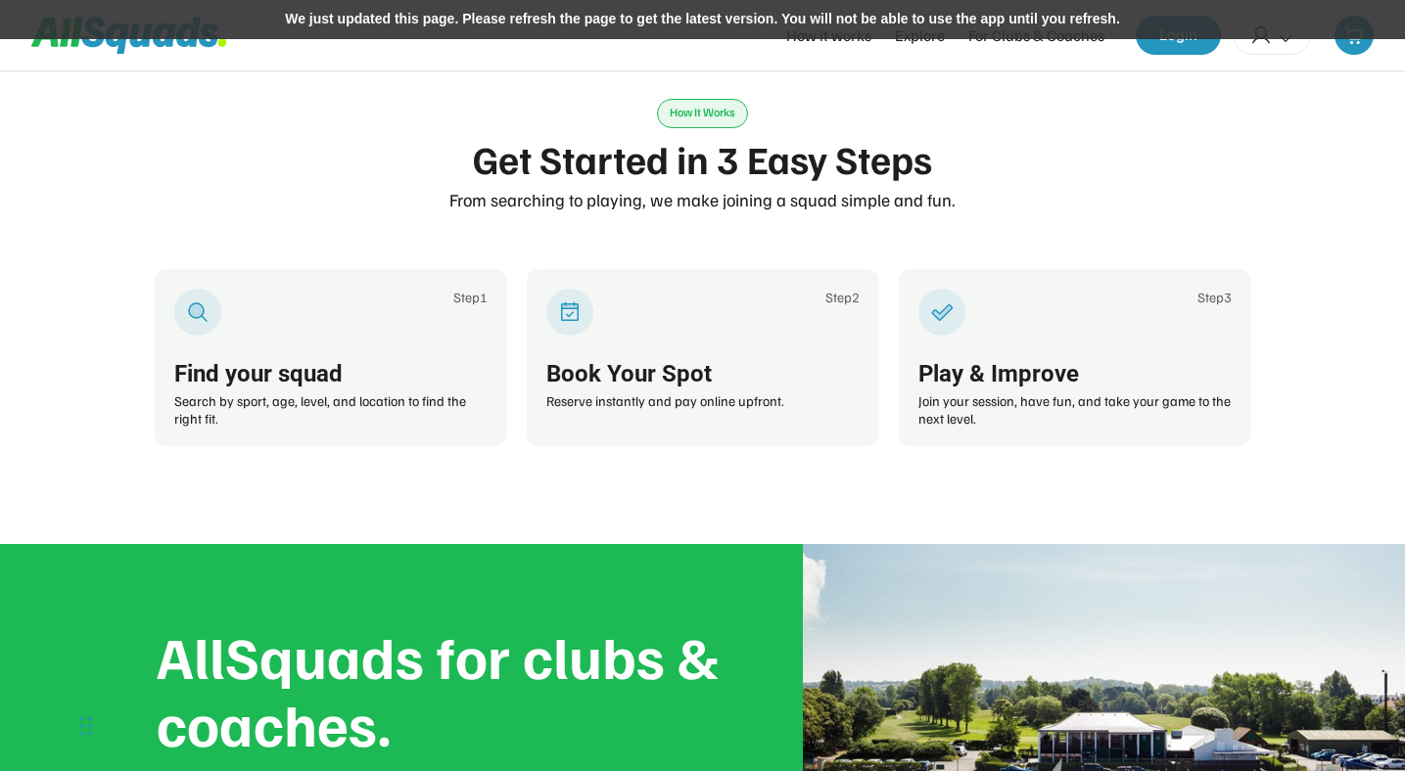
click at [887, 23] on div "We just updated this page. Please refresh the page to get the latest version. Y…" at bounding box center [702, 19] width 1405 height 39
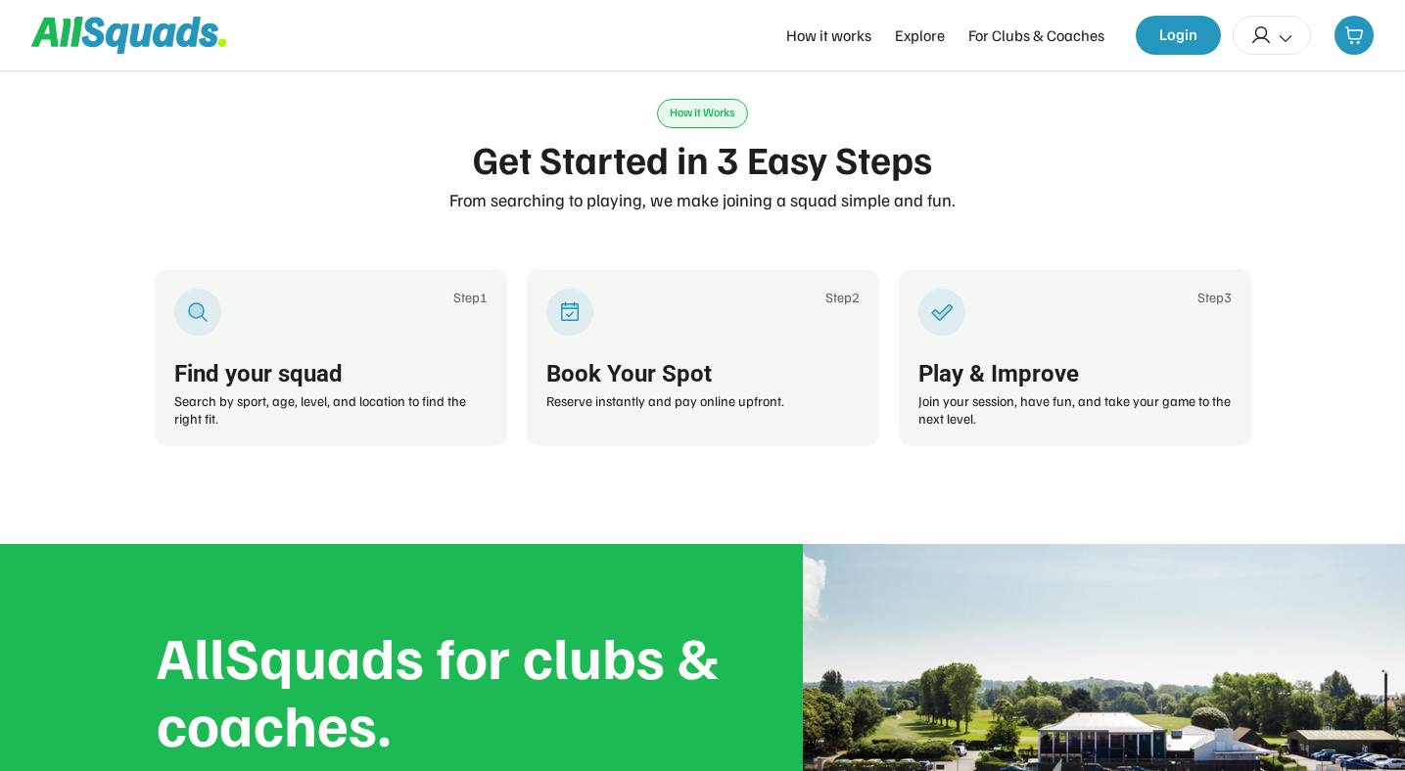
scroll to position [3051, 0]
click at [1052, 39] on div "For Clubs & Coaches" at bounding box center [1036, 34] width 136 height 23
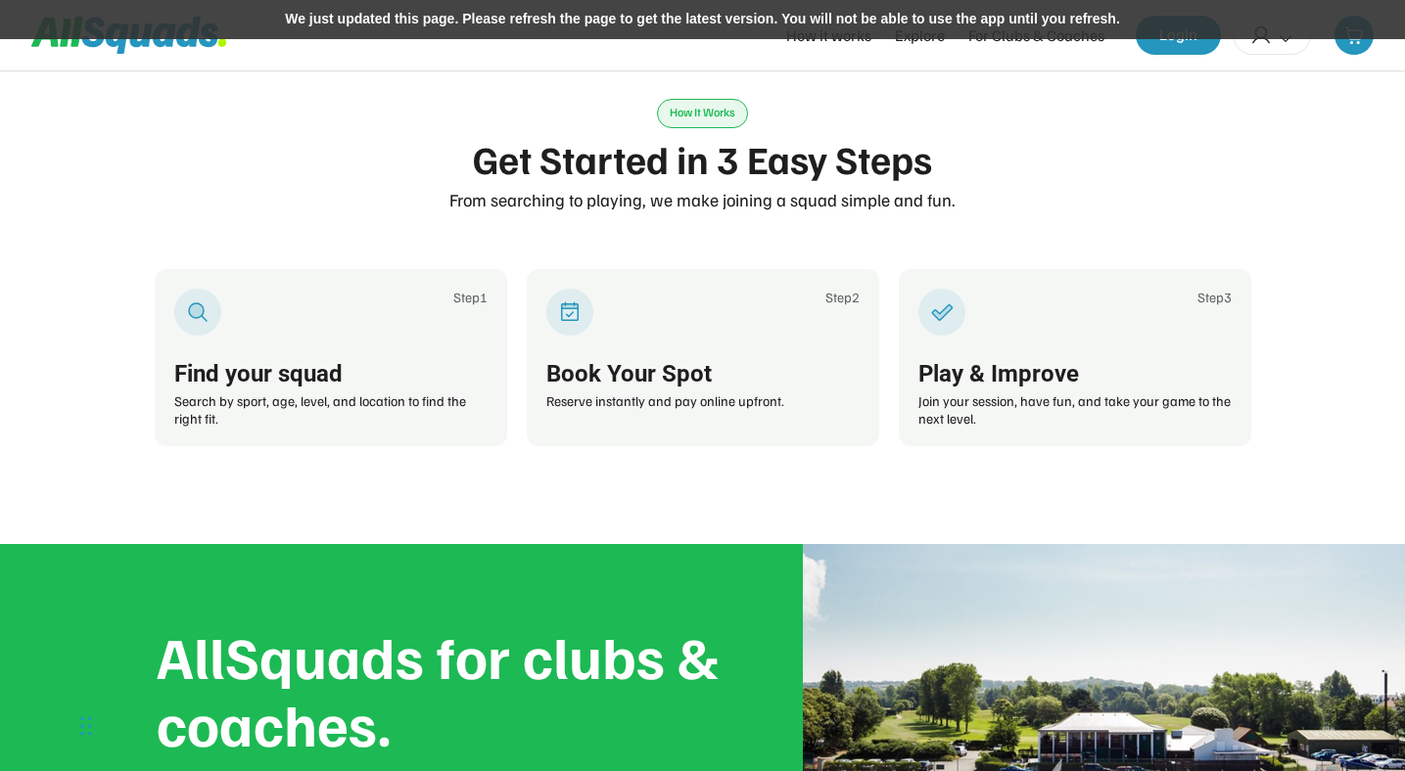
click at [870, 22] on div "We just updated this page. Please refresh the page to get the latest version. Y…" at bounding box center [702, 19] width 1405 height 39
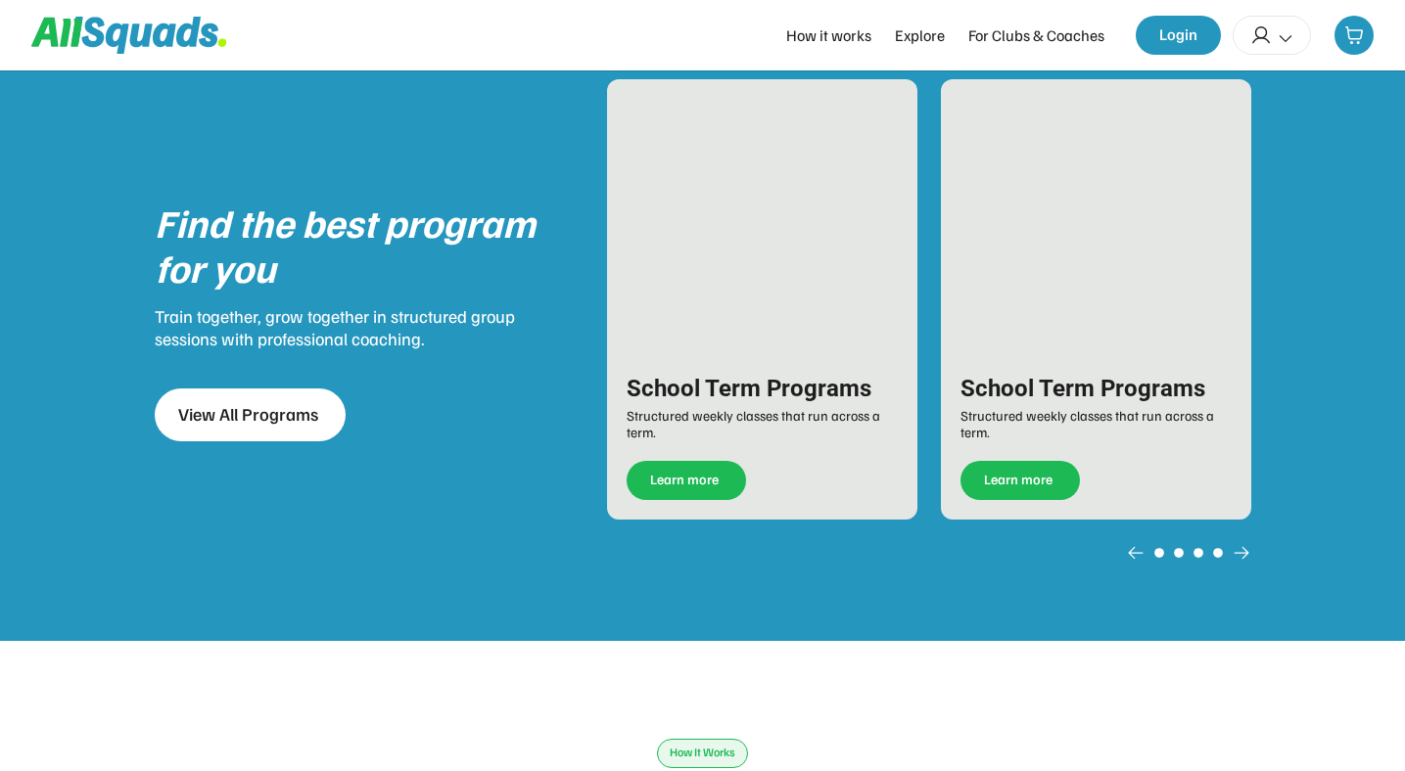
scroll to position [2411, 0]
click at [999, 32] on div "For Clubs & Coaches" at bounding box center [1036, 34] width 136 height 23
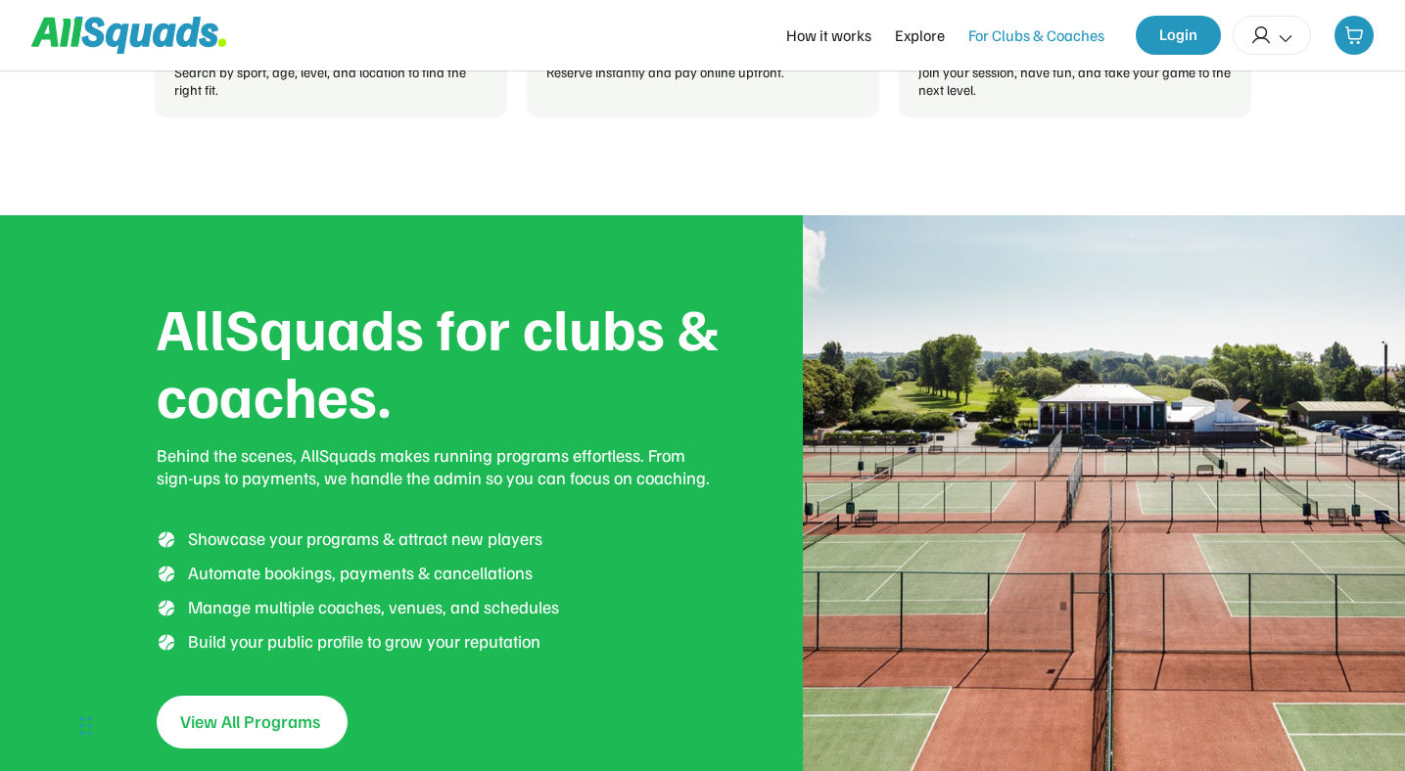
scroll to position [3595, 0]
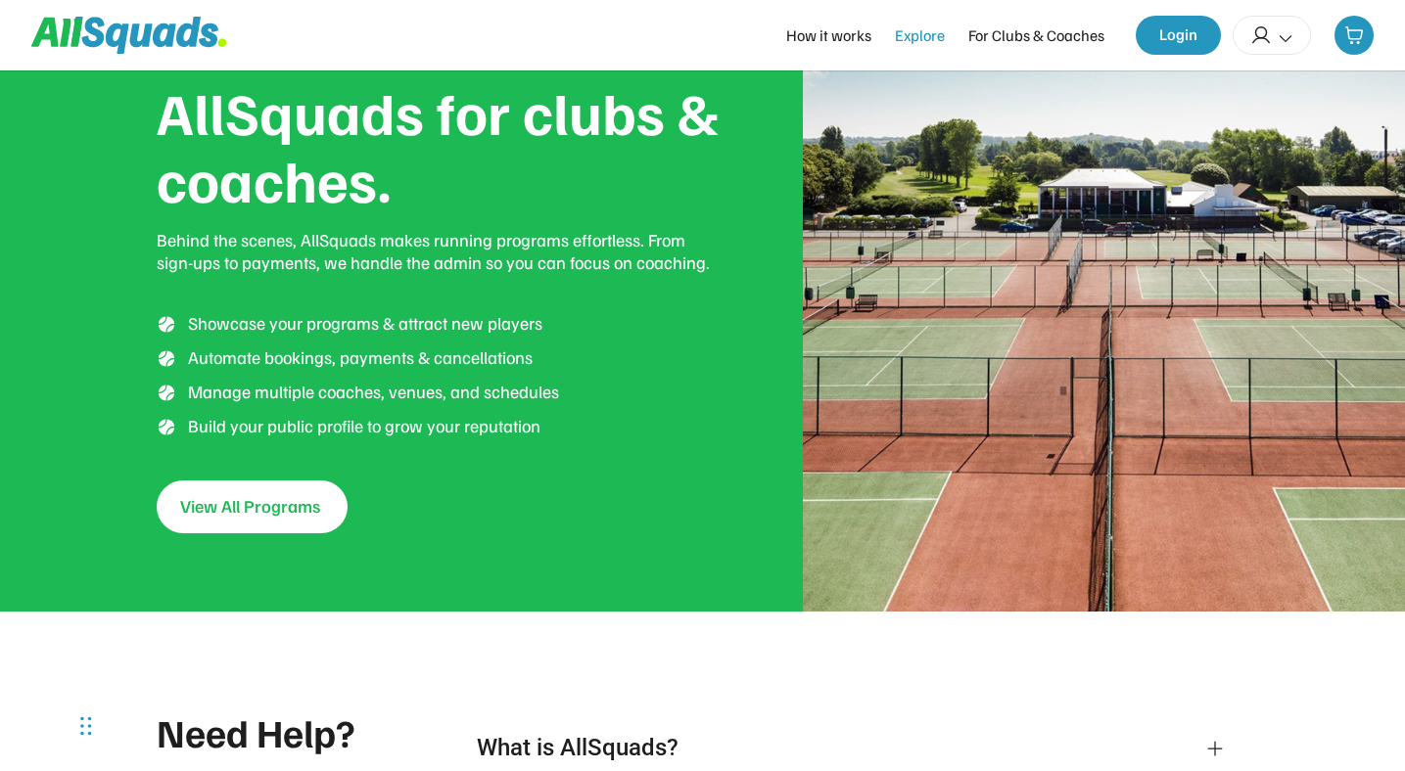
click at [912, 33] on div "Explore" at bounding box center [920, 34] width 50 height 23
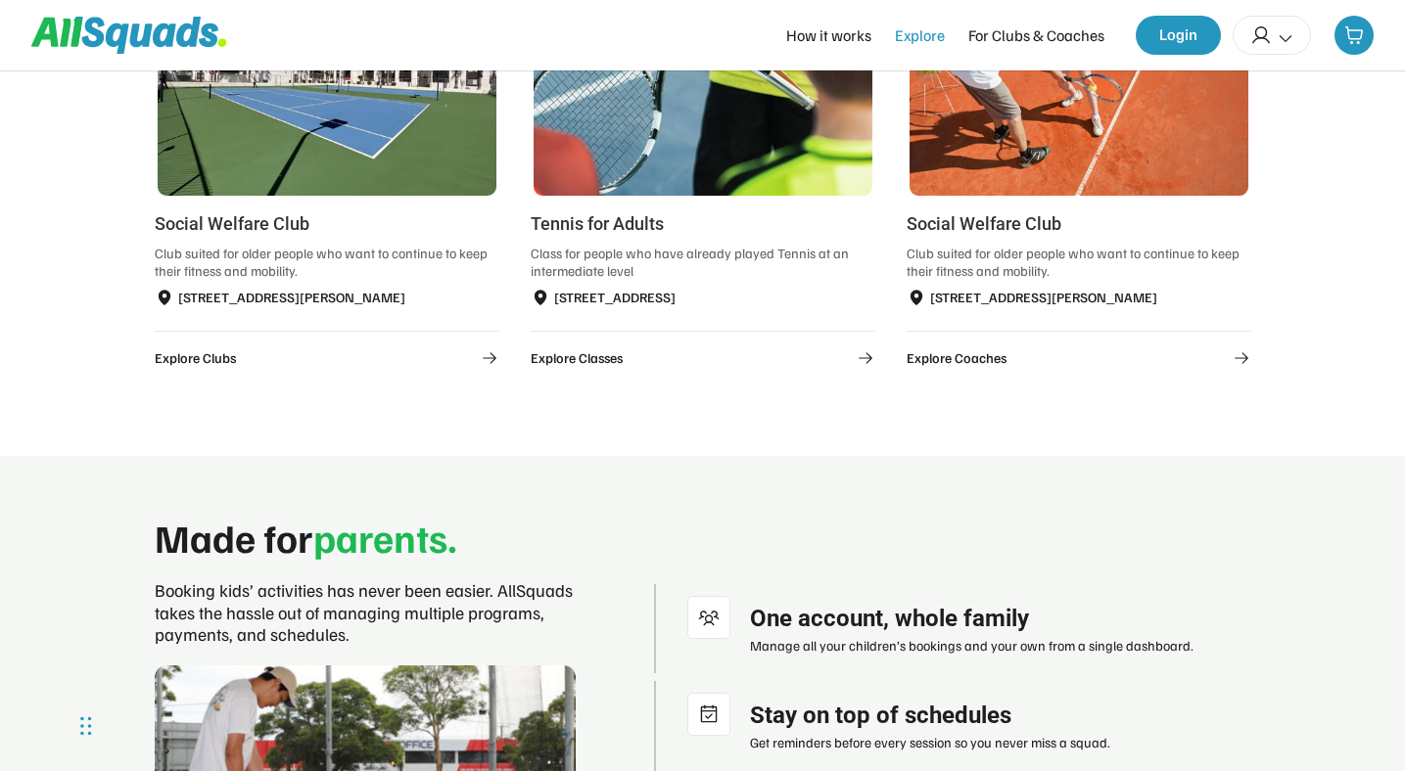
scroll to position [1149, 0]
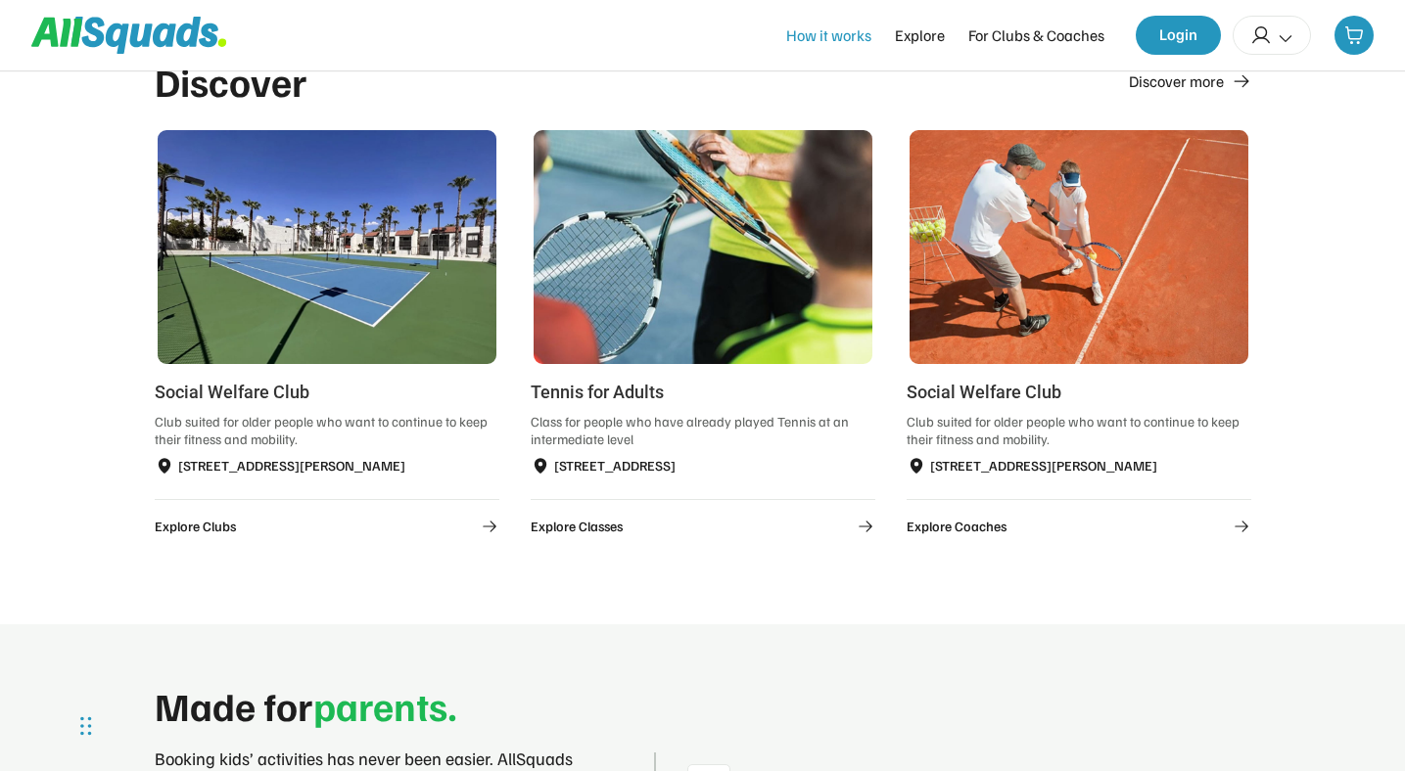
click at [849, 39] on div "How it works" at bounding box center [828, 34] width 85 height 23
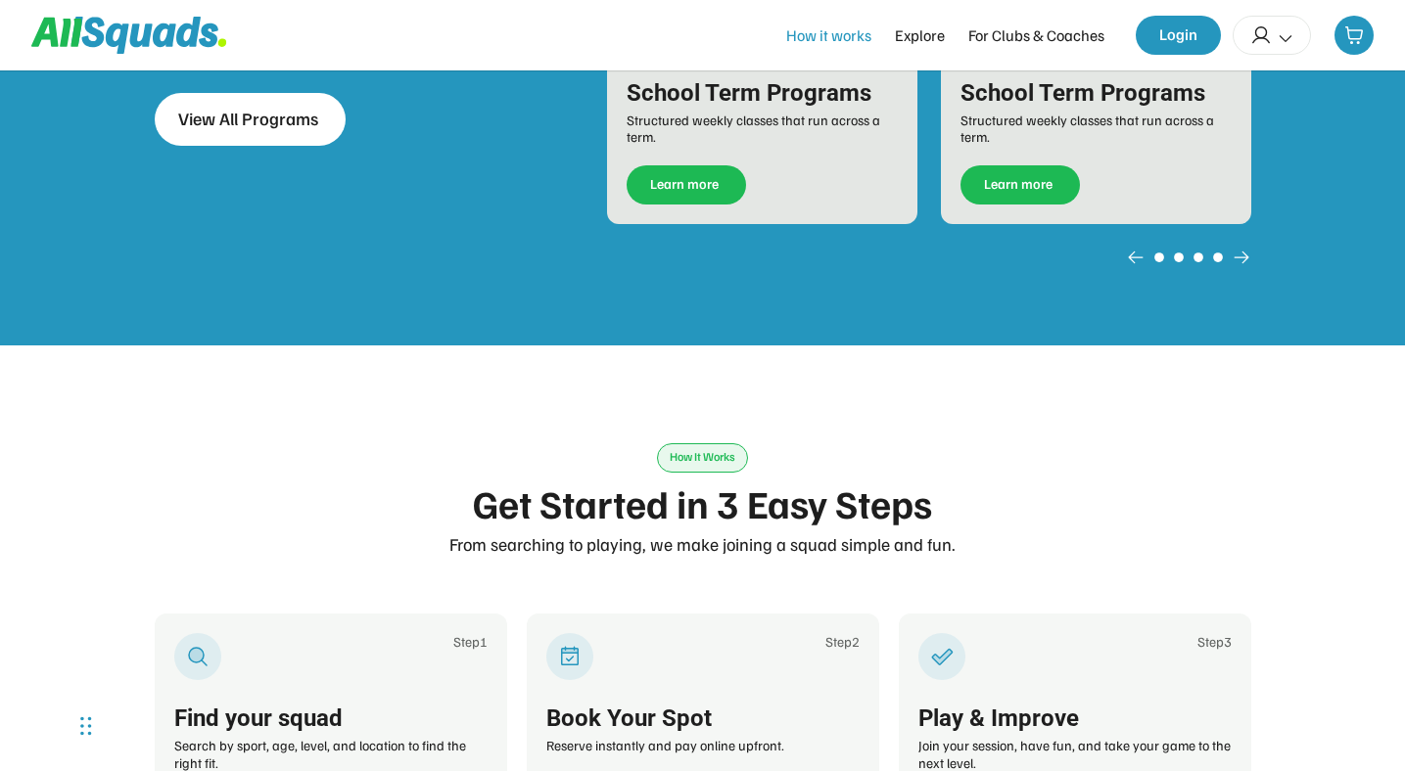
scroll to position [3051, 0]
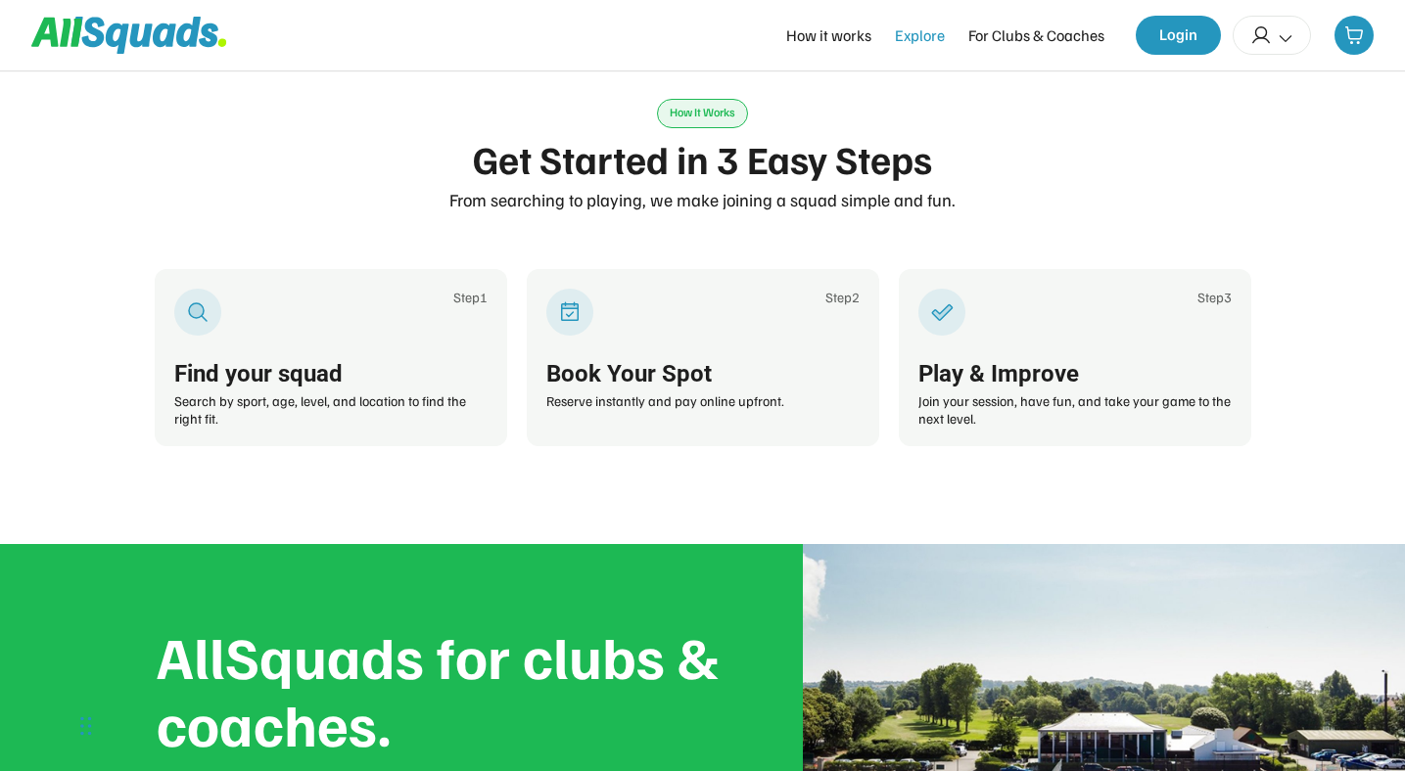
click at [915, 42] on div "Explore" at bounding box center [920, 34] width 50 height 23
click at [915, 35] on div "Explore" at bounding box center [920, 34] width 50 height 23
click at [844, 32] on div "How it works" at bounding box center [828, 34] width 85 height 23
click at [1026, 26] on div "For Clubs & Coaches" at bounding box center [1036, 34] width 136 height 23
click at [1027, 30] on div "For Clubs & Coaches" at bounding box center [1036, 34] width 136 height 23
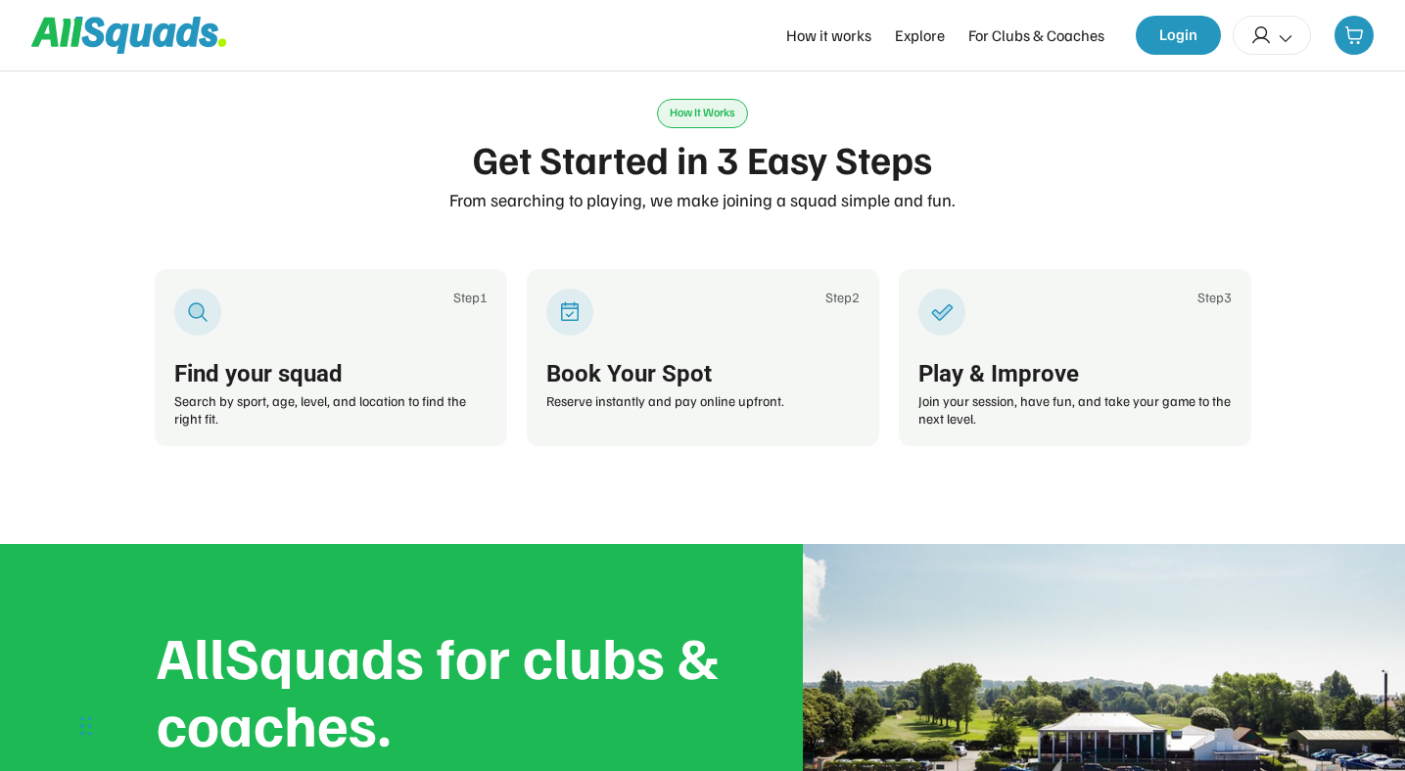
click at [1004, 135] on div "How It Works Get Started in 3 Easy Steps From searching to playing, we make joi…" at bounding box center [703, 155] width 1096 height 113
click at [836, 34] on div "How it works" at bounding box center [828, 34] width 85 height 23
click at [918, 38] on div "Explore" at bounding box center [920, 34] width 50 height 23
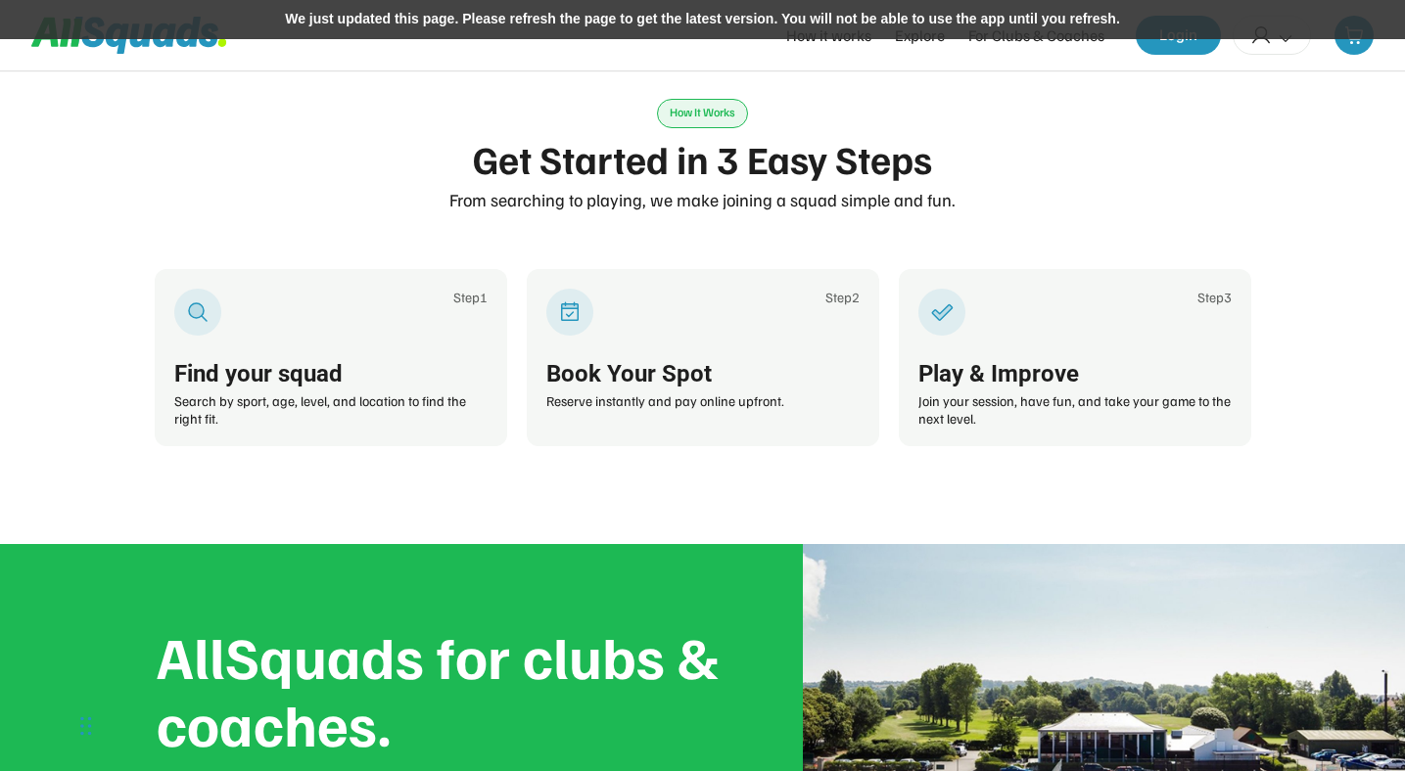
click at [860, 28] on div "We just updated this page. Please refresh the page to get the latest version. Y…" at bounding box center [702, 19] width 1405 height 39
click at [812, 19] on div "We just updated this page. Please refresh the page to get the latest version. Y…" at bounding box center [702, 19] width 1405 height 39
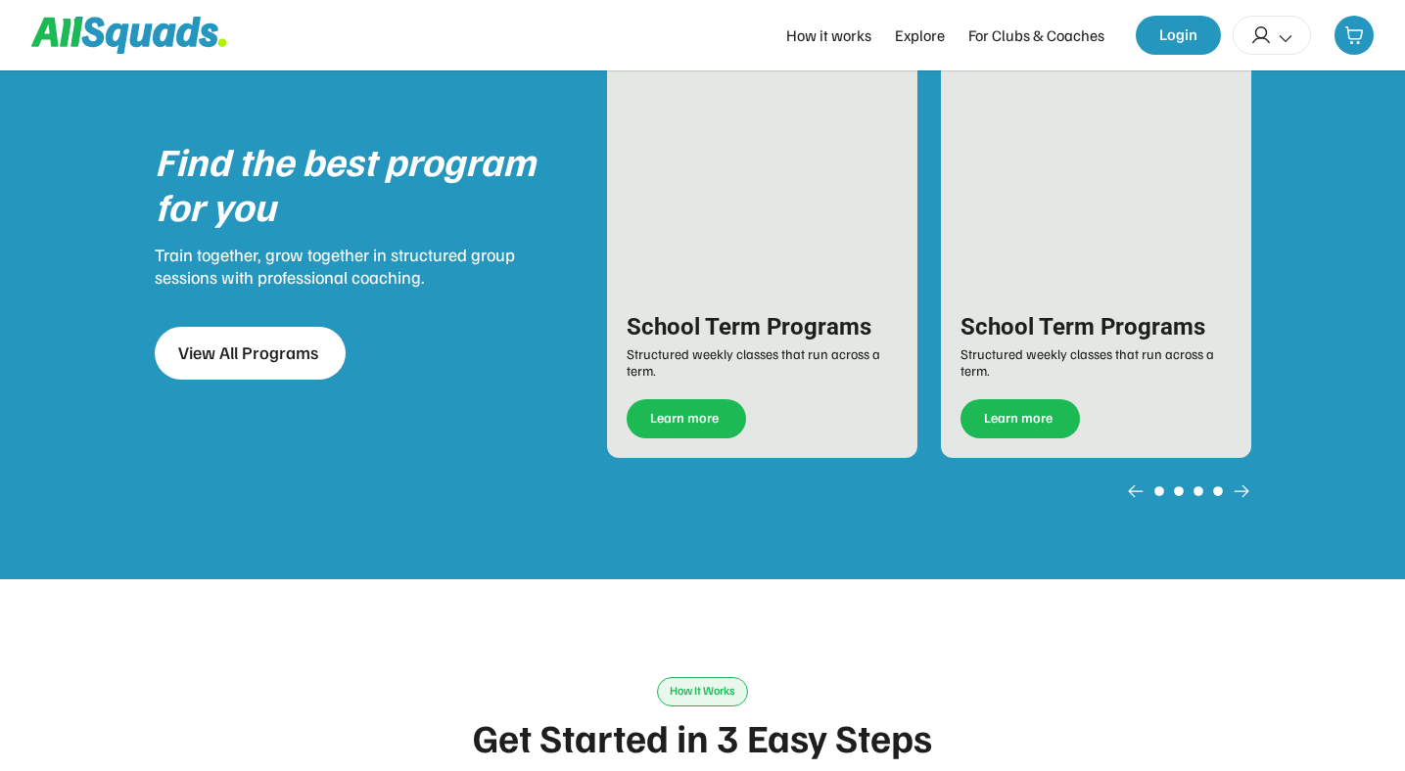
scroll to position [2411, 0]
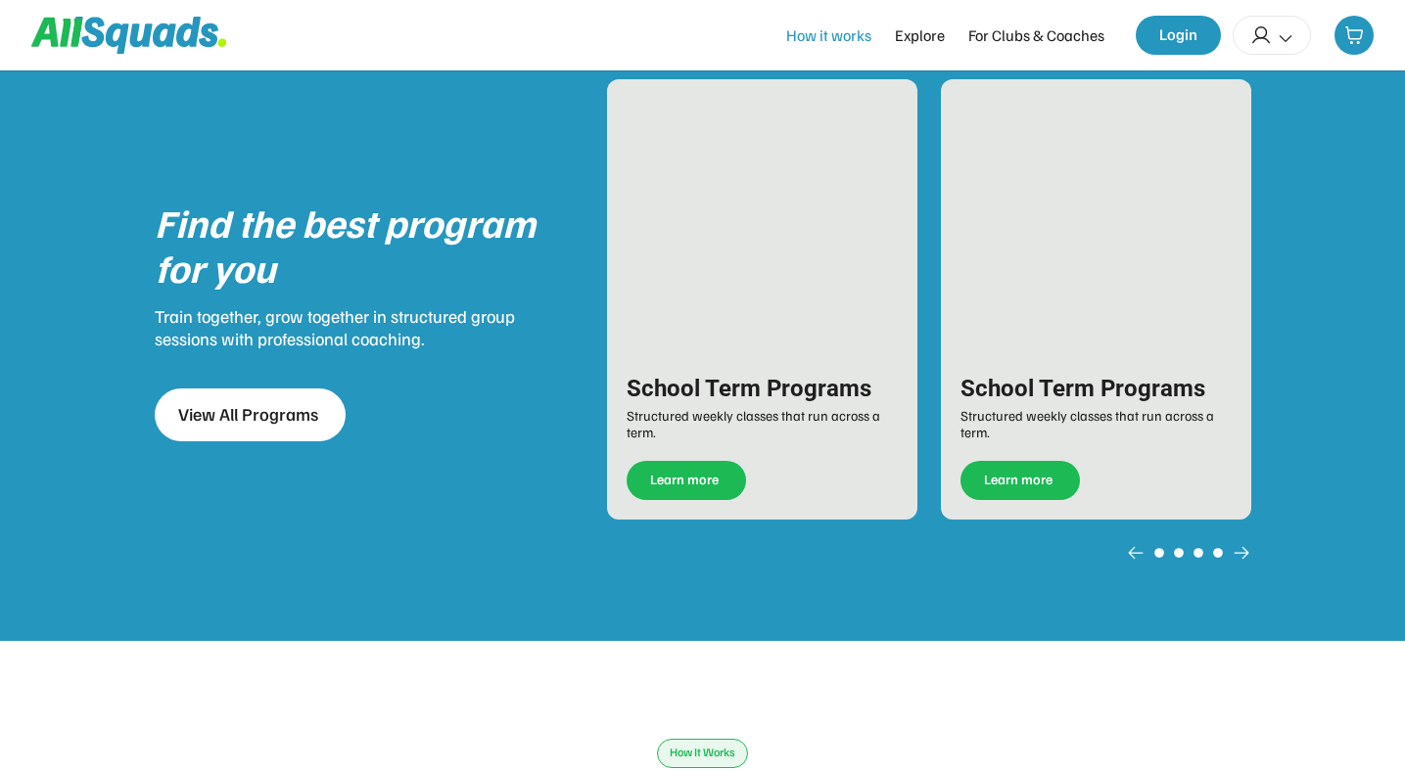
click at [857, 37] on div "How it works" at bounding box center [828, 34] width 85 height 23
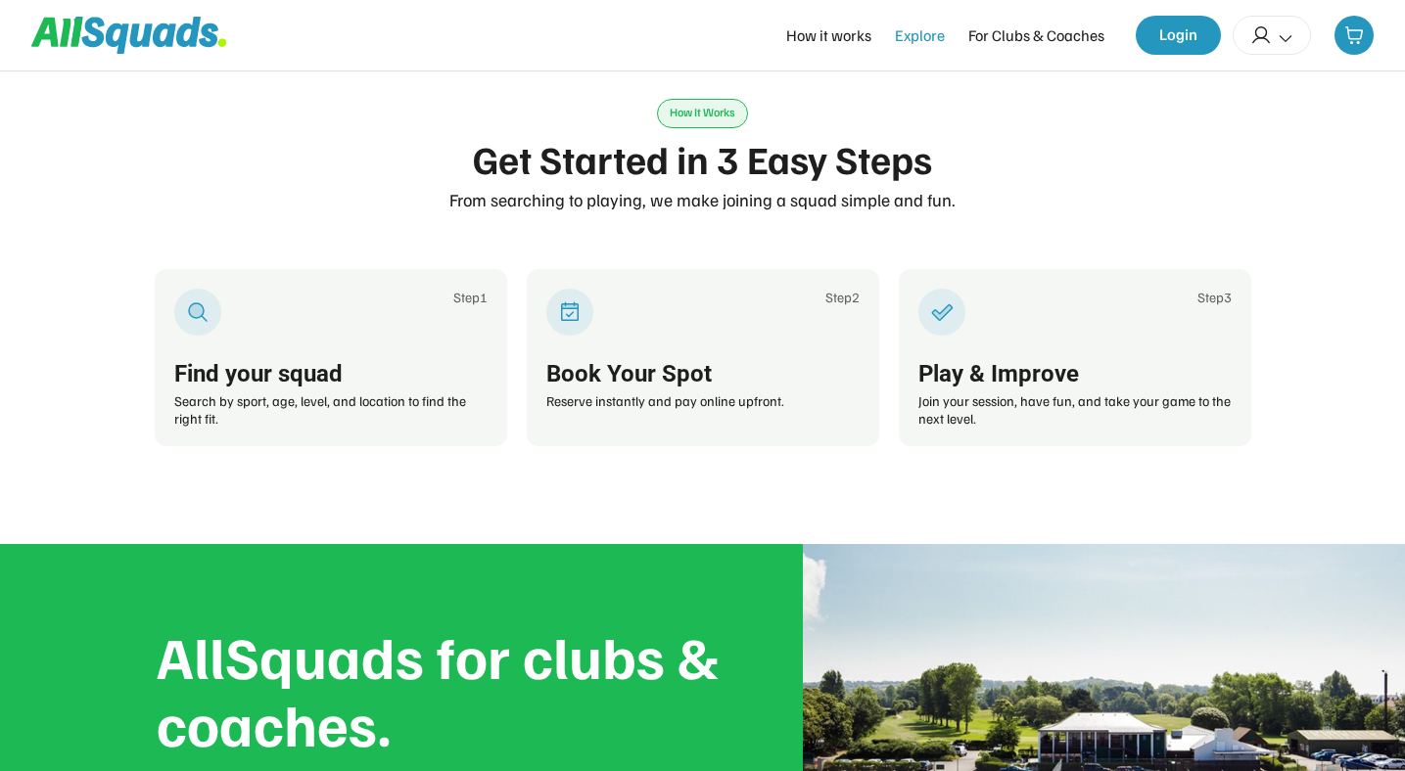
click at [922, 27] on div "Explore" at bounding box center [920, 34] width 50 height 23
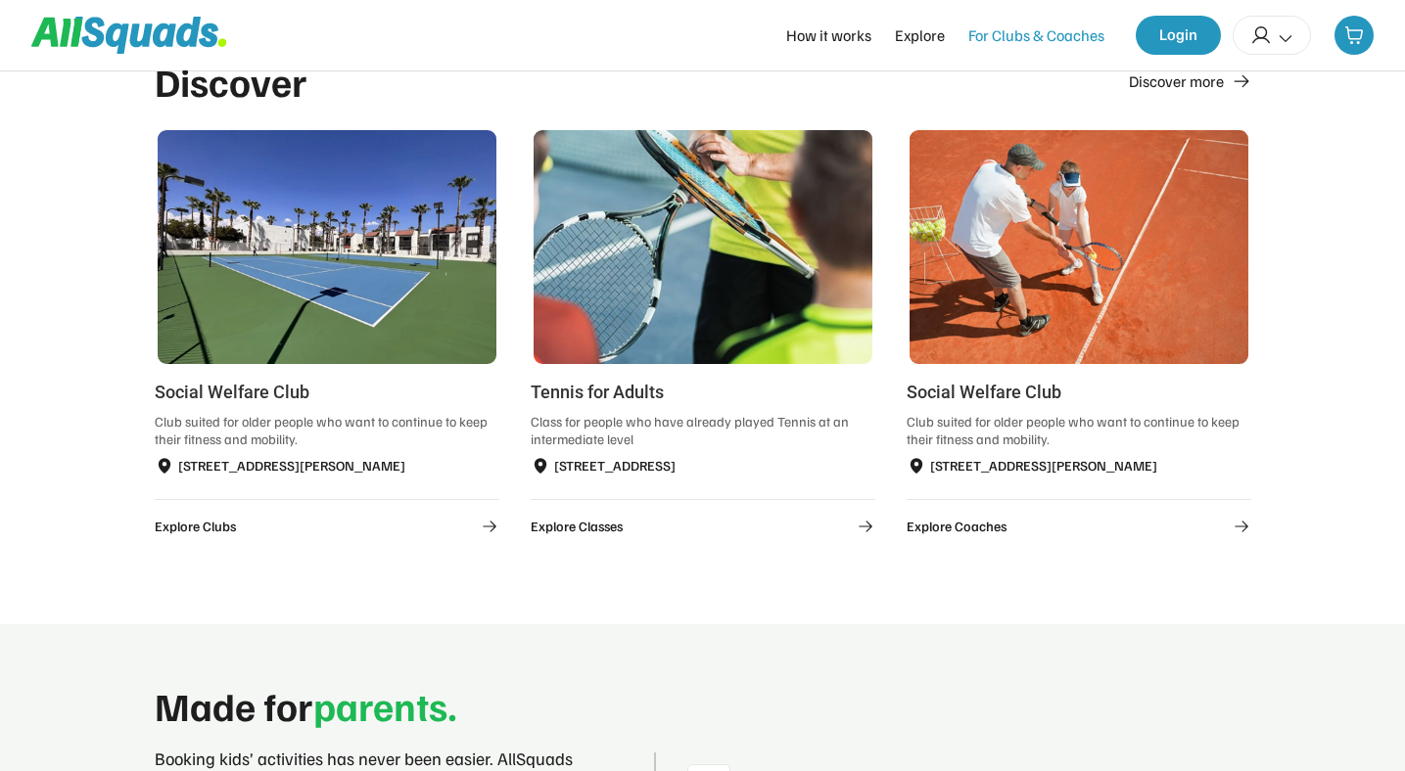
click at [1025, 45] on div "For Clubs & Coaches" at bounding box center [1036, 34] width 136 height 23
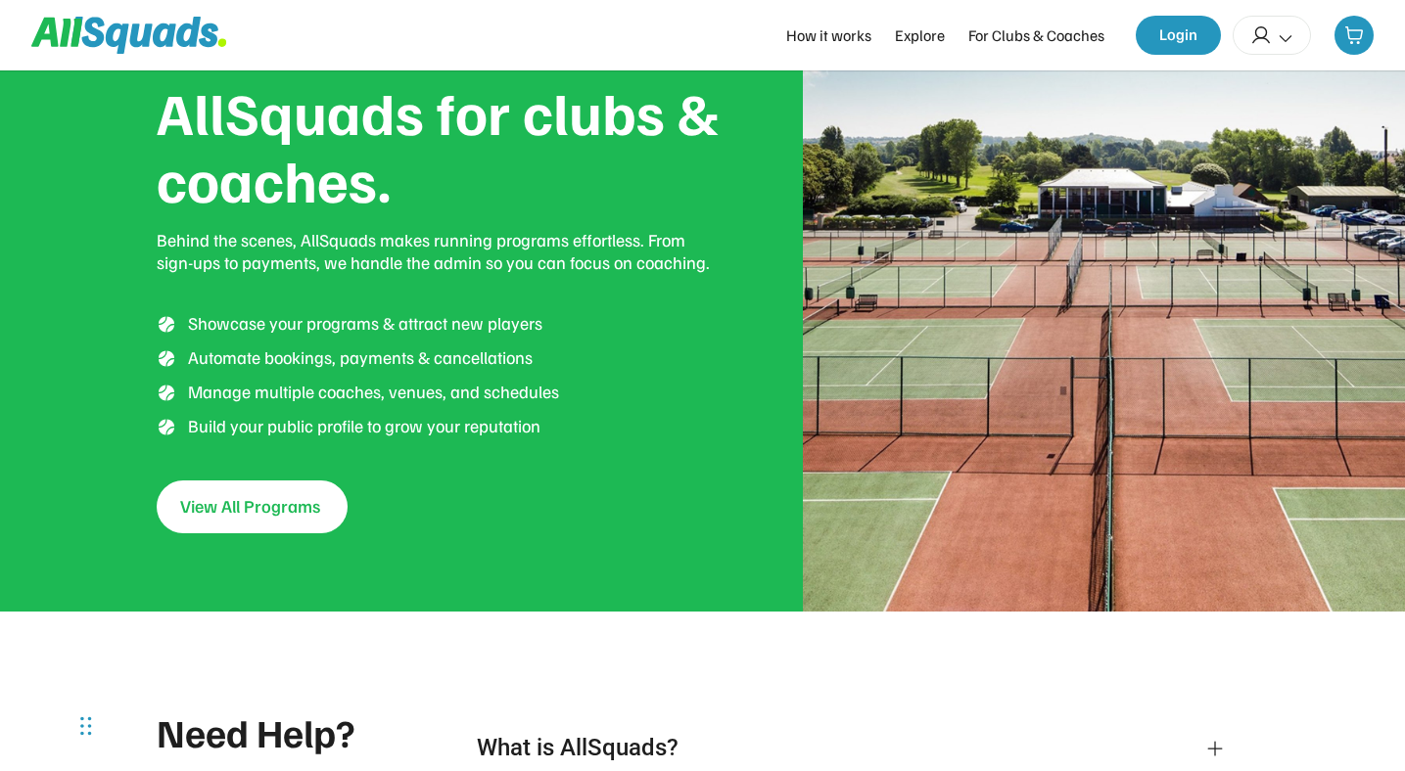
click at [831, 31] on div "How it works" at bounding box center [828, 34] width 85 height 23
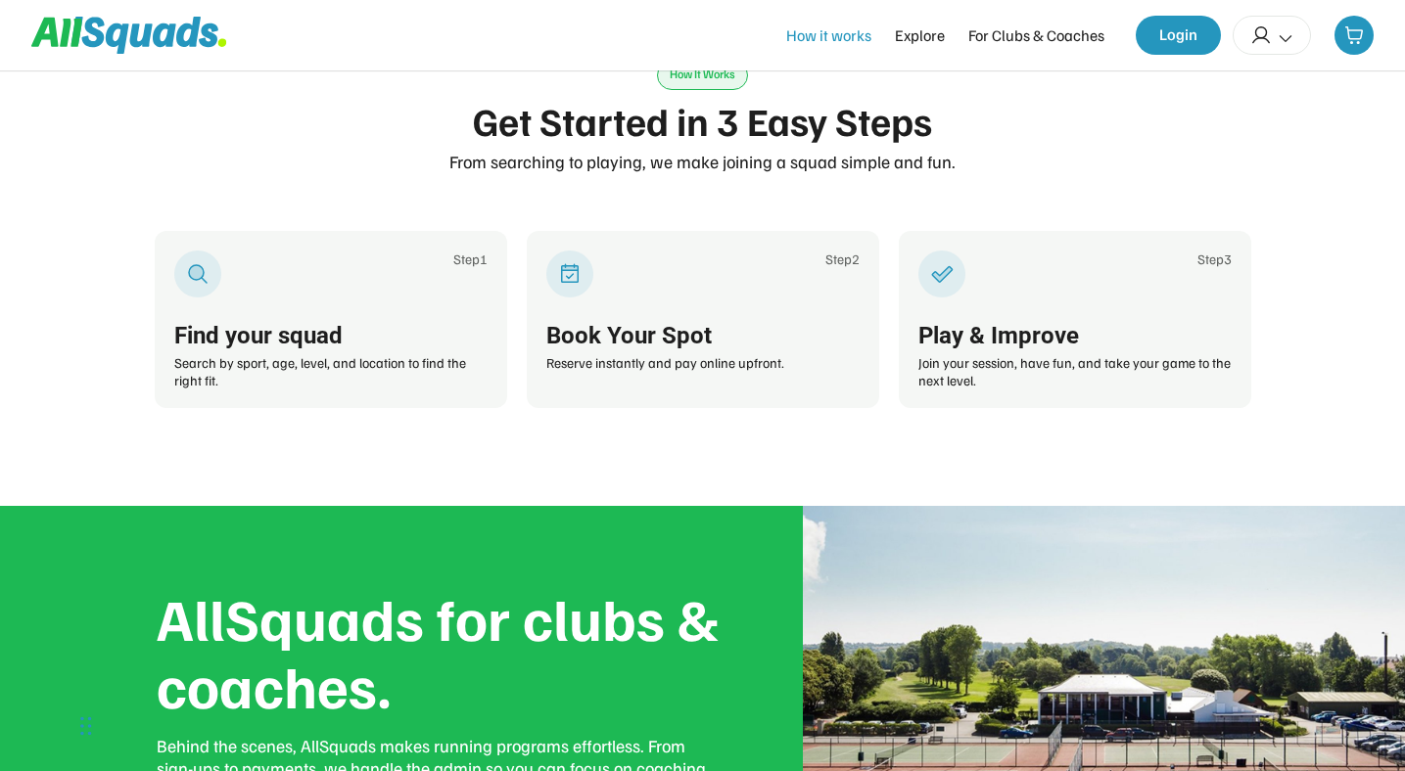
scroll to position [3051, 0]
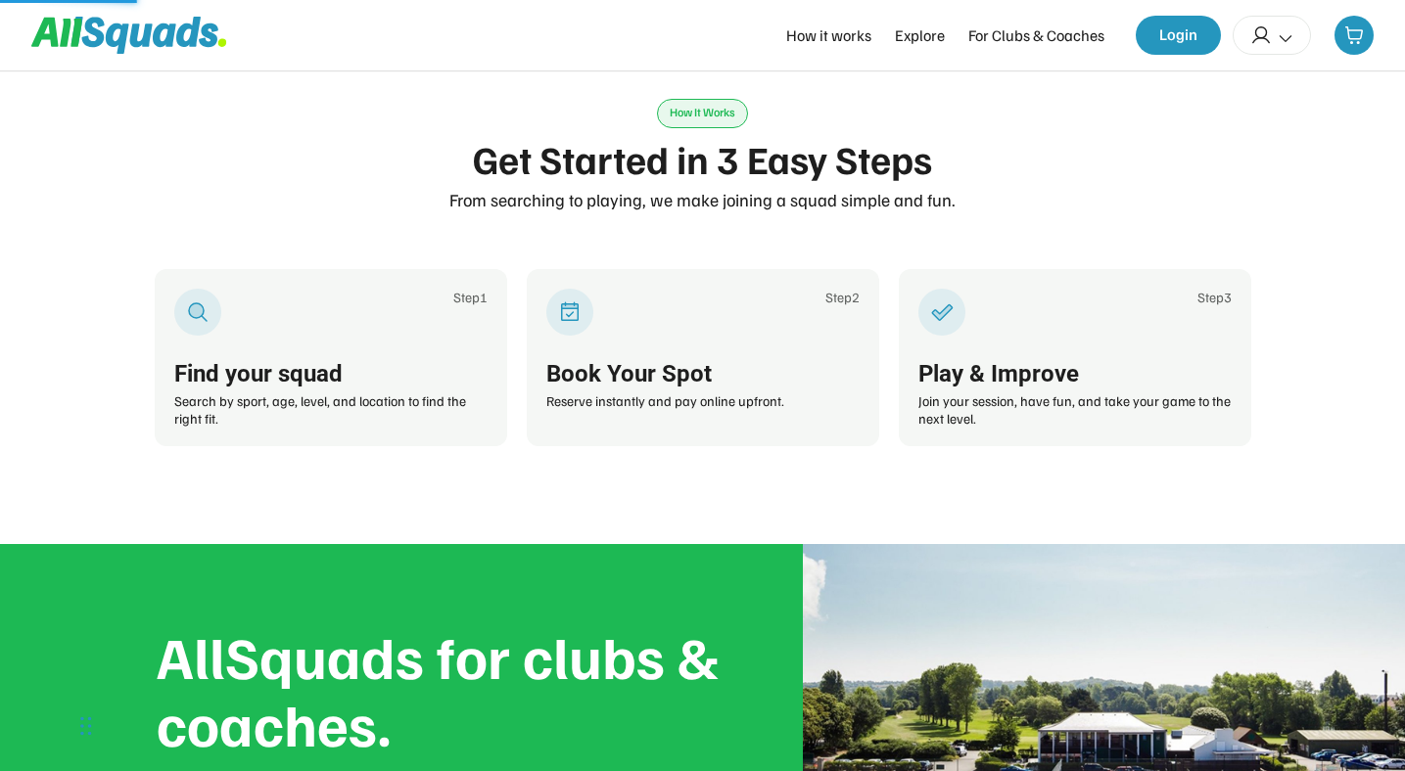
click at [947, 40] on div "How it works Explore For Clubs & Coaches" at bounding box center [945, 34] width 318 height 23
click at [924, 39] on div "Explore" at bounding box center [920, 34] width 50 height 23
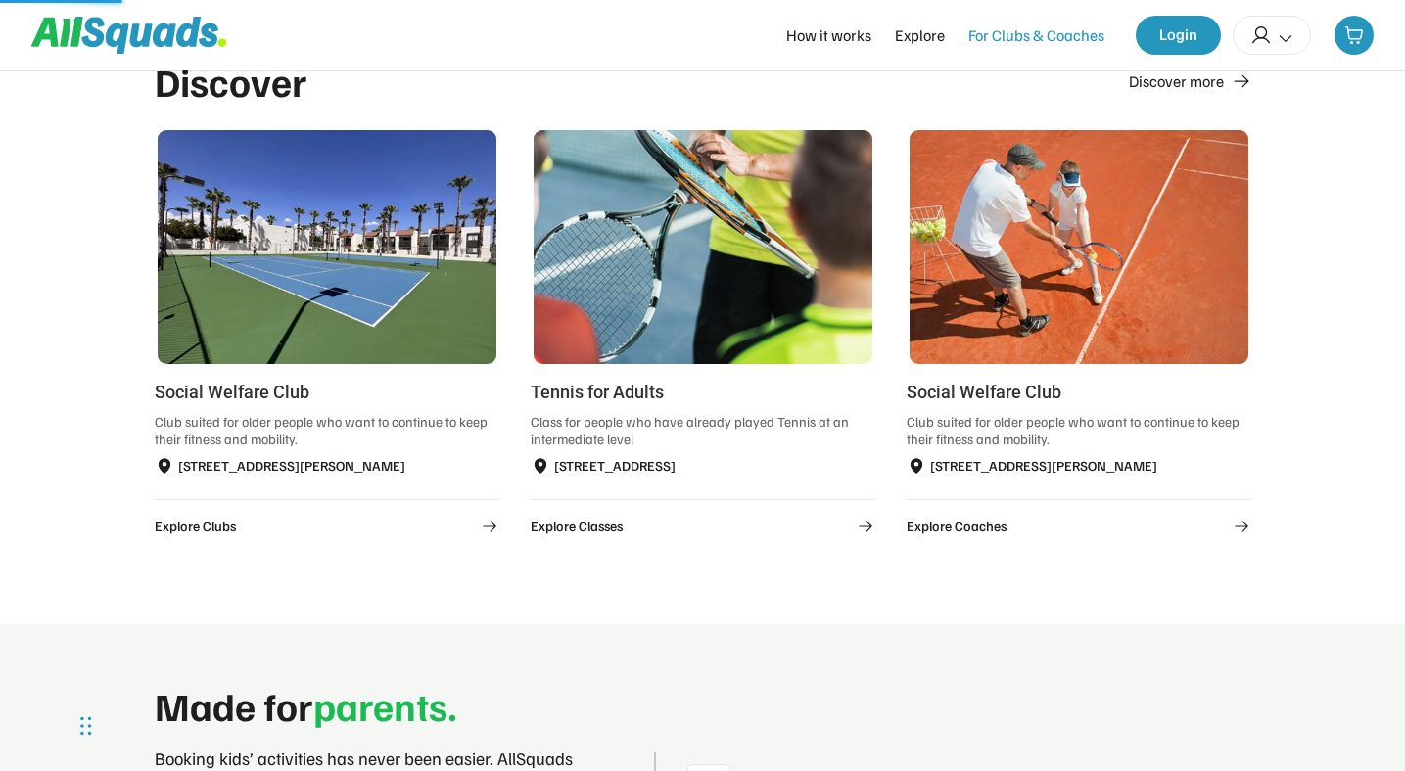
click at [1026, 39] on div "For Clubs & Coaches" at bounding box center [1036, 34] width 136 height 23
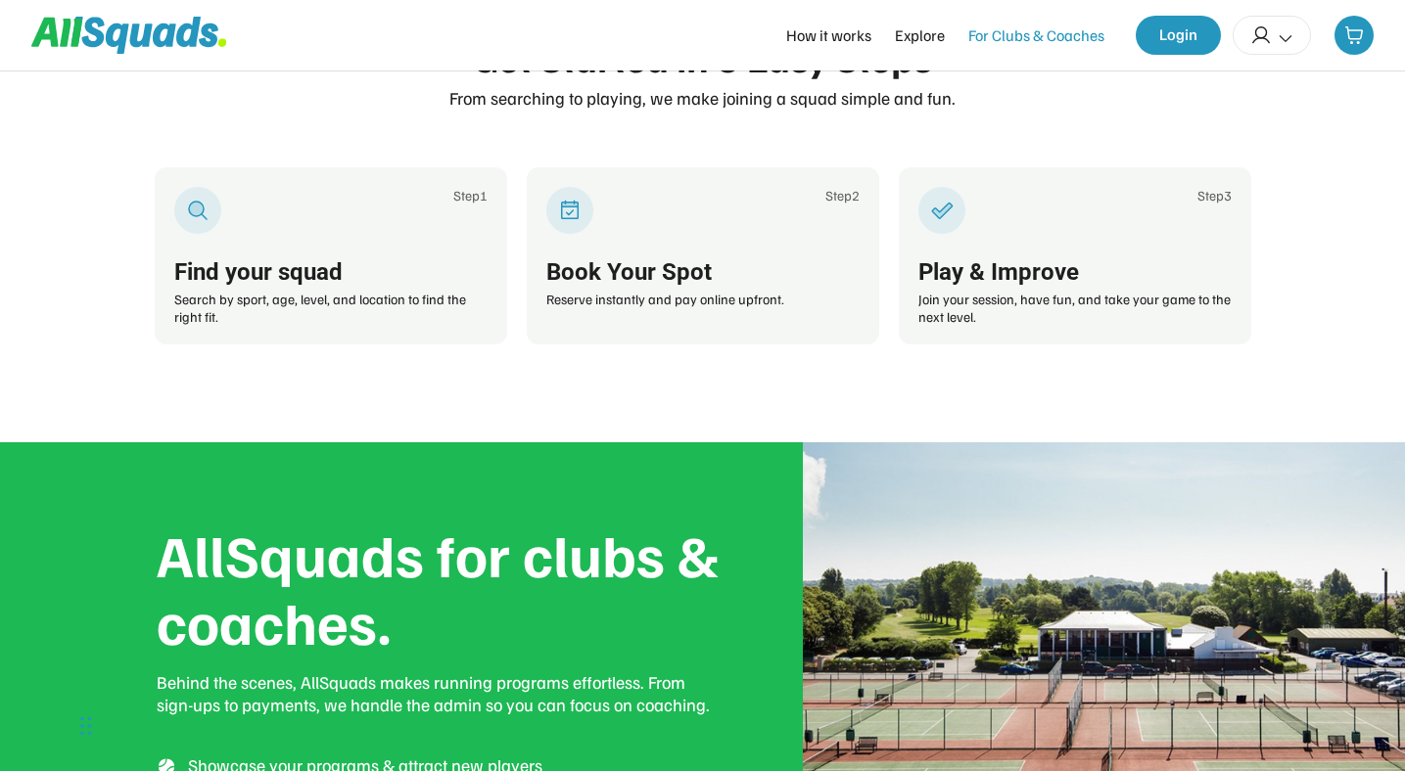
scroll to position [3595, 0]
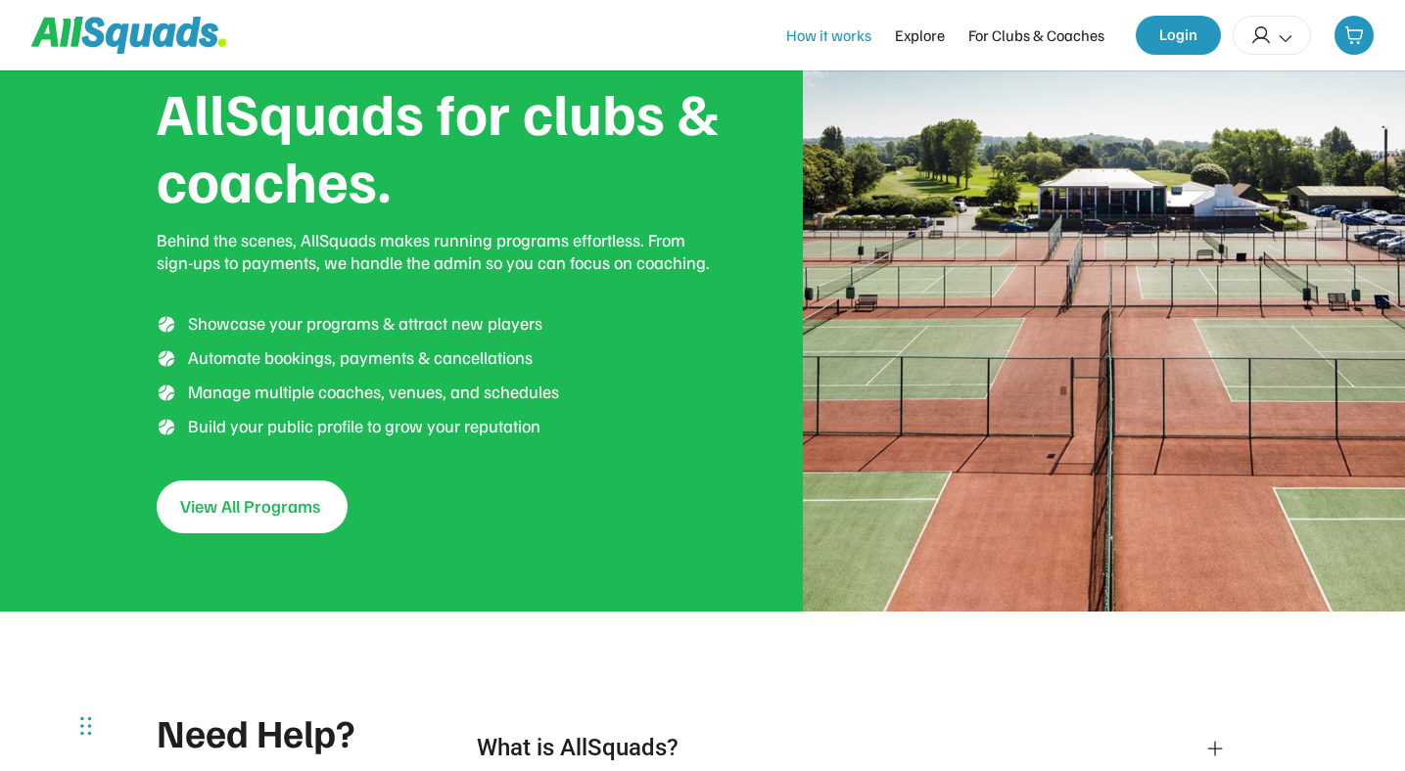
click at [822, 40] on div "How it works" at bounding box center [828, 34] width 85 height 23
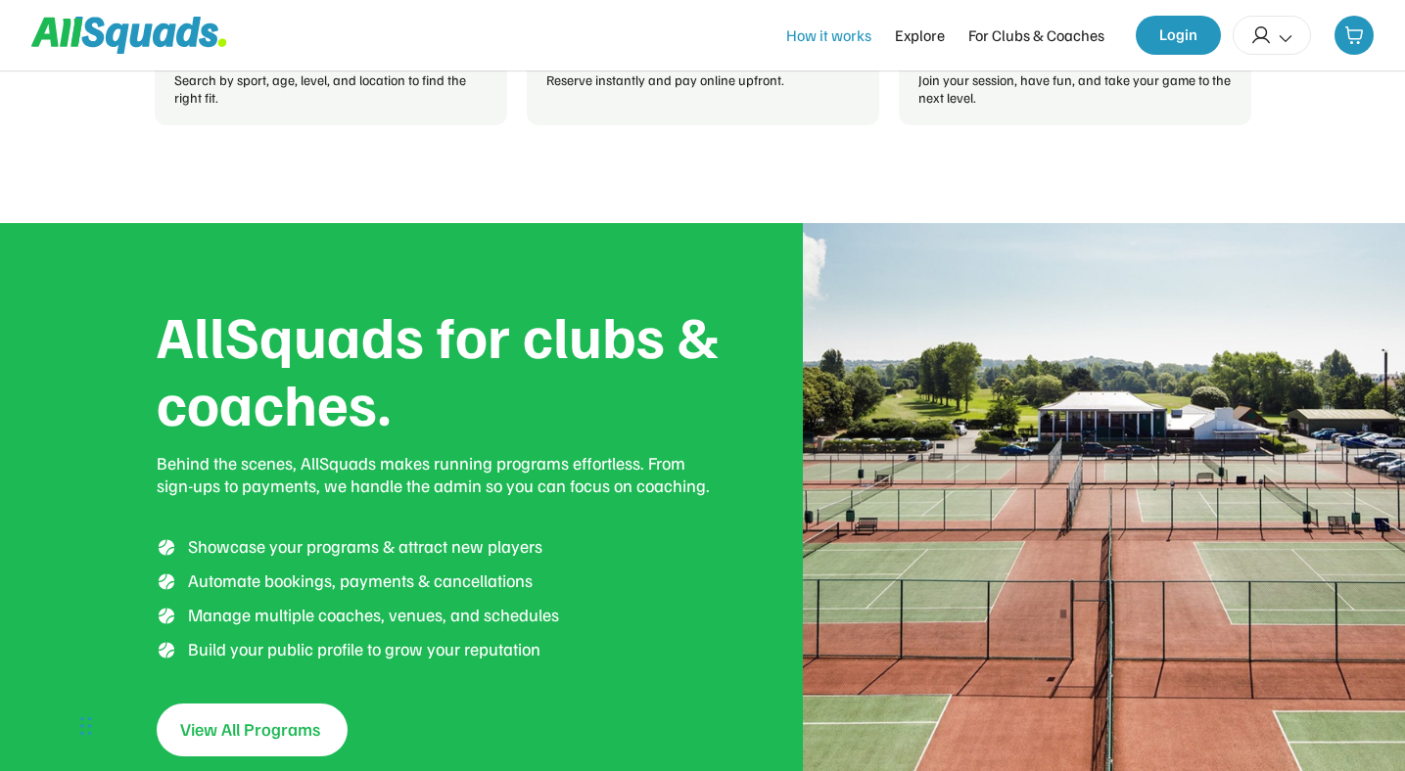
scroll to position [3051, 0]
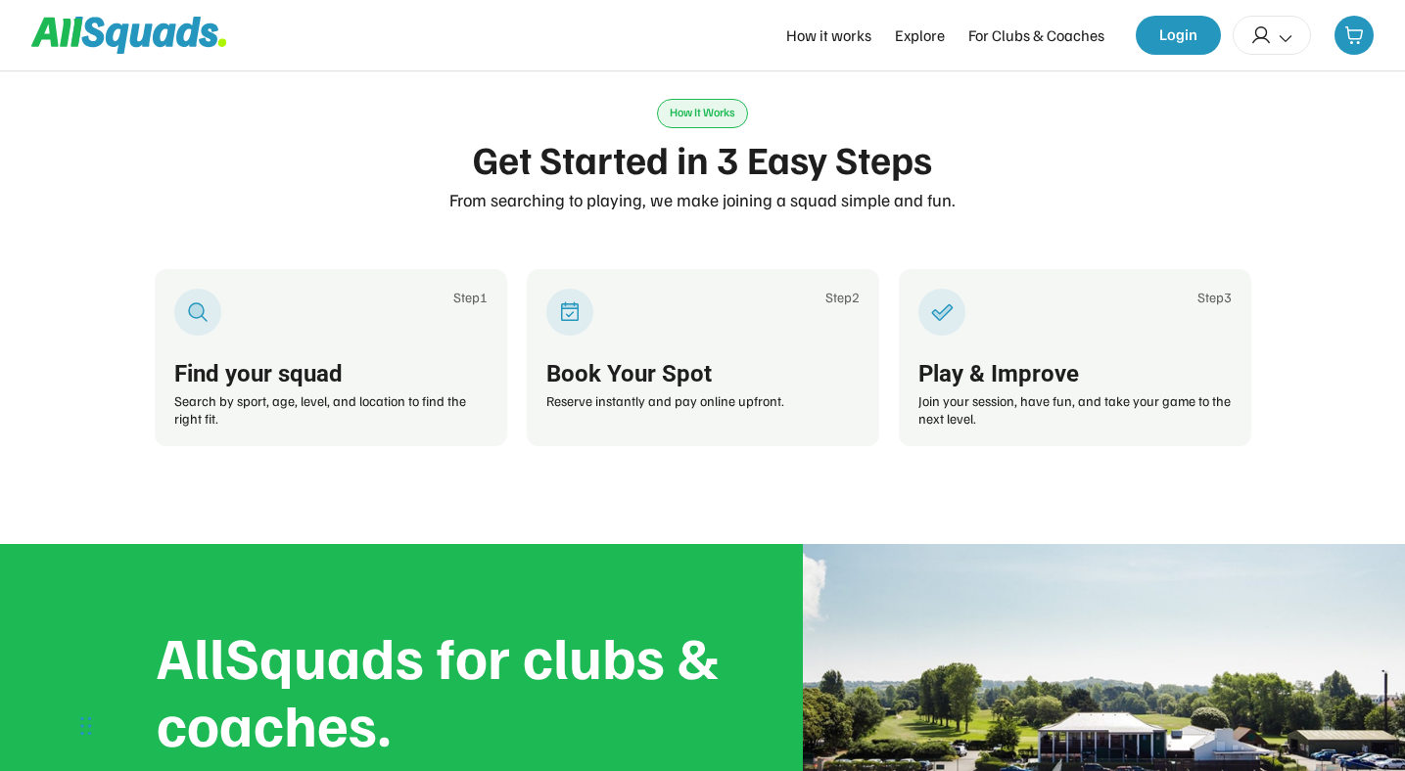
click at [138, 39] on icon at bounding box center [129, 35] width 196 height 37
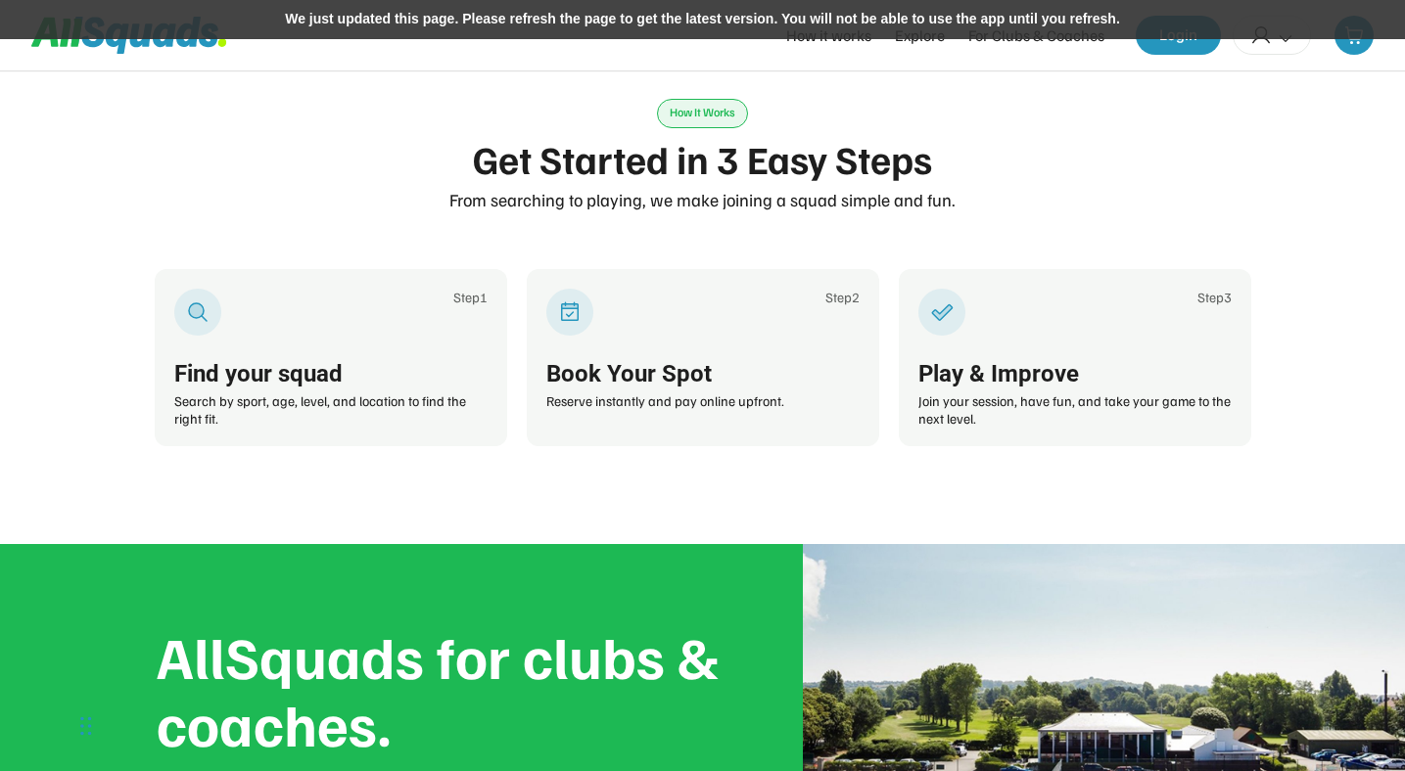
click at [837, 12] on div "We just updated this page. Please refresh the page to get the latest version. Y…" at bounding box center [702, 19] width 1405 height 39
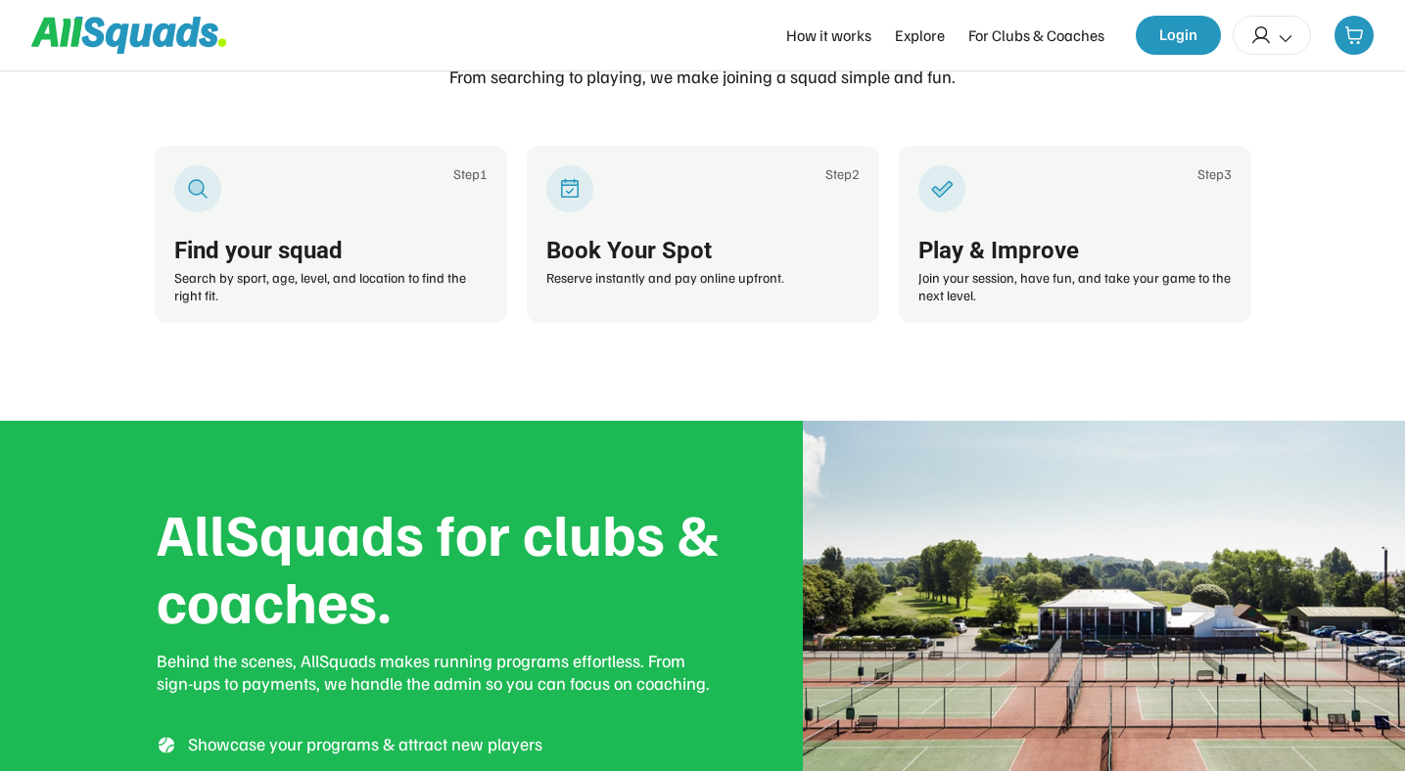
scroll to position [3051, 0]
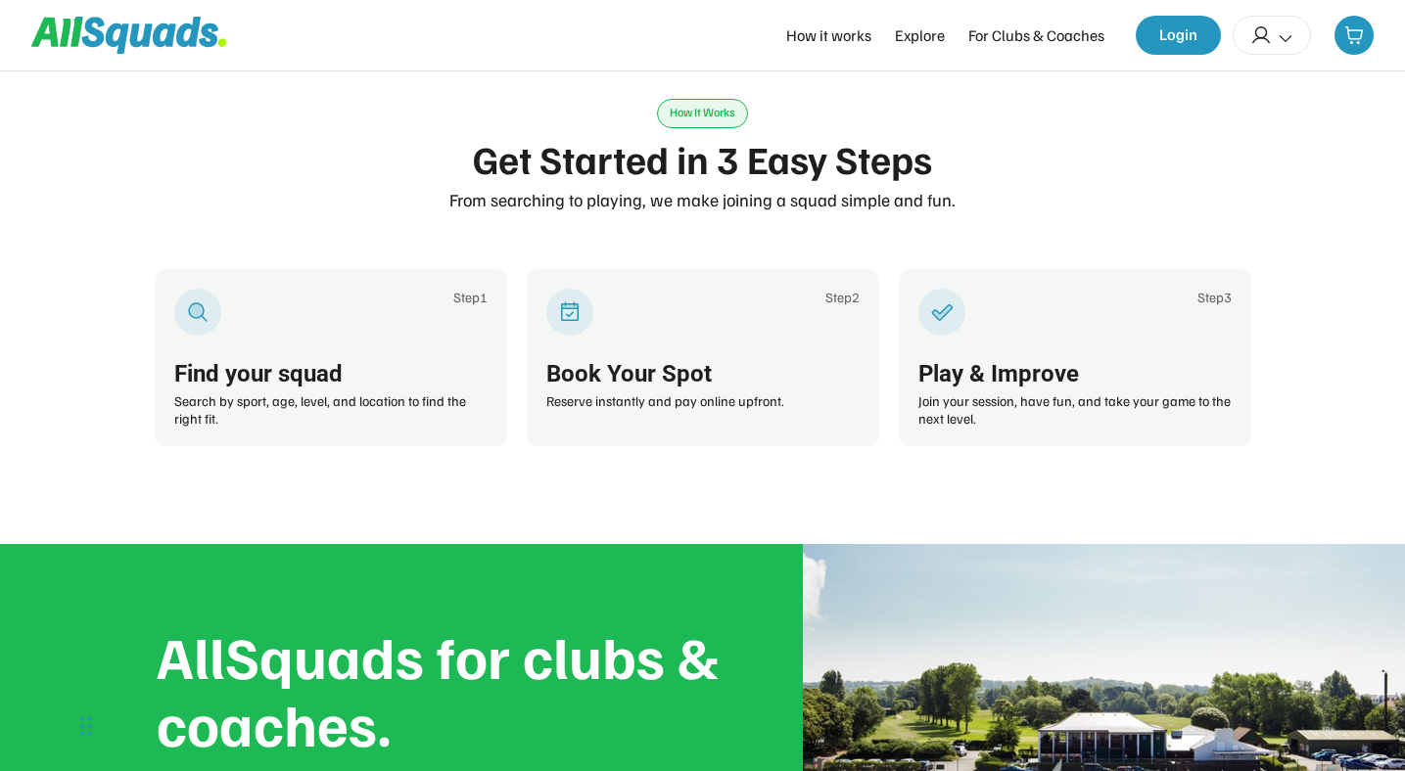
click at [161, 36] on icon at bounding box center [129, 35] width 196 height 37
click at [189, 35] on icon at bounding box center [129, 35] width 196 height 37
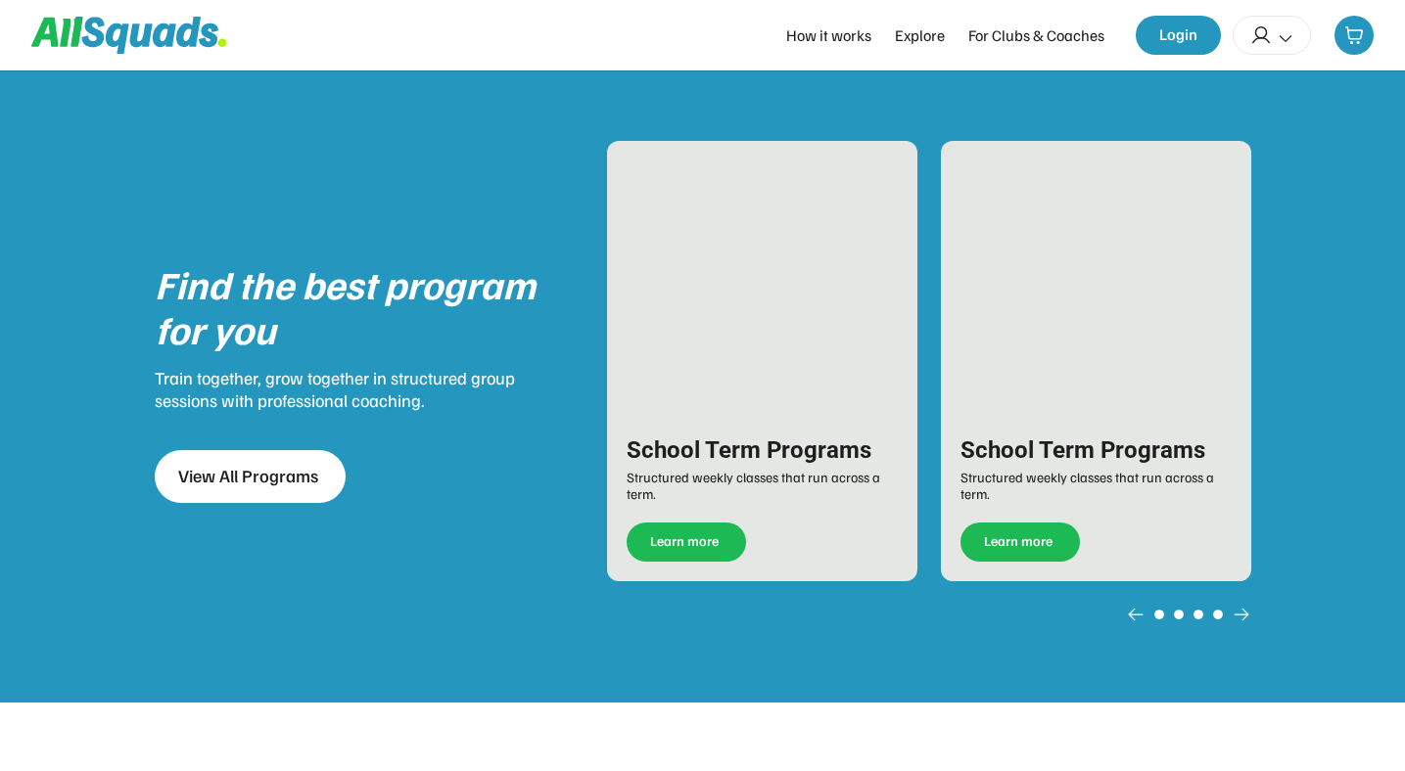
scroll to position [2411, 0]
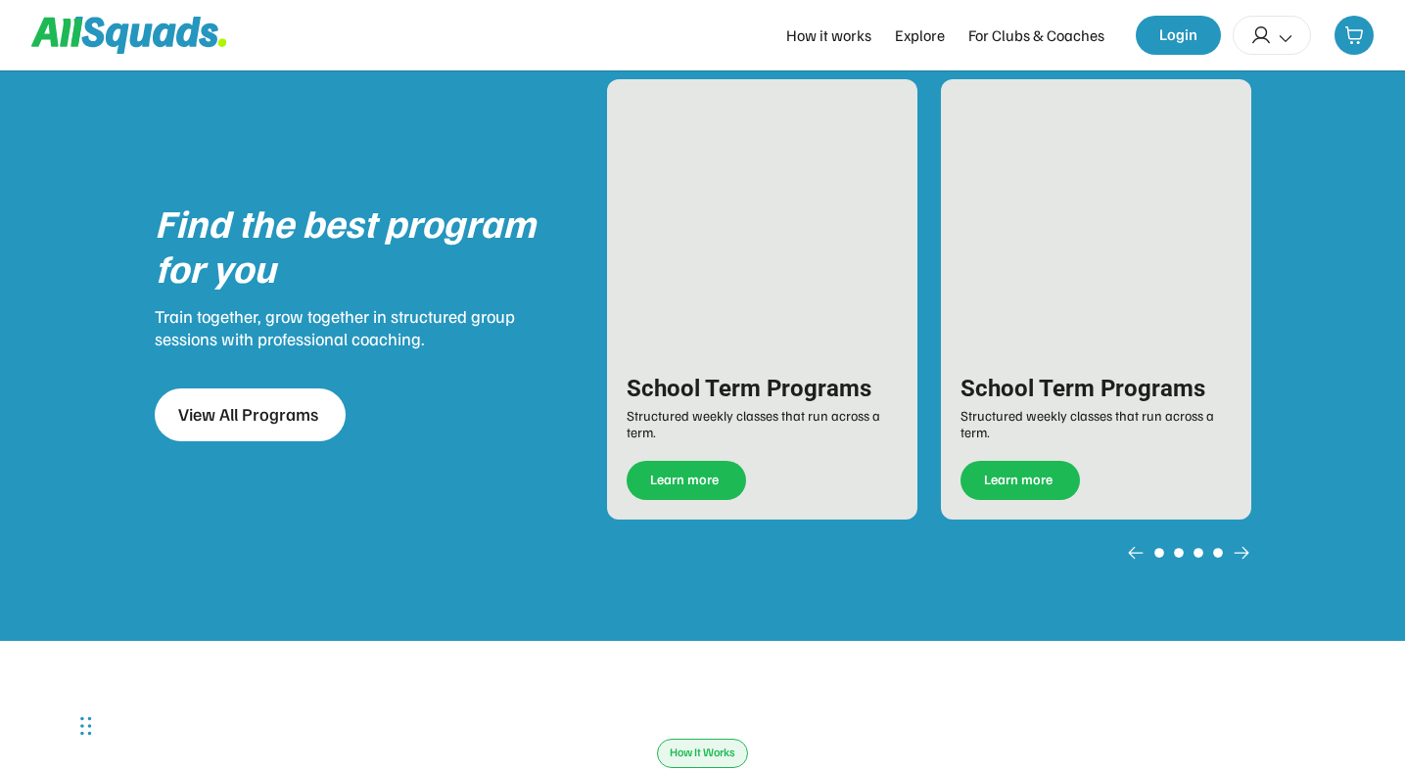
click at [158, 42] on icon at bounding box center [164, 34] width 23 height 23
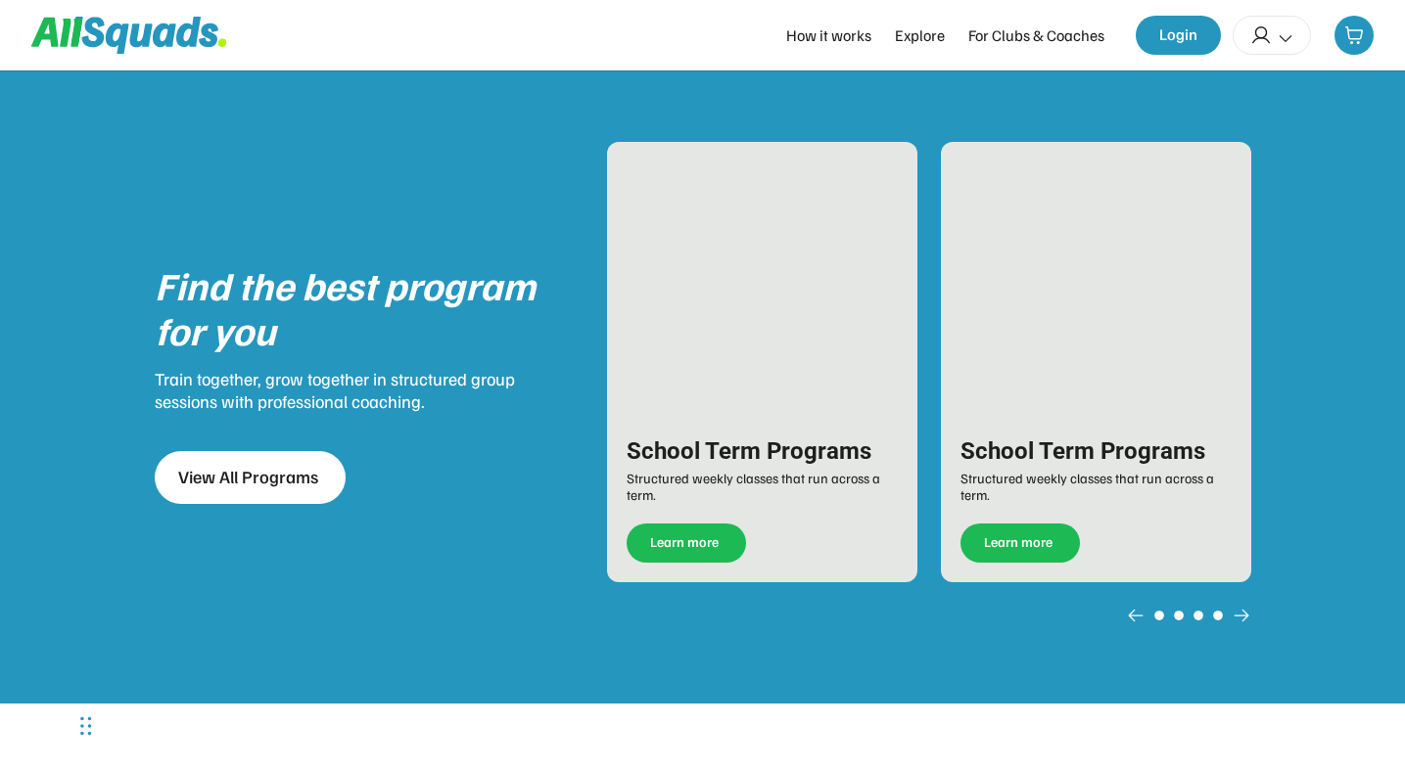
scroll to position [2330, 0]
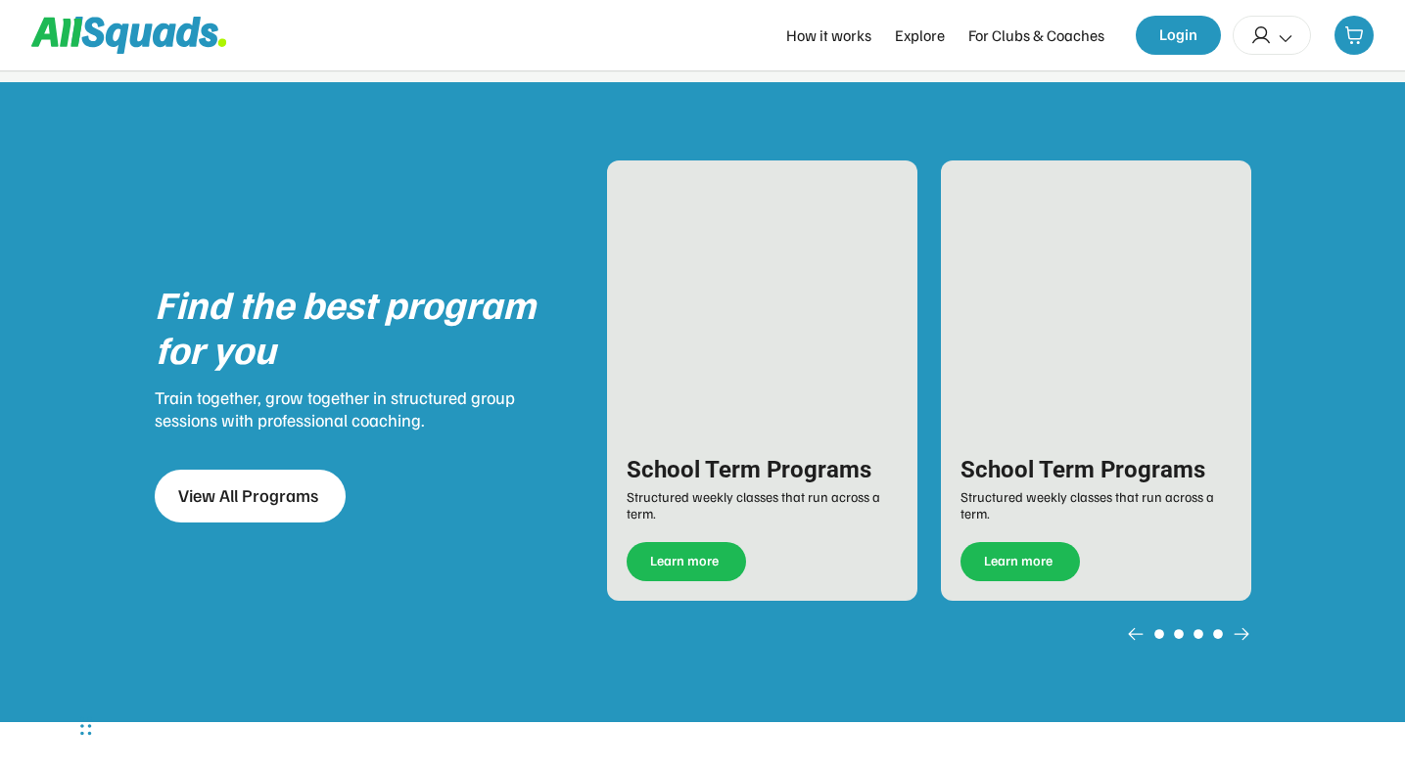
click at [146, 37] on icon at bounding box center [141, 34] width 23 height 23
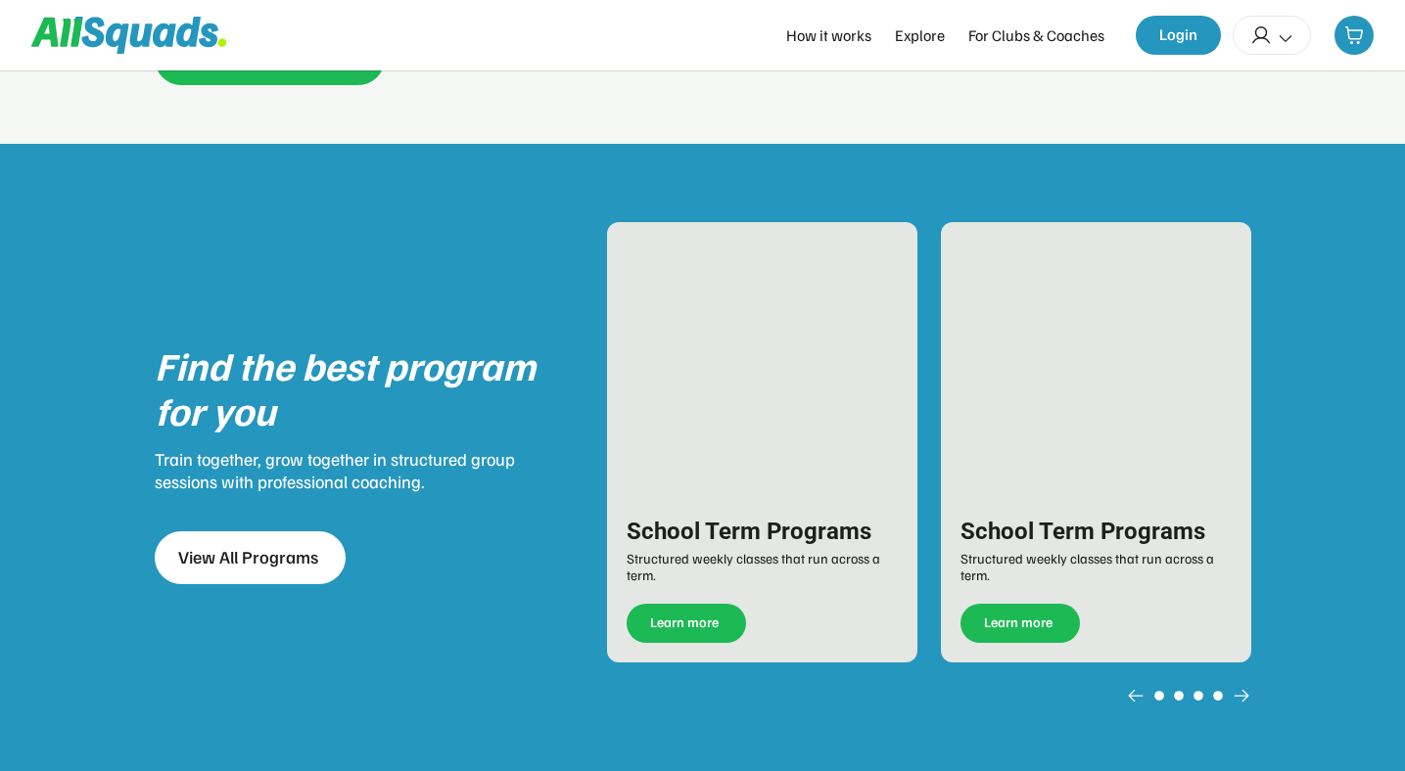
scroll to position [2330, 0]
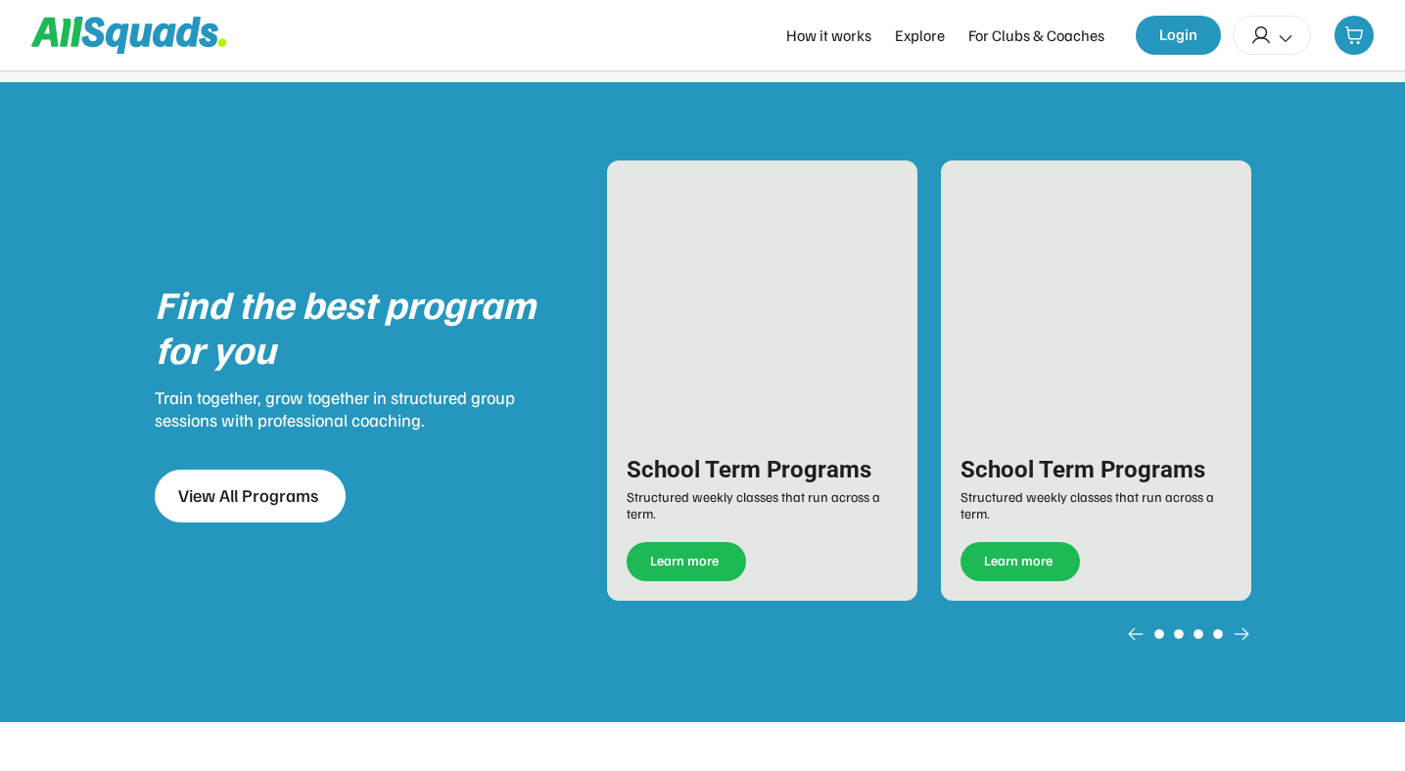
click at [168, 36] on icon at bounding box center [164, 34] width 23 height 23
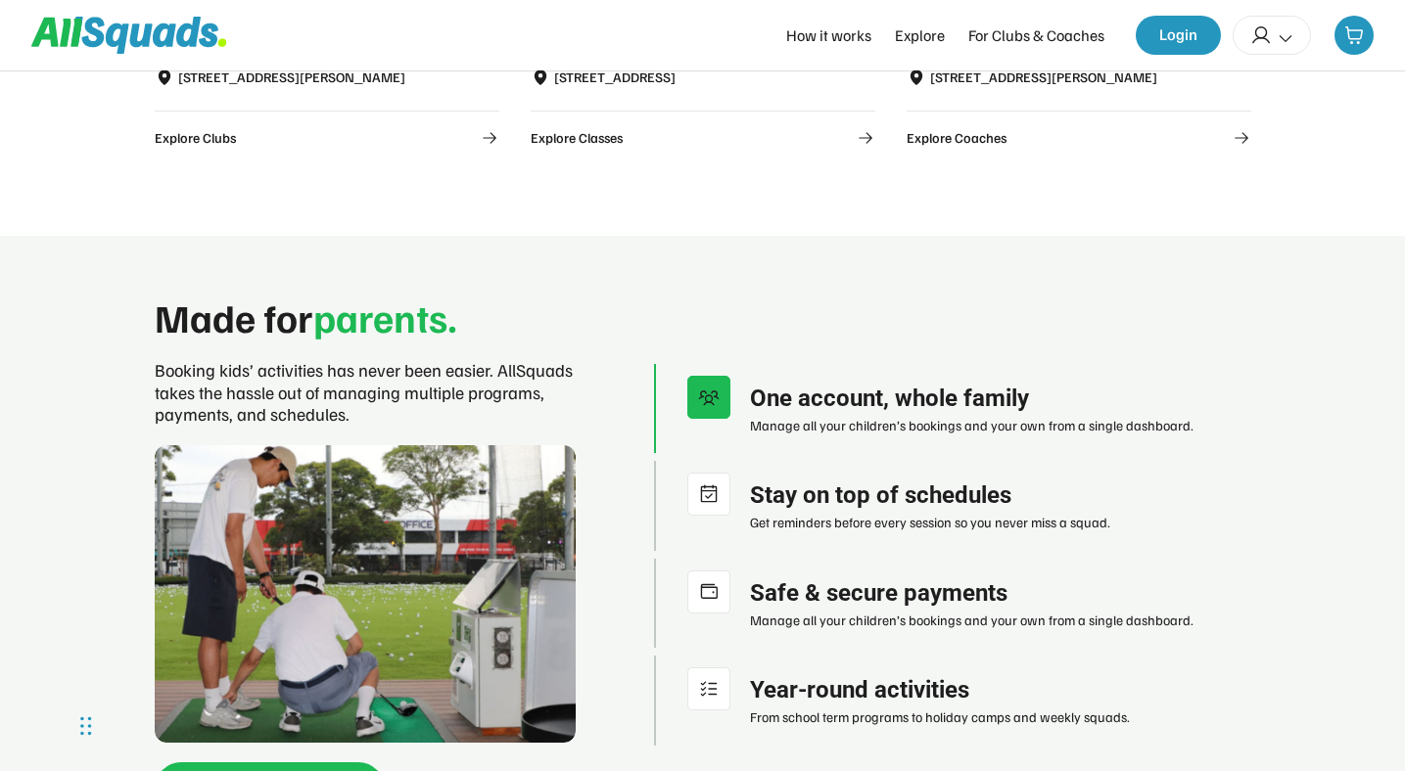
scroll to position [1544, 0]
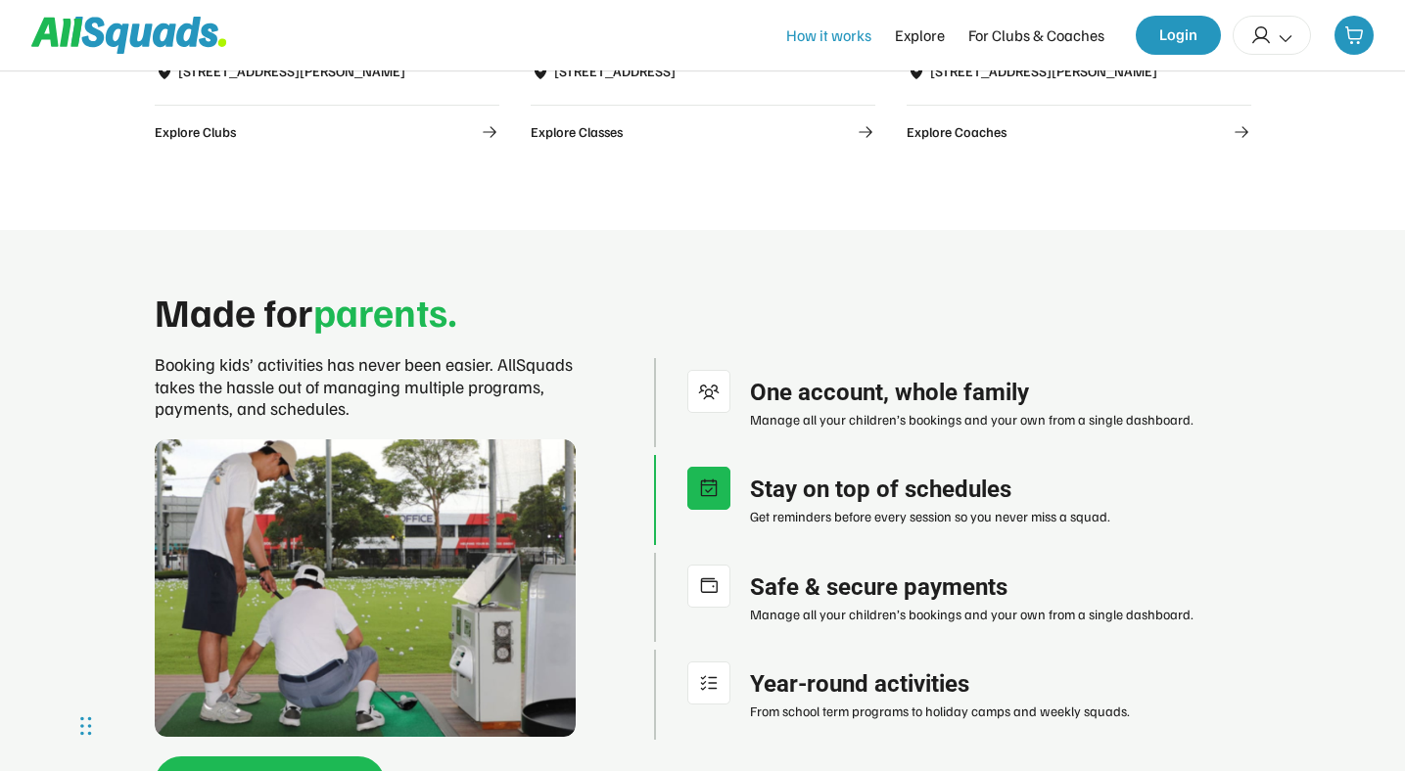
click at [843, 30] on div "How it works" at bounding box center [828, 34] width 85 height 23
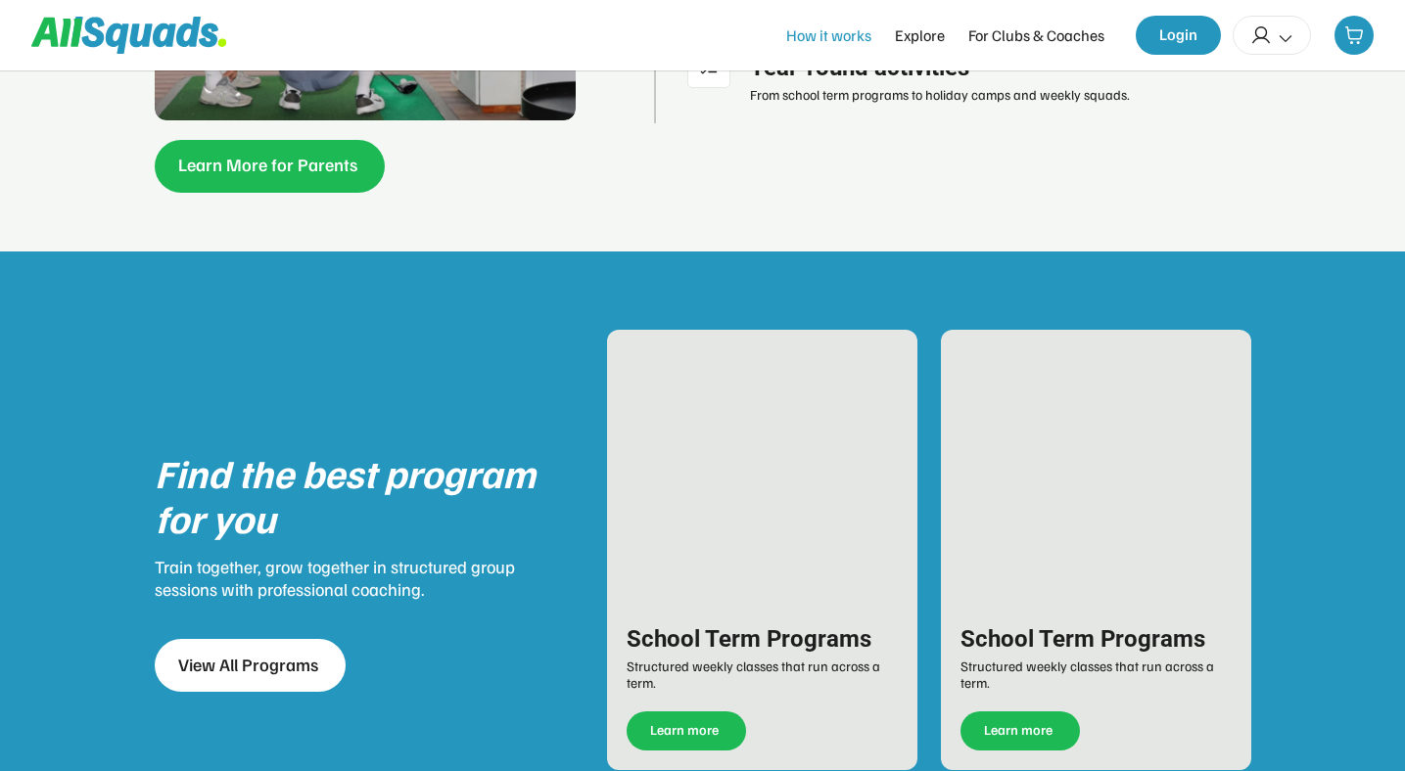
scroll to position [3051, 0]
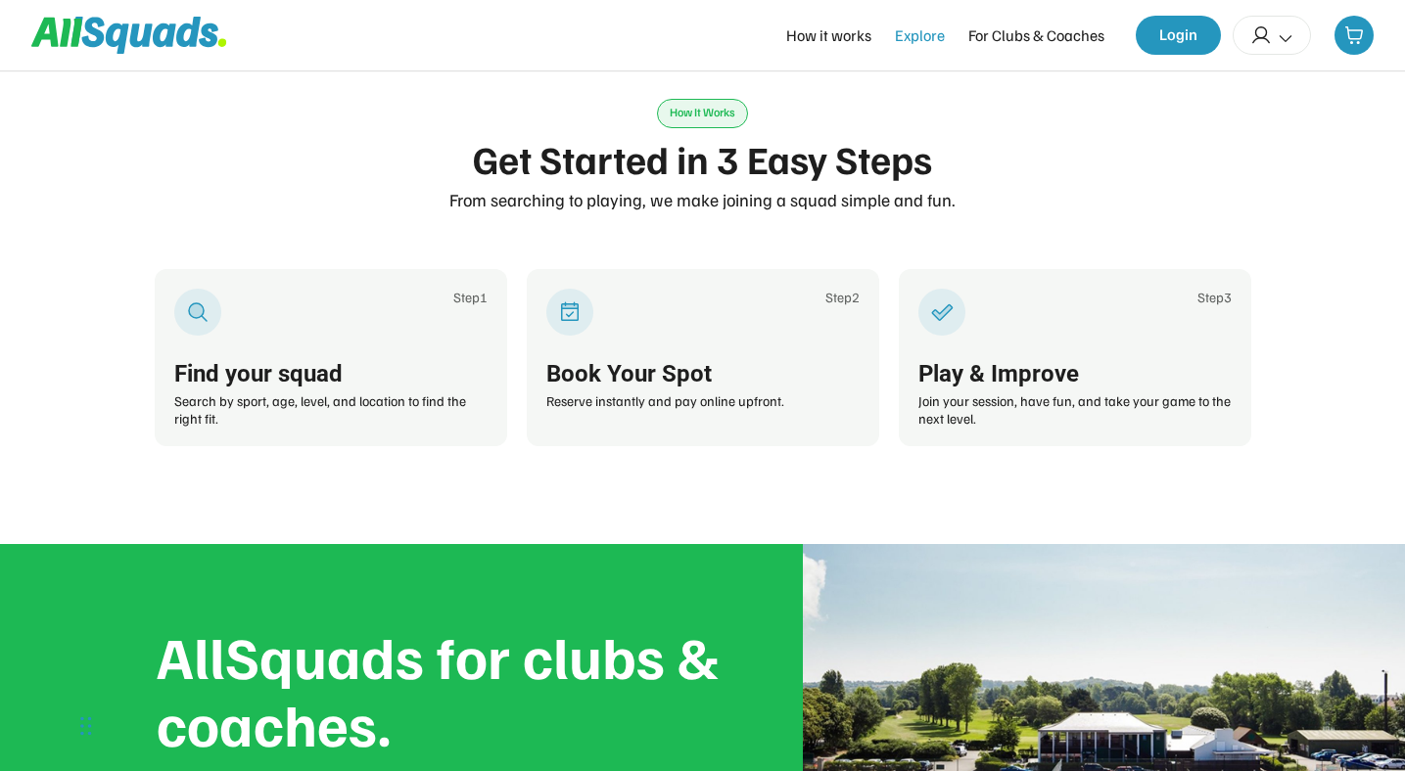
click at [926, 32] on div "Explore" at bounding box center [920, 34] width 50 height 23
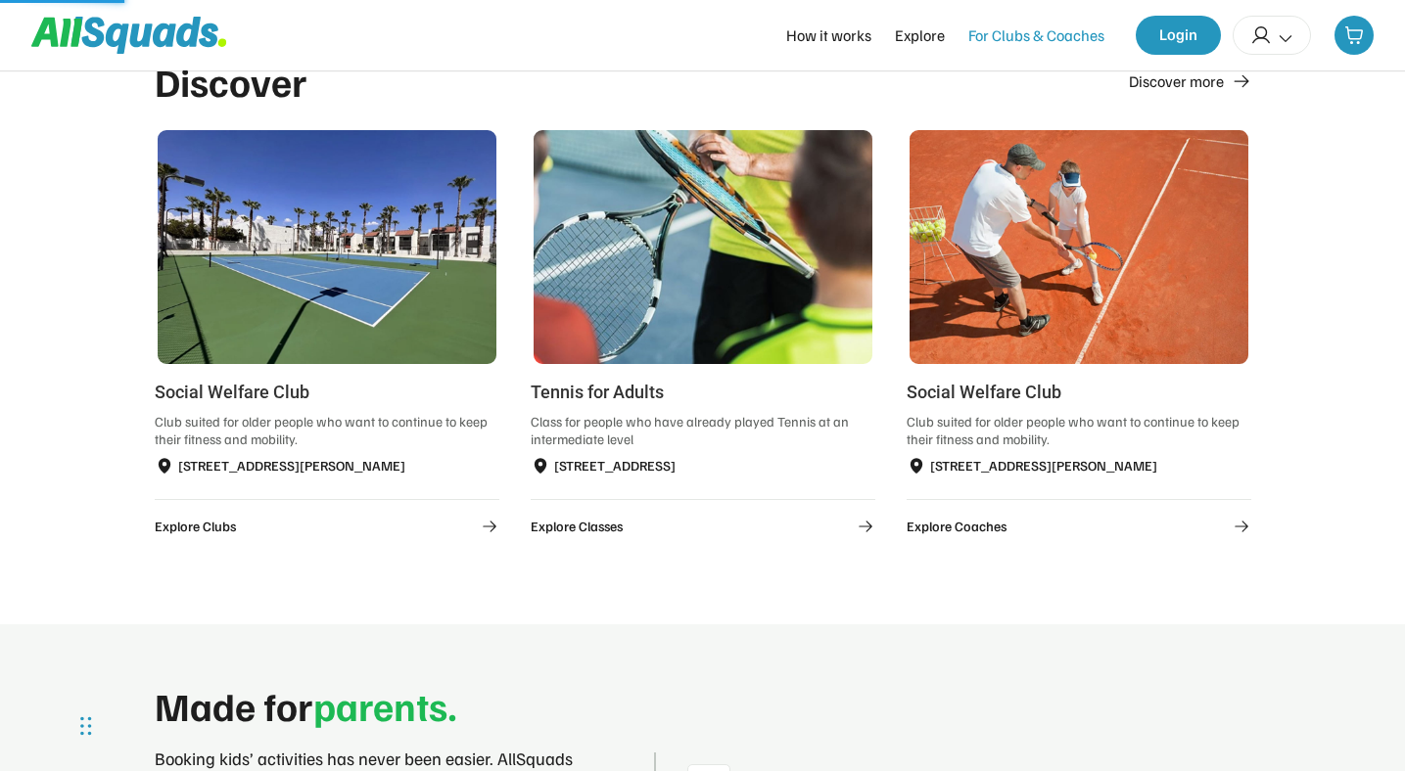
click at [1041, 28] on div "For Clubs & Coaches" at bounding box center [1036, 34] width 136 height 23
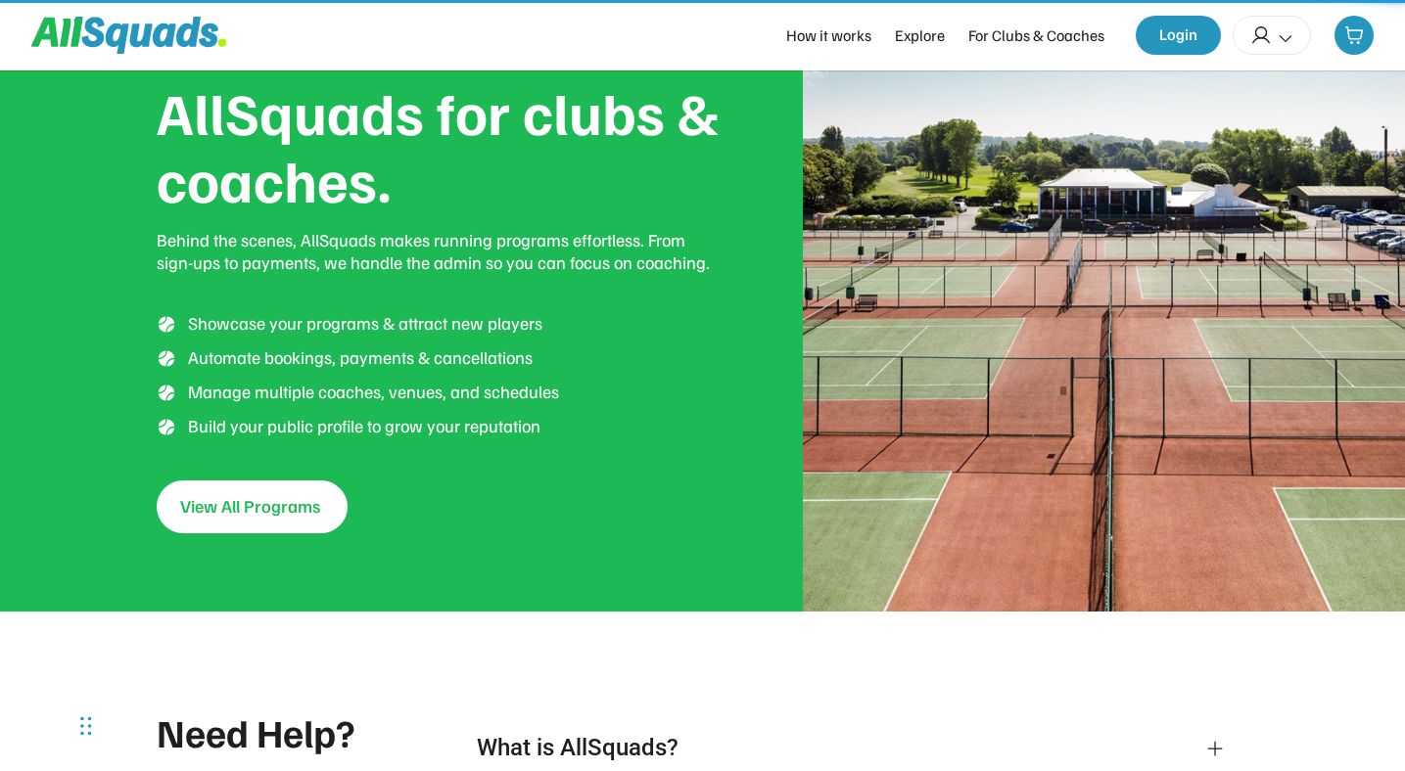
click at [203, 31] on icon at bounding box center [209, 35] width 20 height 24
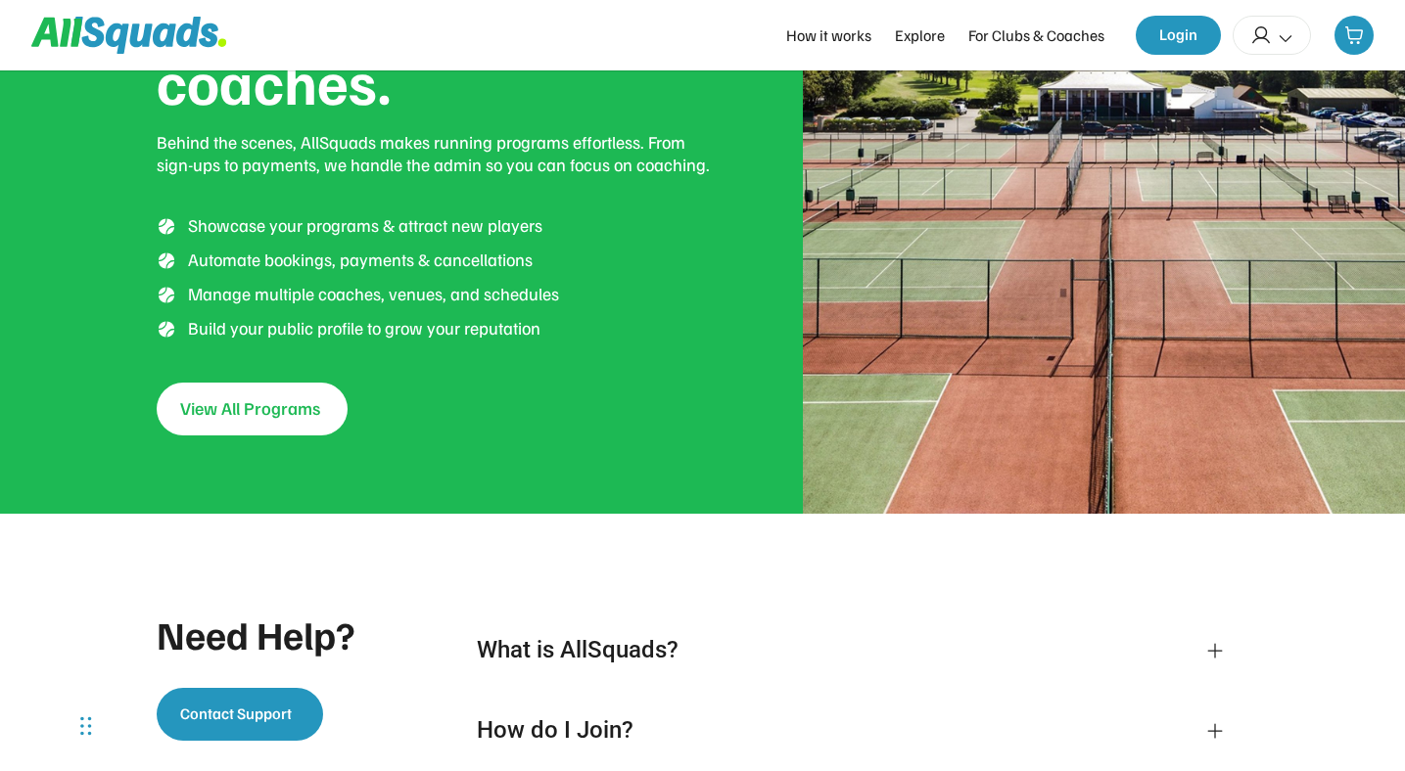
scroll to position [3773, 0]
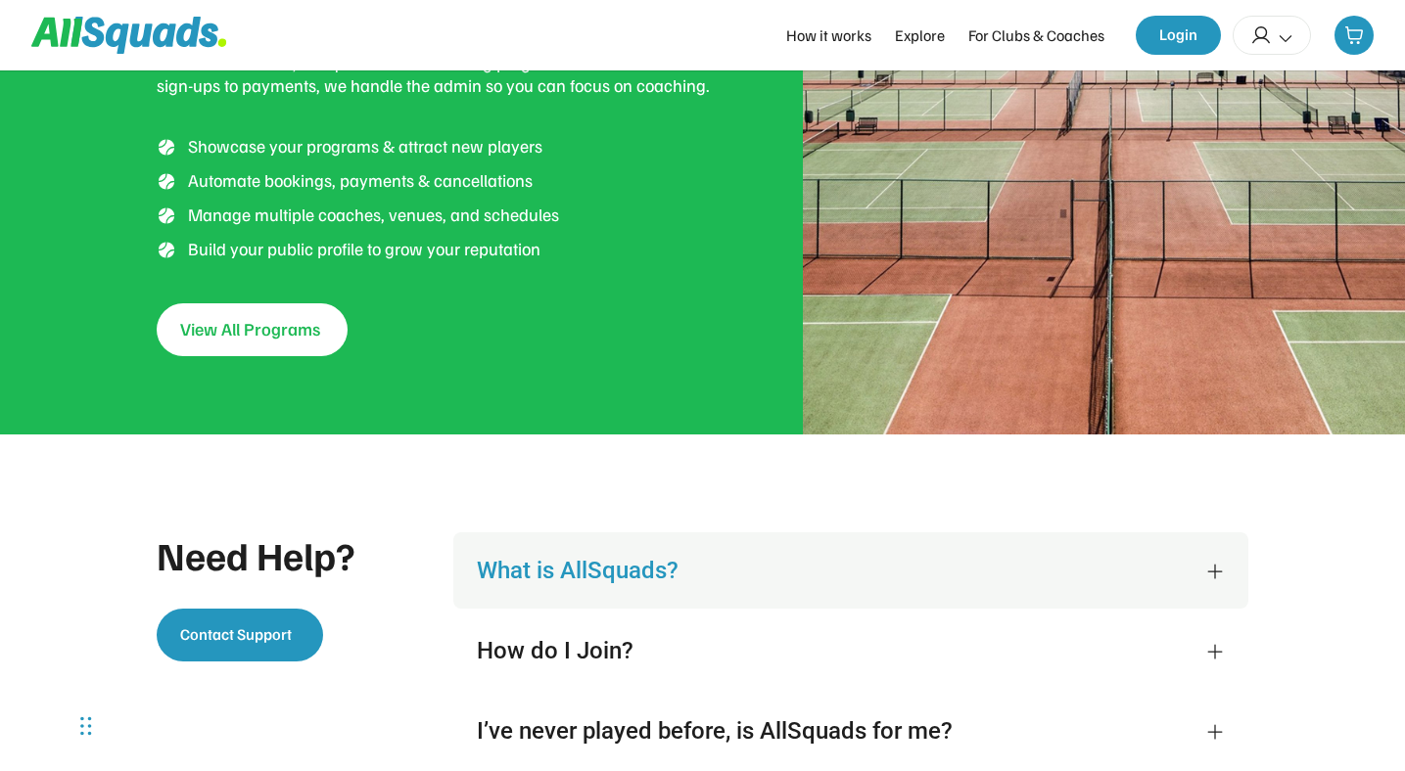
click at [642, 571] on div "What is AllSquads?" at bounding box center [829, 570] width 705 height 29
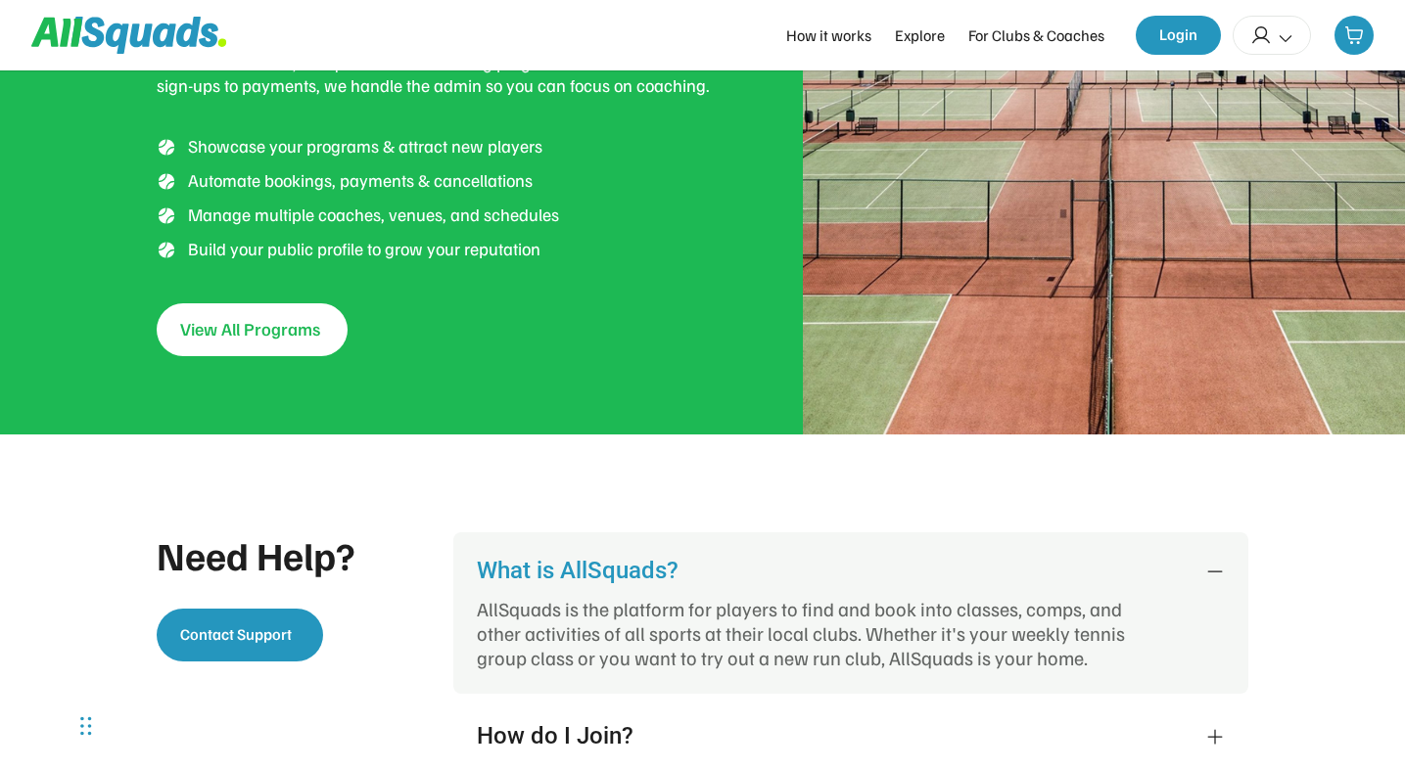
click at [630, 571] on div "What is AllSquads?" at bounding box center [829, 570] width 705 height 29
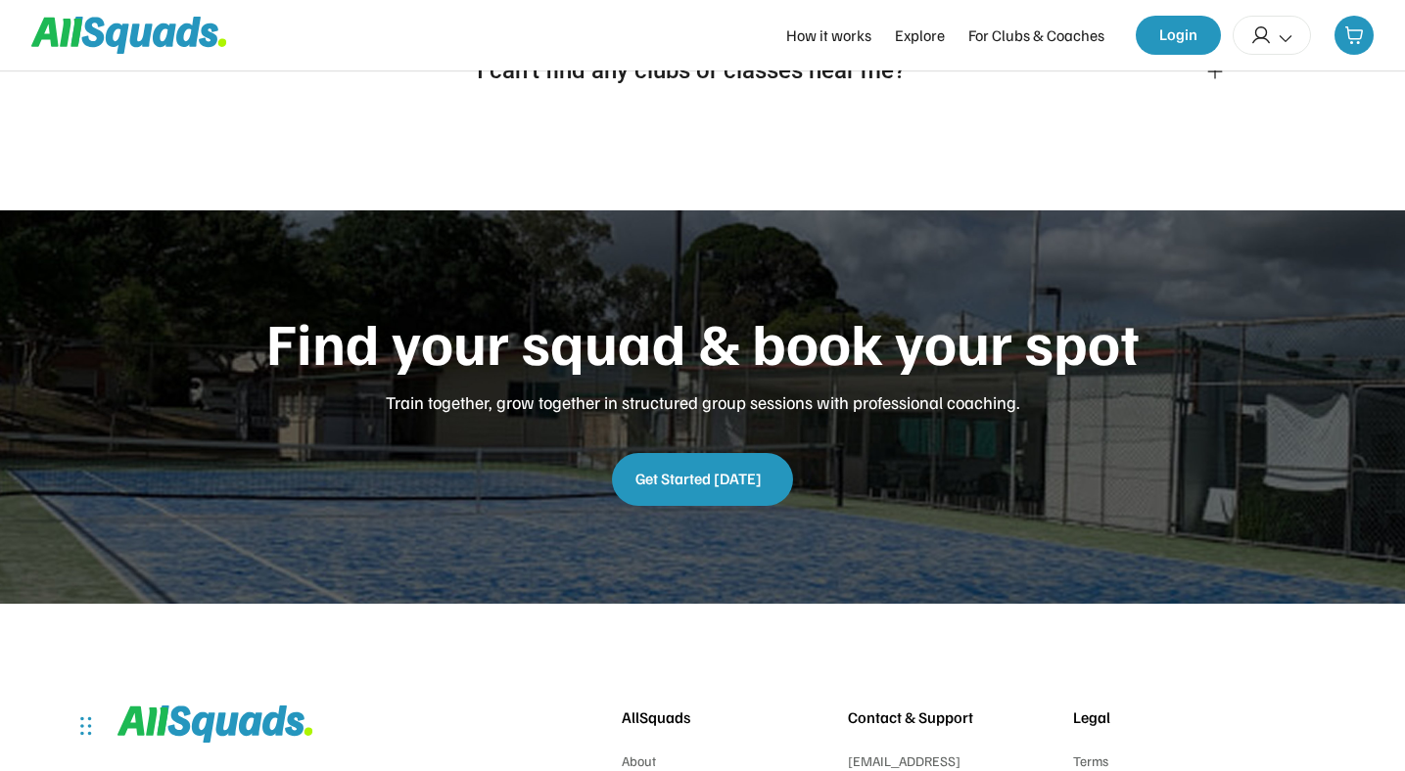
scroll to position [4845, 0]
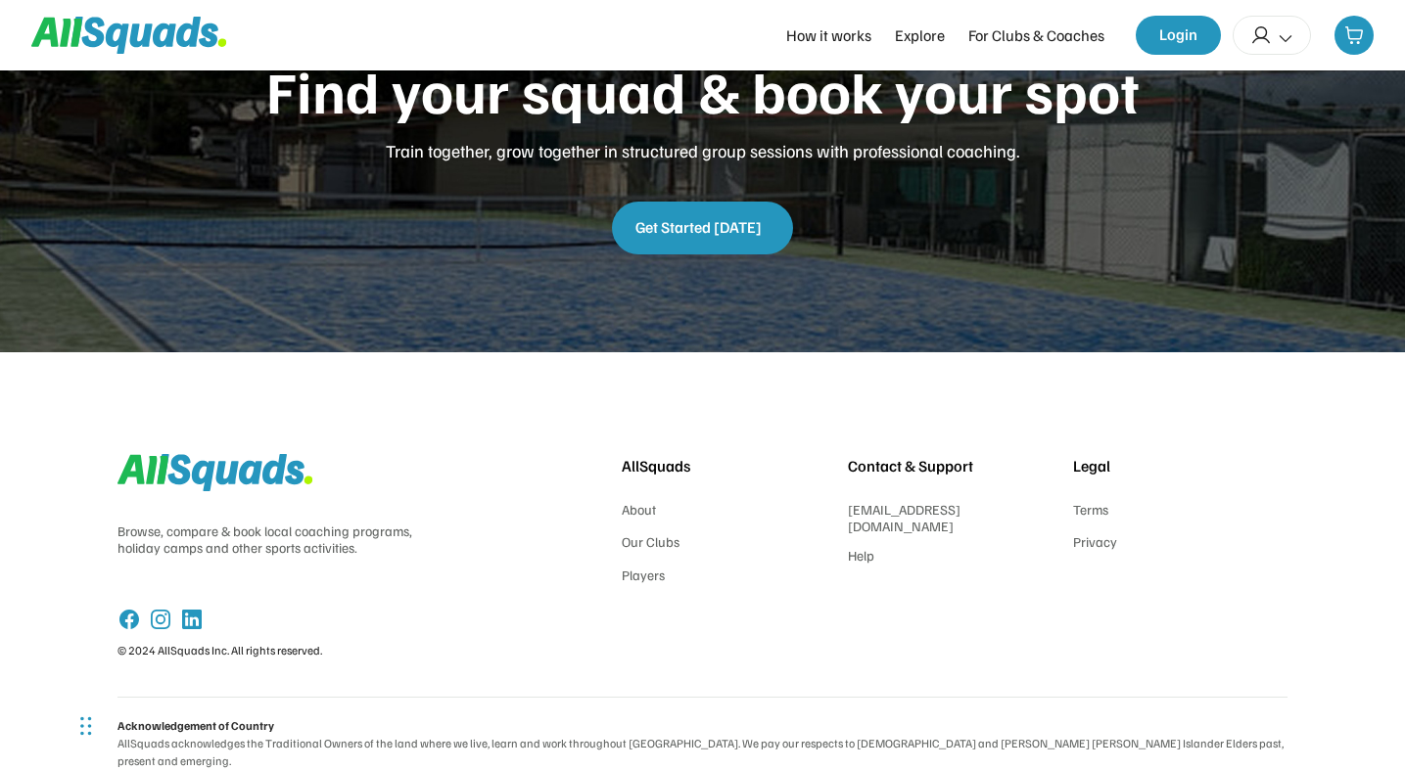
click at [134, 621] on use at bounding box center [129, 620] width 20 height 20
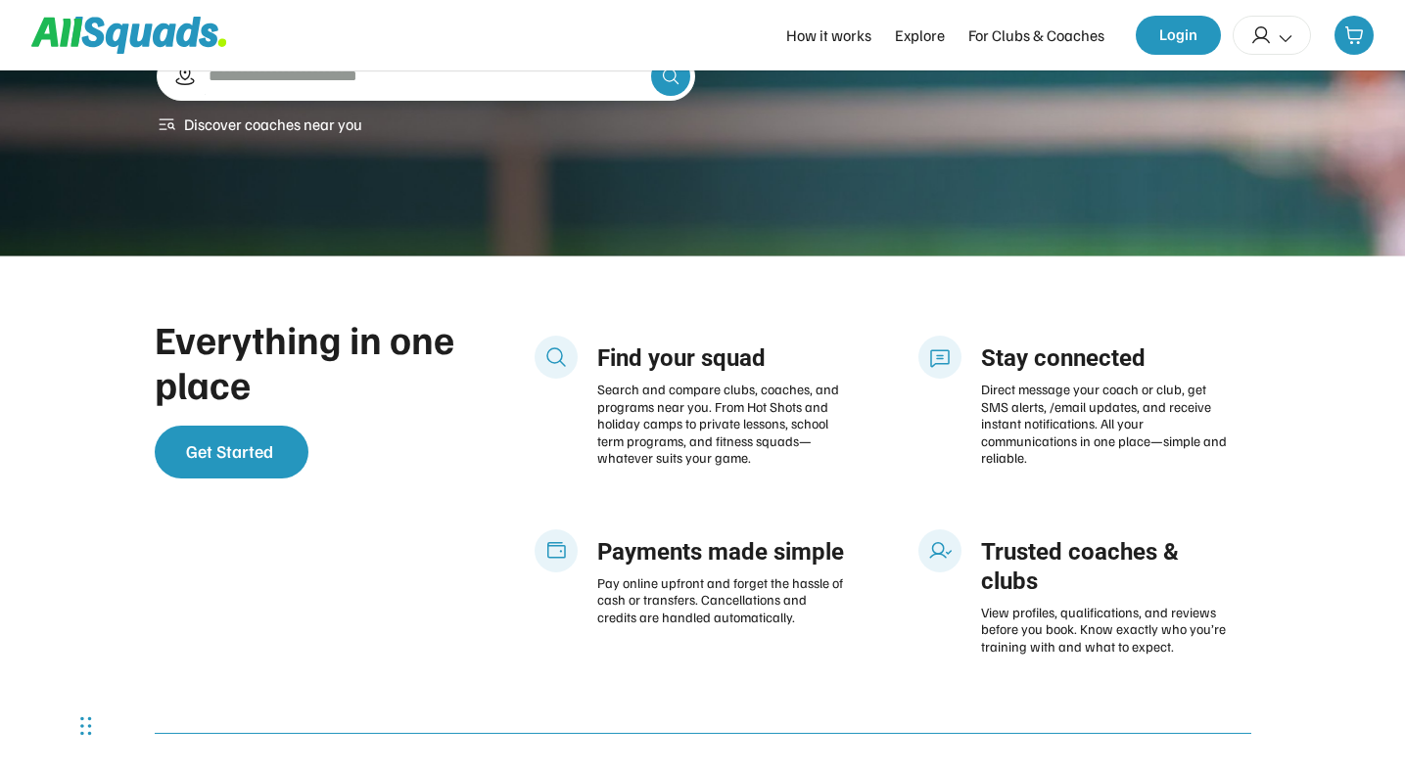
scroll to position [0, 0]
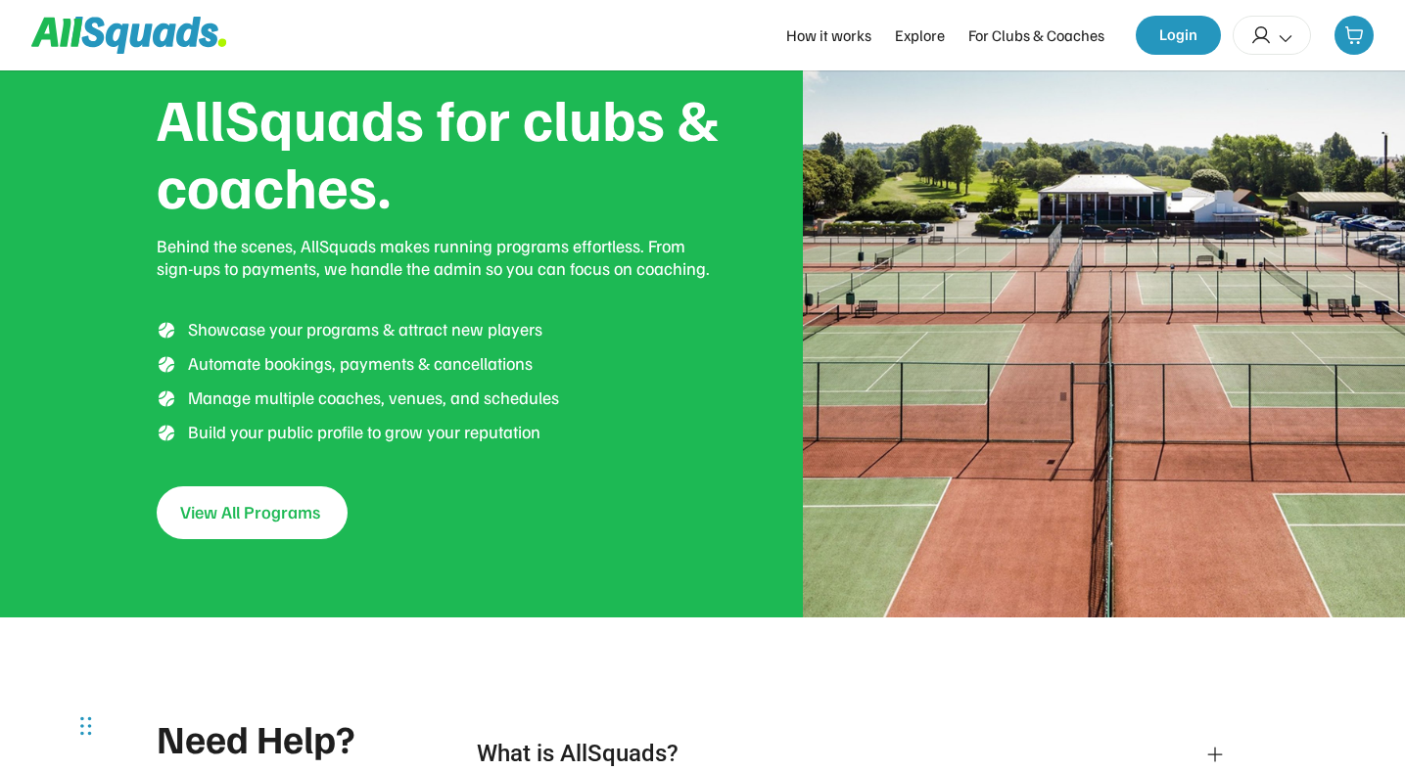
click at [115, 26] on icon at bounding box center [117, 38] width 23 height 30
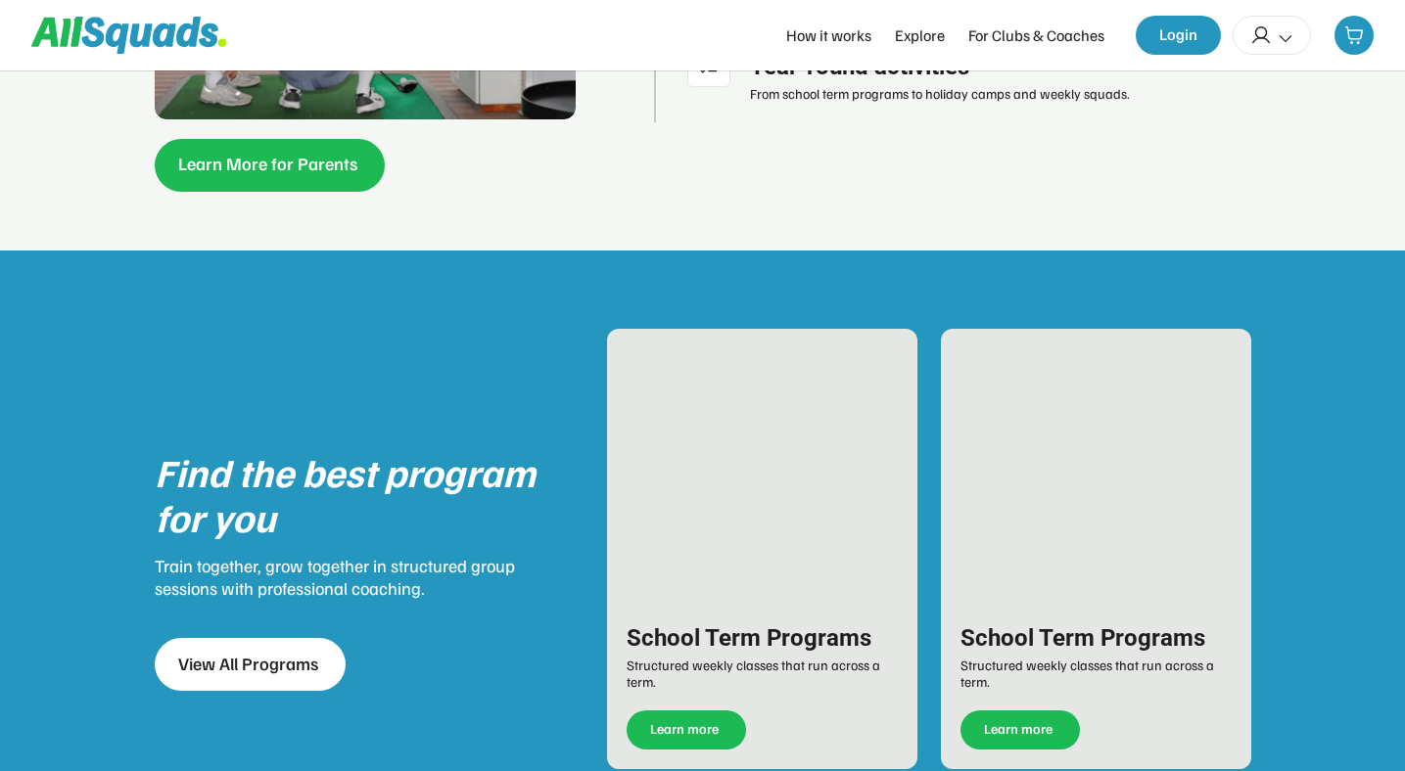
scroll to position [70, 0]
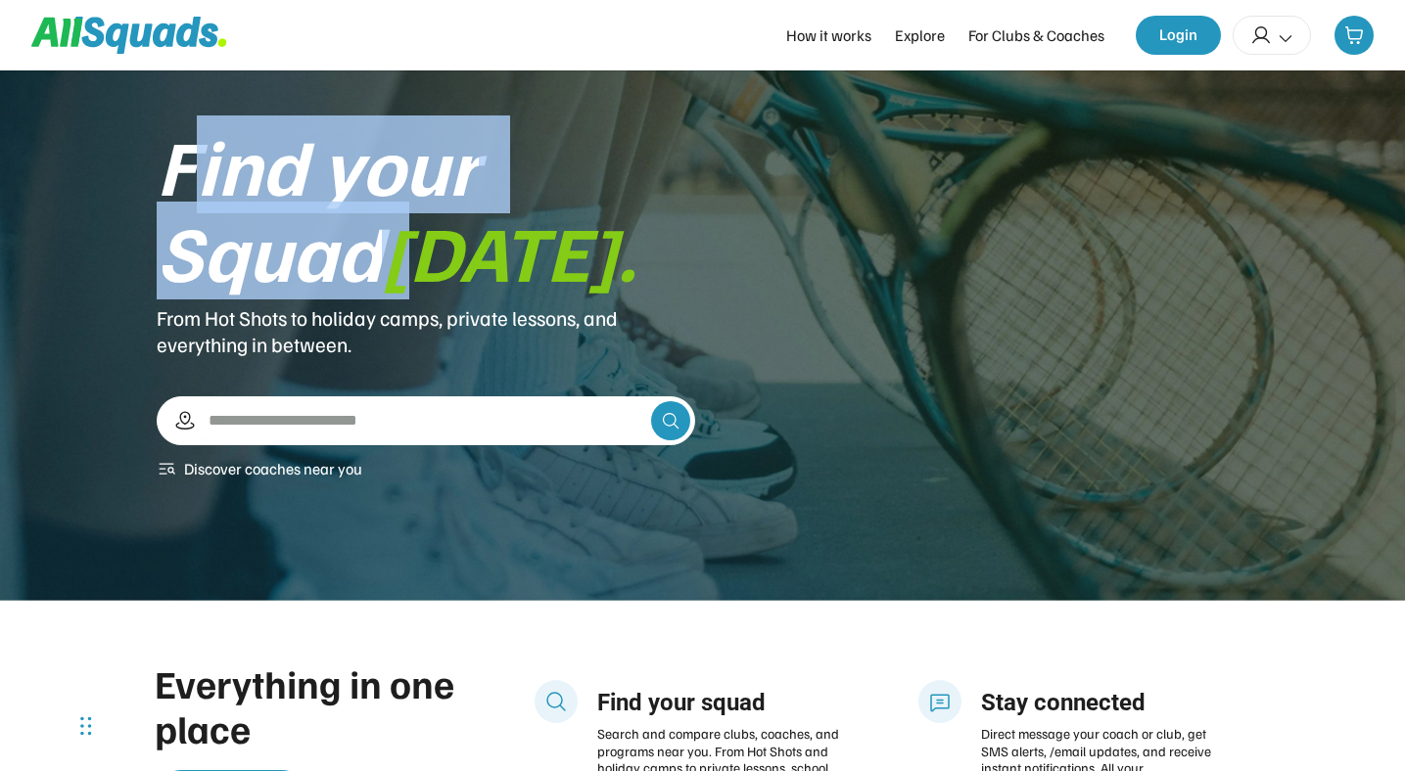
drag, startPoint x: 188, startPoint y: 167, endPoint x: 428, endPoint y: 219, distance: 245.4
click at [428, 219] on div "Find your Squad today." at bounding box center [426, 207] width 538 height 172
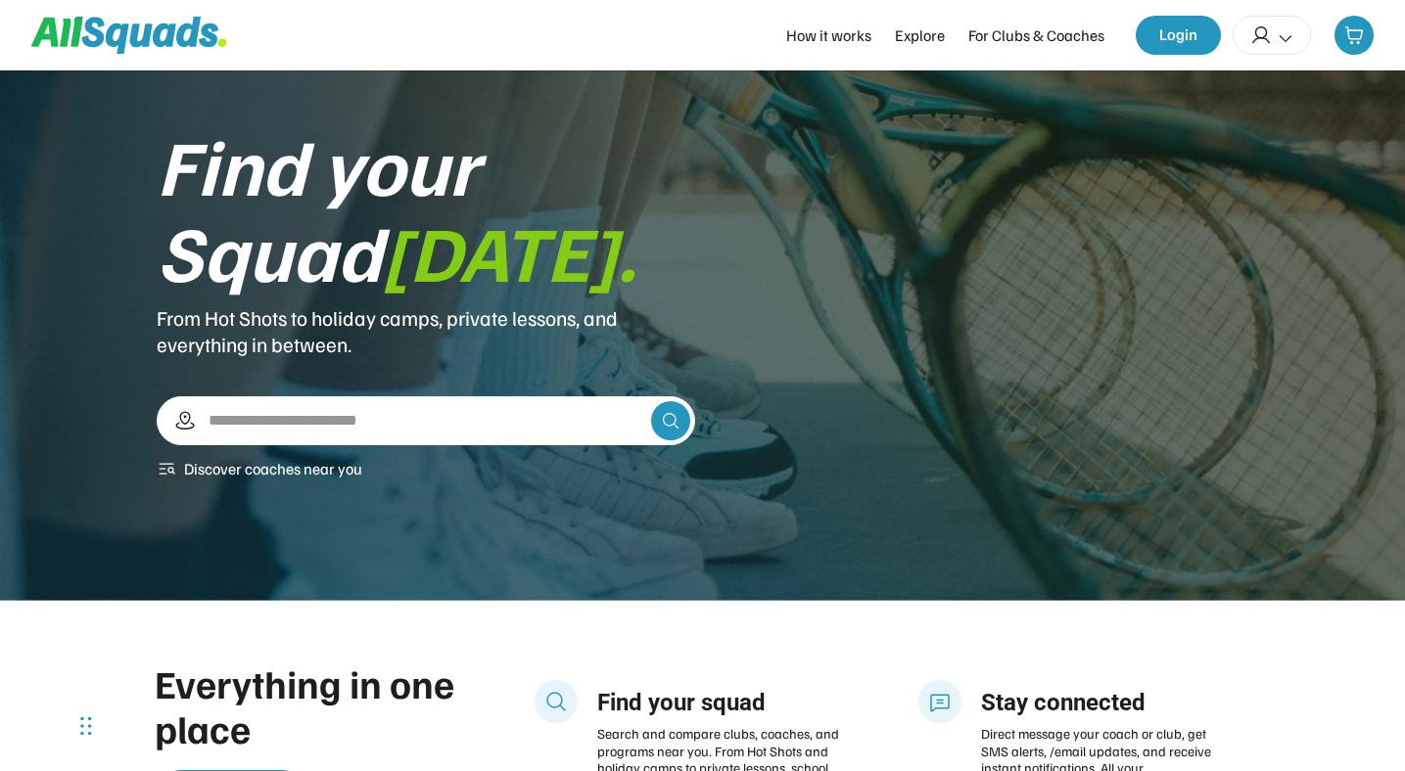
click at [482, 226] on font "[DATE]." at bounding box center [509, 251] width 255 height 98
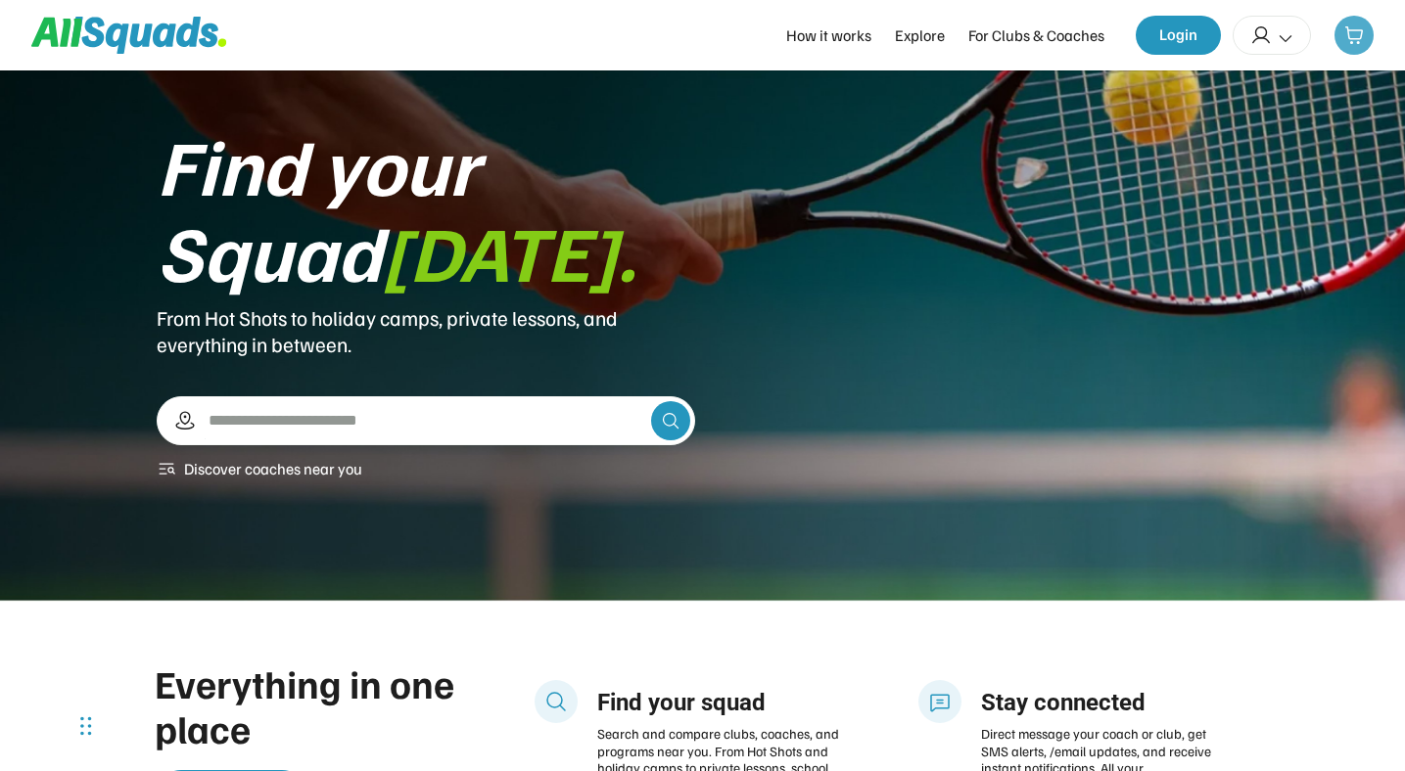
click at [1357, 47] on div at bounding box center [1353, 35] width 39 height 39
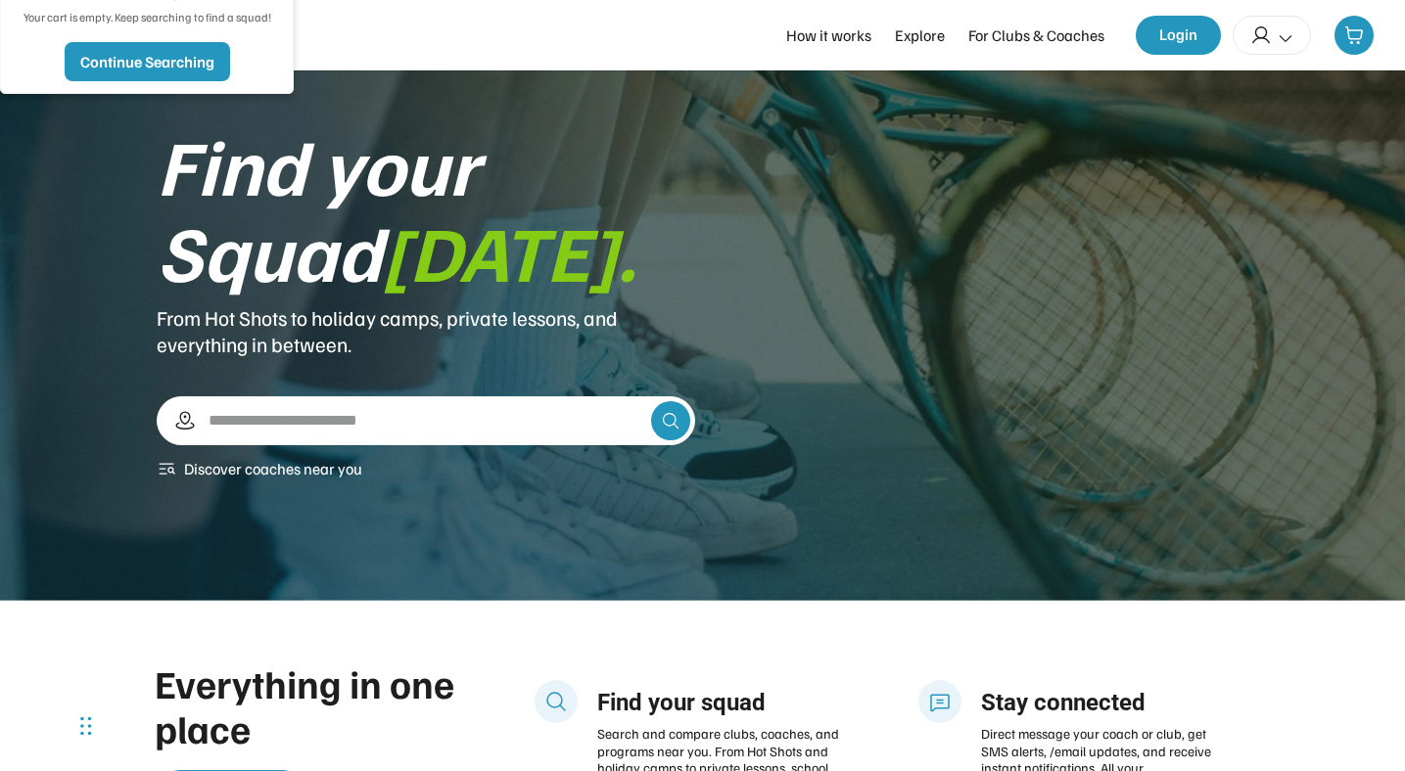
scroll to position [3051, 0]
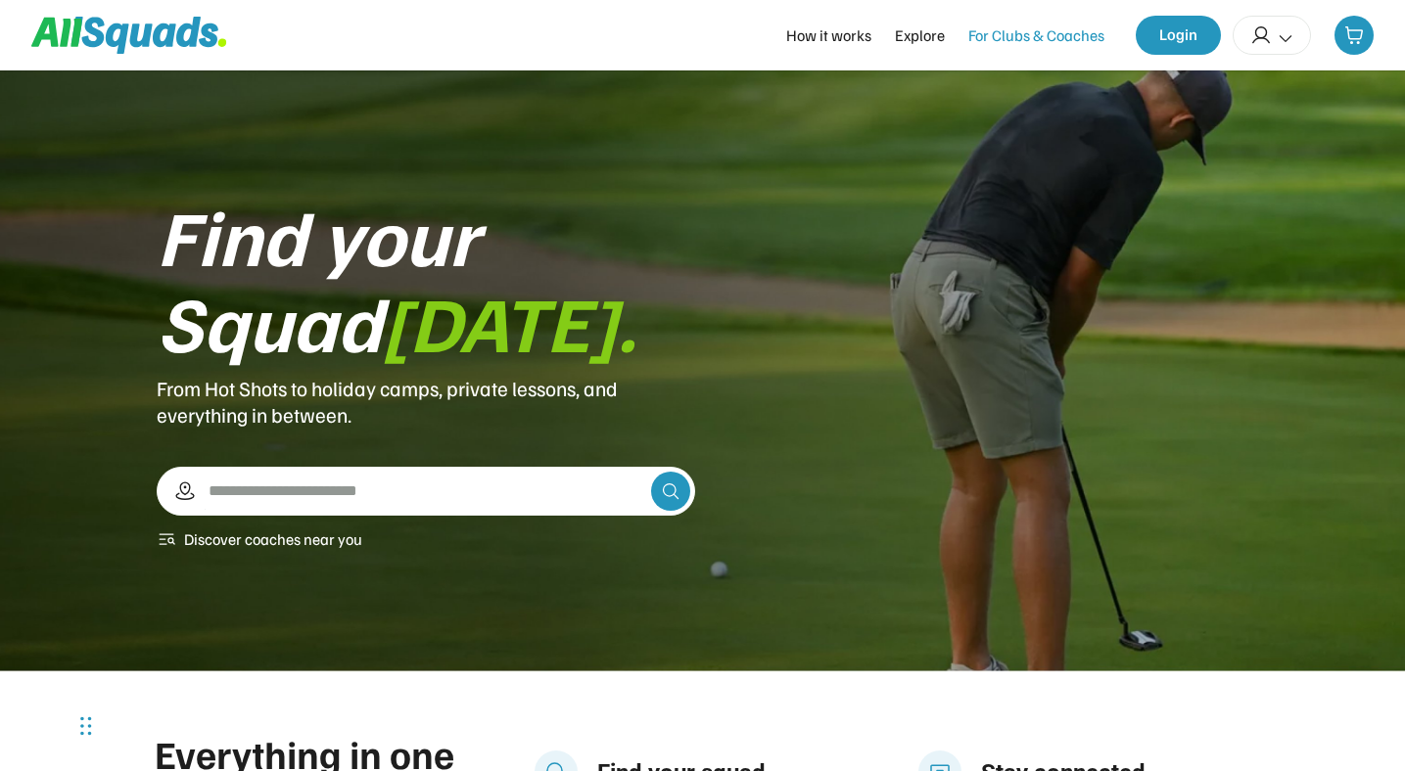
click at [1038, 33] on div "For Clubs & Coaches" at bounding box center [1036, 34] width 136 height 23
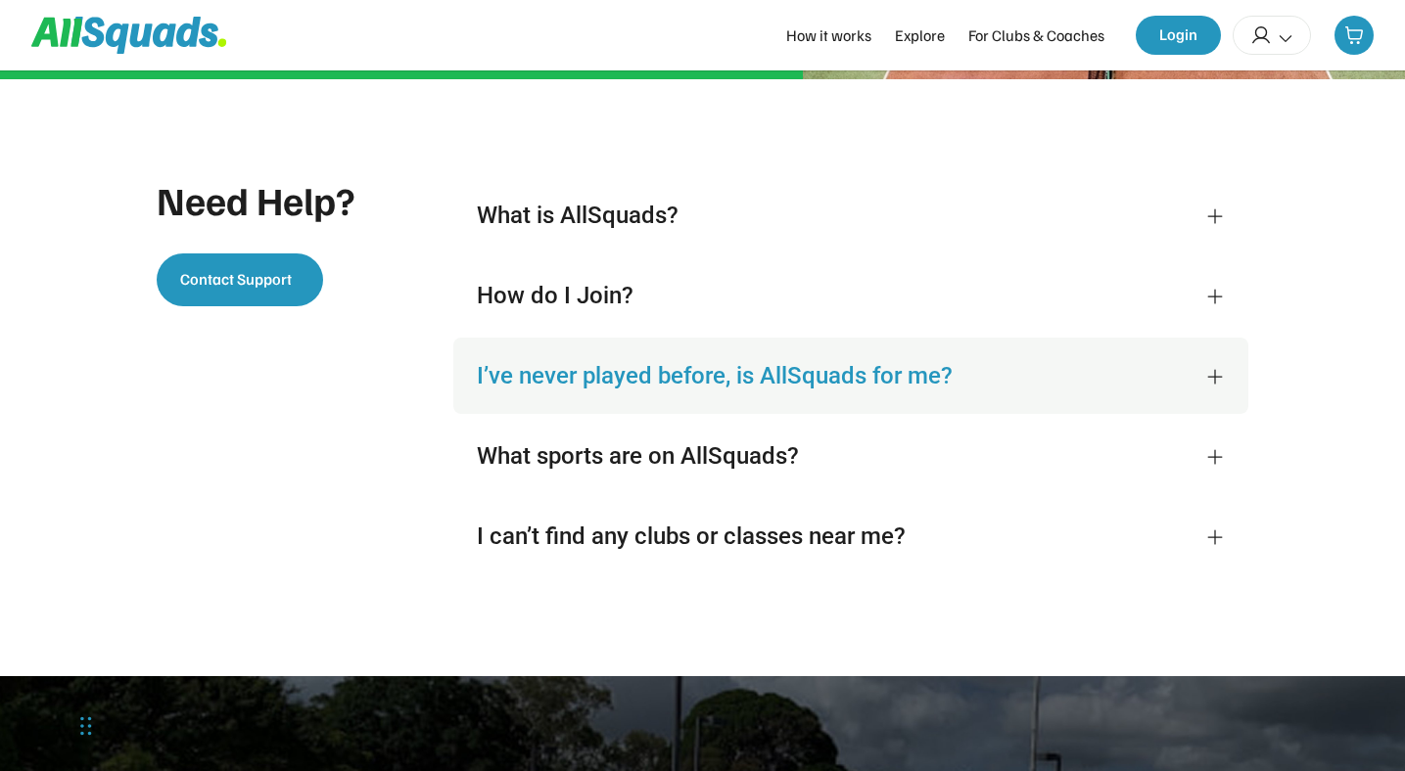
scroll to position [4220, 0]
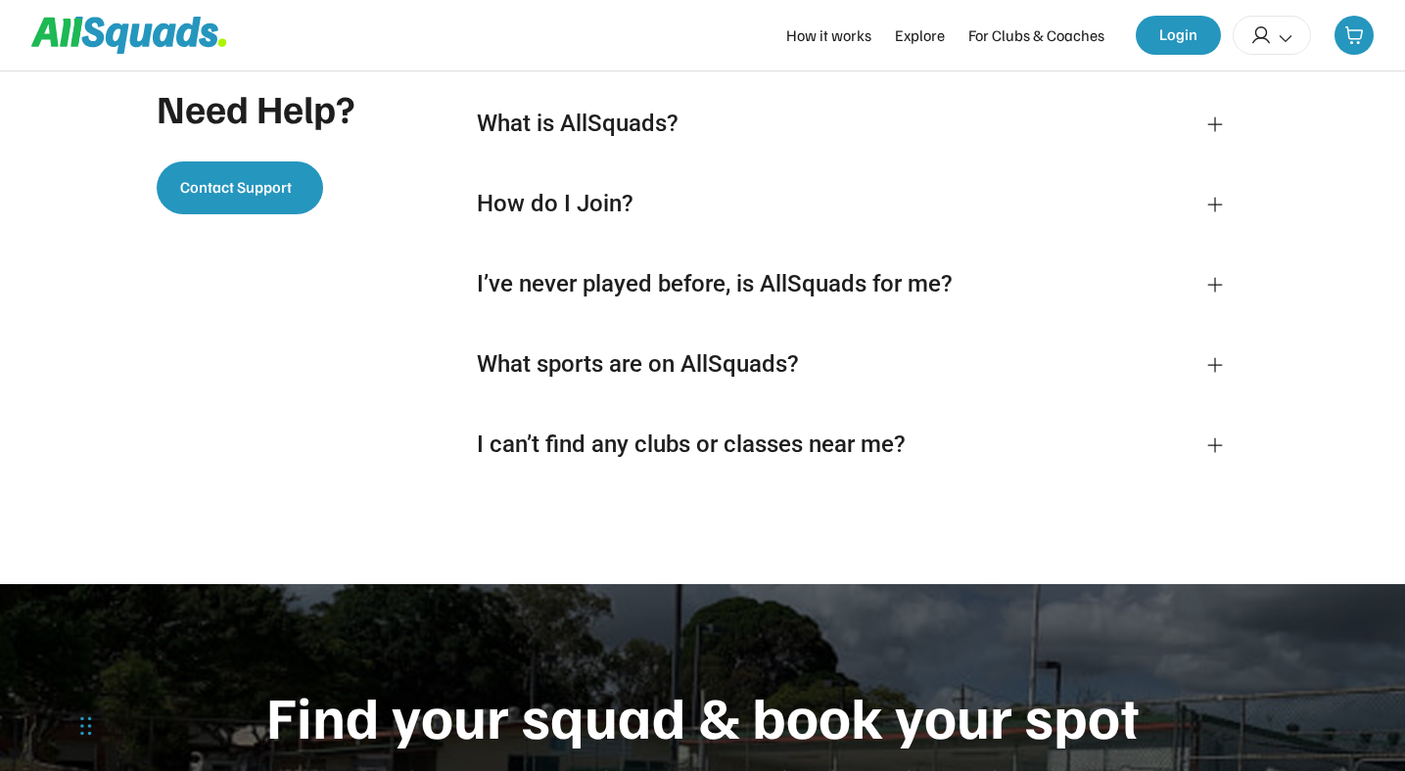
click at [444, 539] on div "Need Help? Contact Support What is AllSquads? How do I Join? I’ve never played …" at bounding box center [702, 285] width 1405 height 597
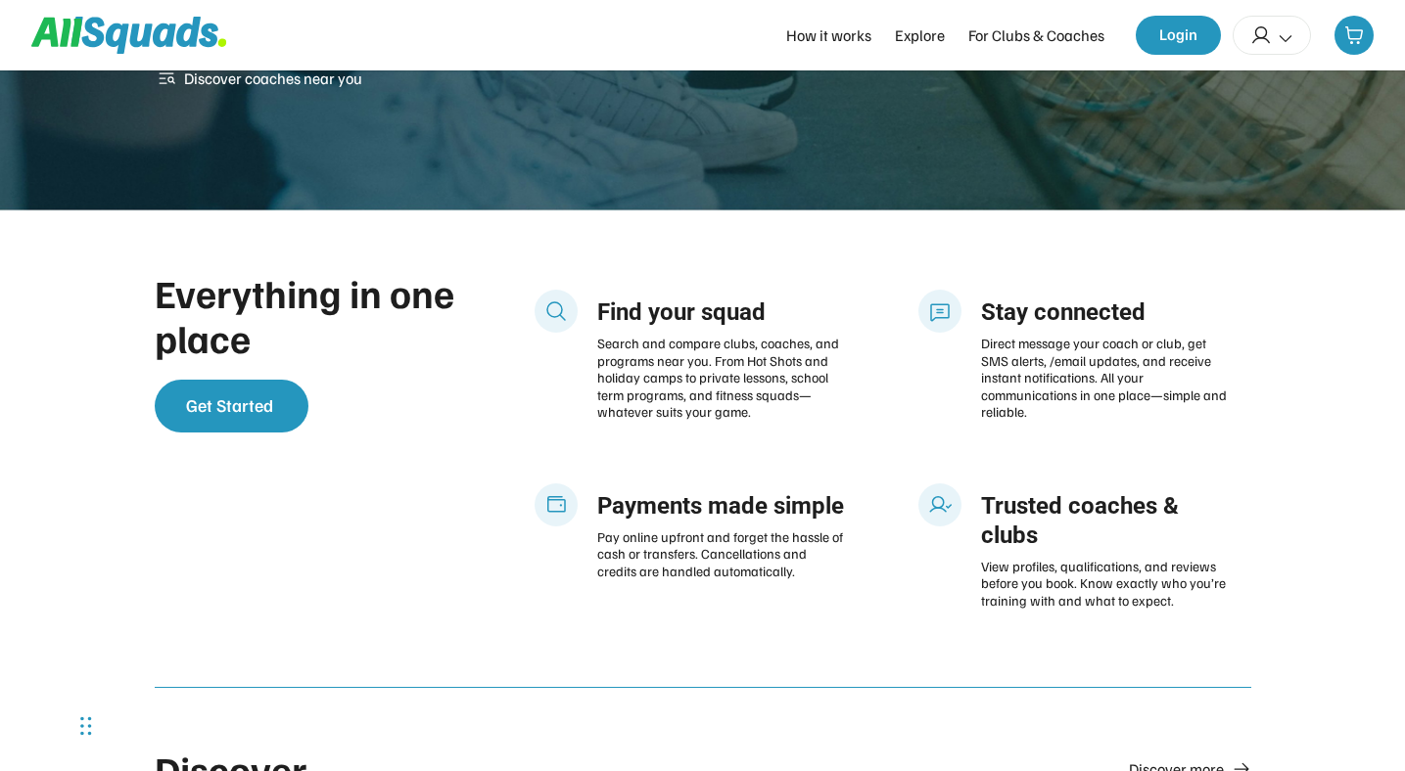
scroll to position [0, 0]
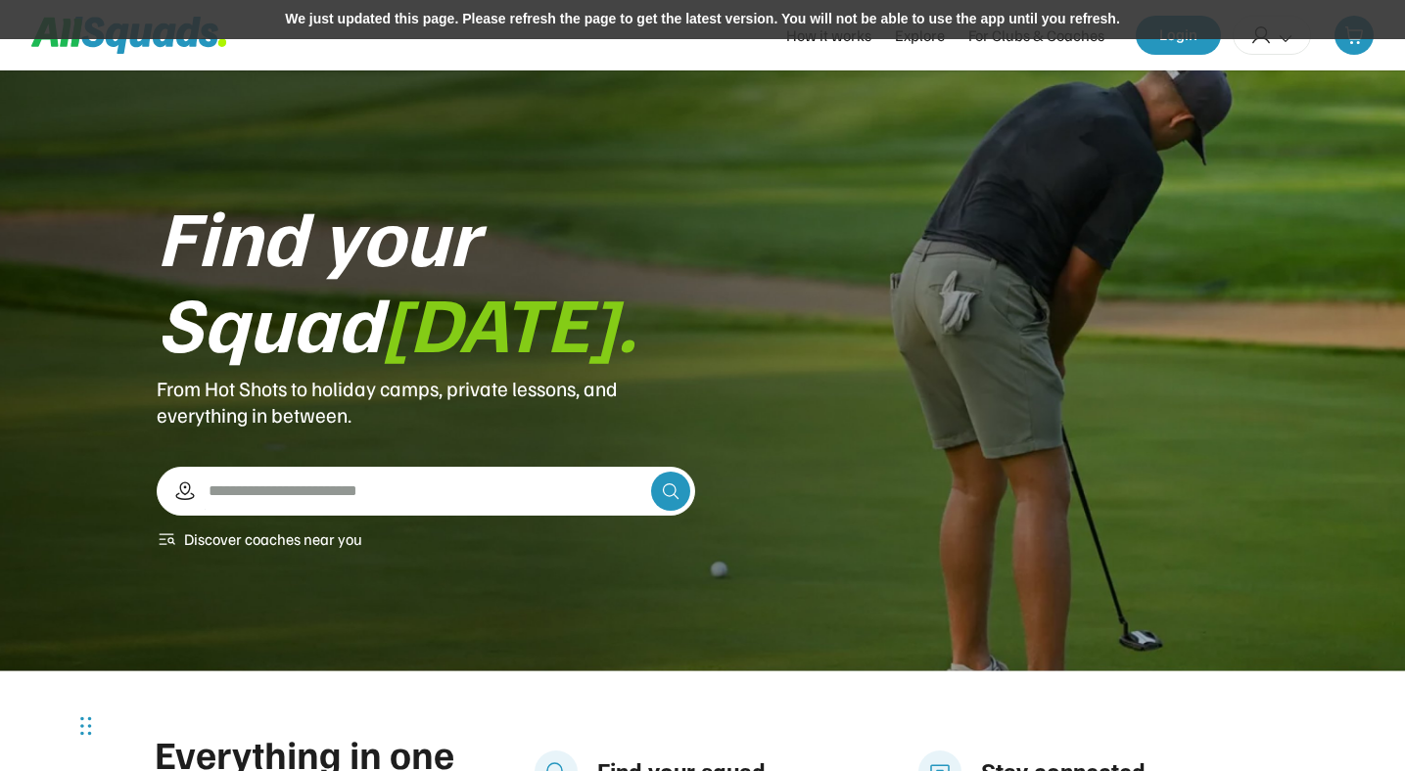
click at [904, 20] on div "We just updated this page. Please refresh the page to get the latest version. Y…" at bounding box center [702, 19] width 1405 height 39
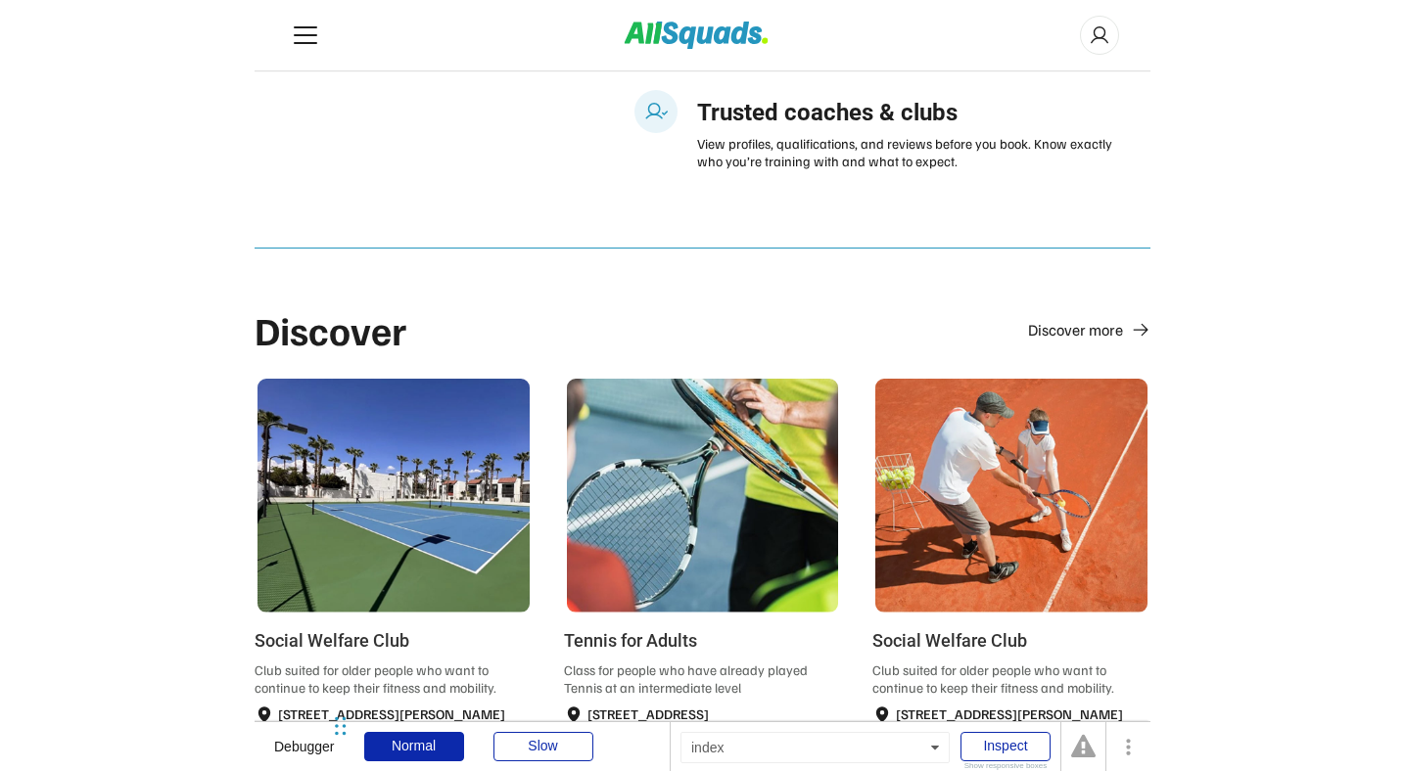
scroll to position [961, 0]
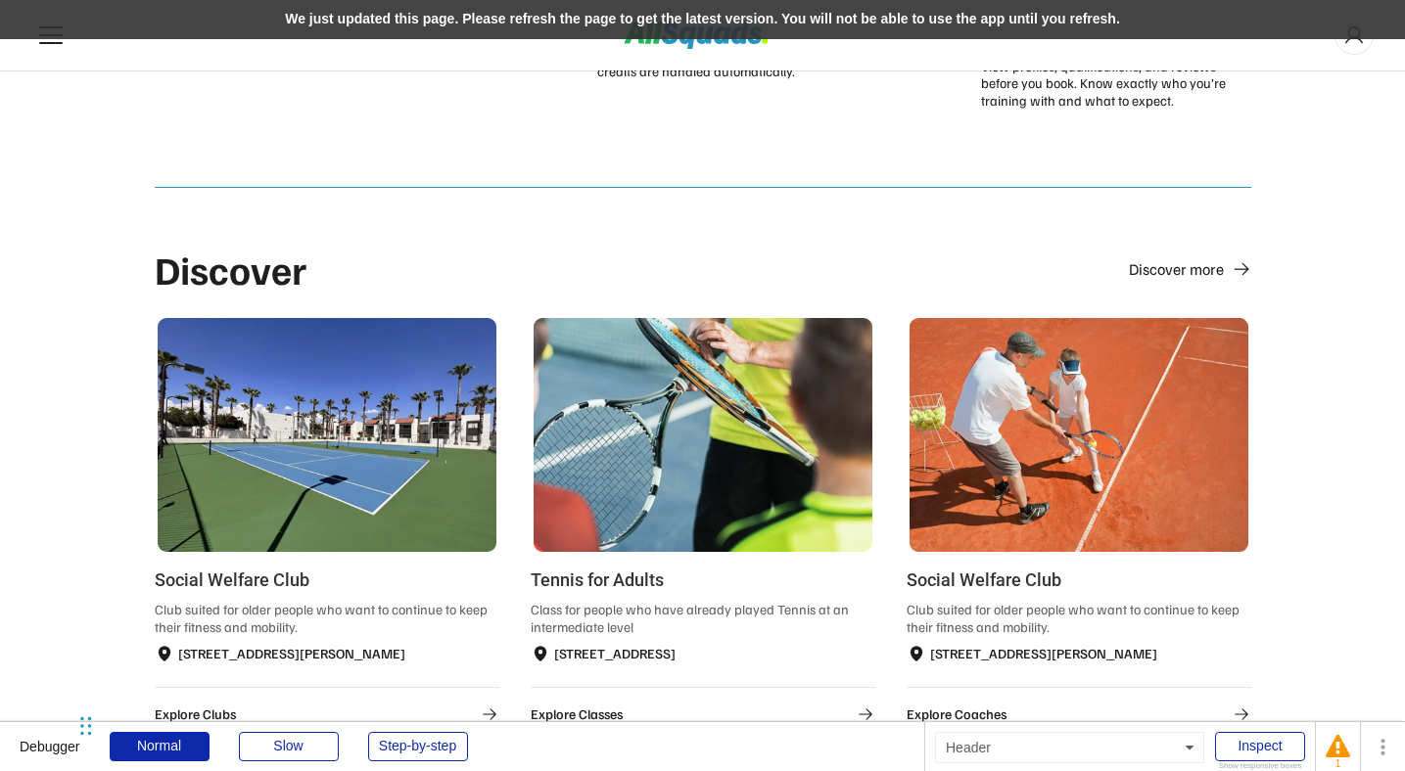
click at [798, 19] on div "We just updated this page. Please refresh the page to get the latest version. Y…" at bounding box center [702, 19] width 1405 height 39
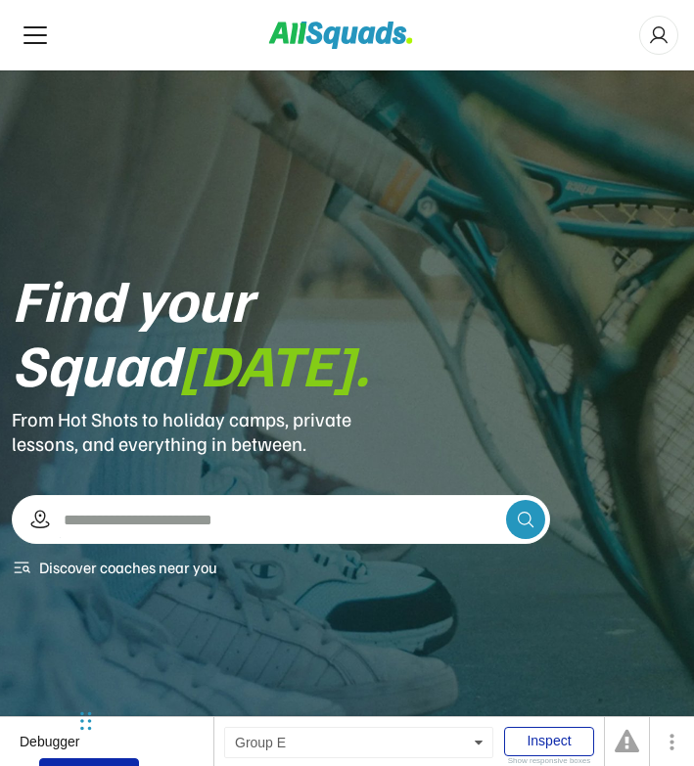
click at [521, 266] on div "Find your Squad [DATE]. From Hot Shots to holiday camps, private lessons, and e…" at bounding box center [281, 422] width 538 height 313
